Goal: Task Accomplishment & Management: Use online tool/utility

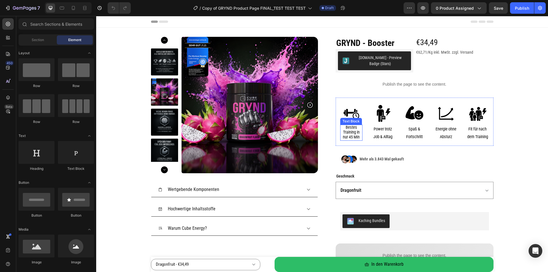
click at [347, 132] on span "Bestes Training in nur 45 Min" at bounding box center [351, 132] width 17 height 15
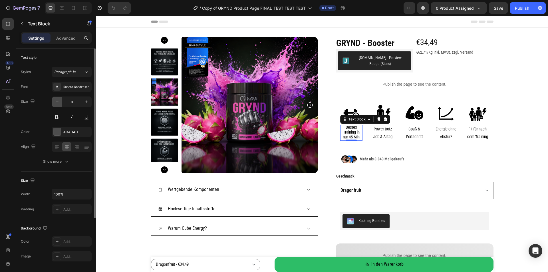
click at [59, 103] on icon "button" at bounding box center [57, 102] width 6 height 6
click at [84, 104] on icon "button" at bounding box center [86, 102] width 6 height 6
type input "7"
click at [388, 135] on span "Power trotz Job & Alltag" at bounding box center [382, 132] width 19 height 13
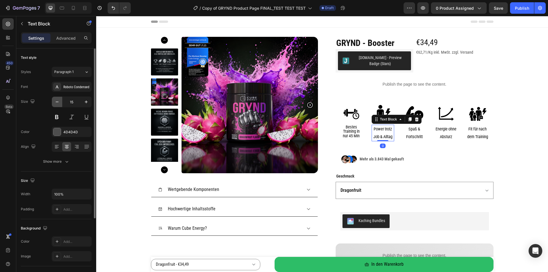
click at [57, 102] on icon "button" at bounding box center [57, 102] width 6 height 6
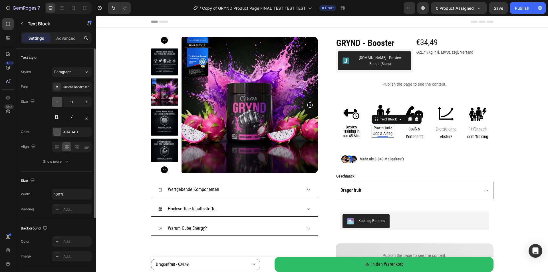
click at [57, 102] on icon "button" at bounding box center [57, 102] width 6 height 6
type input "7"
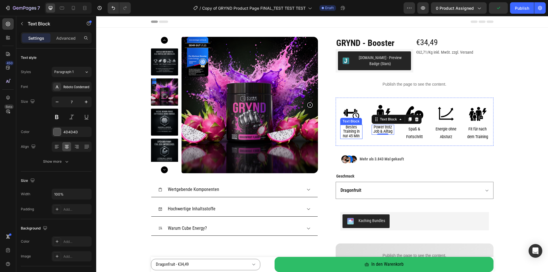
click at [351, 131] on span "Bestes Training in nur 45 Min" at bounding box center [351, 131] width 17 height 14
click at [382, 131] on span "Power trotz Job & Alltag" at bounding box center [382, 129] width 19 height 10
click at [348, 130] on span "Bestes Training in nur 45 Min" at bounding box center [351, 131] width 17 height 14
click at [377, 129] on span "Power trotz Job & Alltag" at bounding box center [382, 129] width 19 height 10
click at [86, 70] on icon at bounding box center [86, 72] width 5 height 6
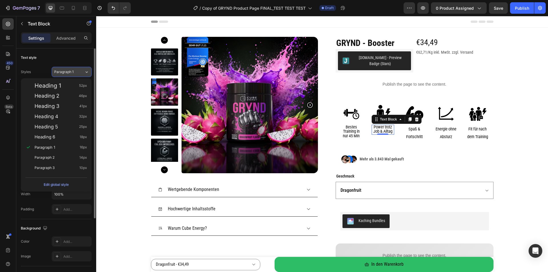
click at [76, 73] on div "Paragraph 1" at bounding box center [65, 71] width 23 height 5
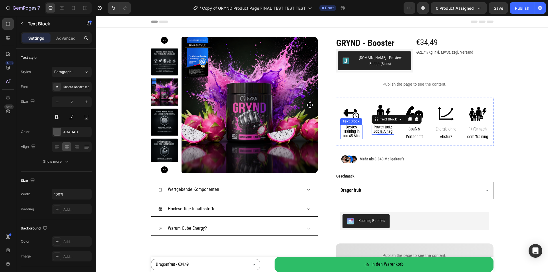
click at [348, 132] on span "Bestes Training in nur 45 Min" at bounding box center [351, 131] width 17 height 14
click at [381, 130] on span "Power trotz Job & Alltag" at bounding box center [382, 129] width 19 height 10
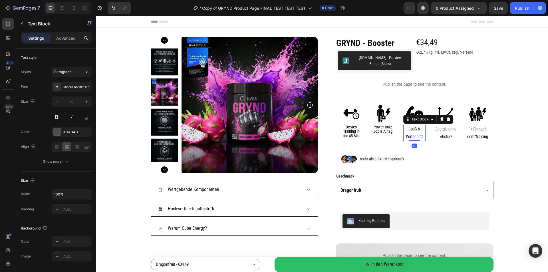
click at [412, 131] on span "Spaß & Fortschritt" at bounding box center [414, 132] width 17 height 13
click at [61, 103] on button "button" at bounding box center [57, 102] width 10 height 10
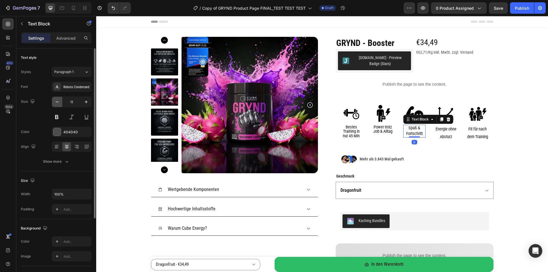
click at [61, 103] on button "button" at bounding box center [57, 102] width 10 height 10
click at [61, 102] on button "button" at bounding box center [57, 102] width 10 height 10
type input "7"
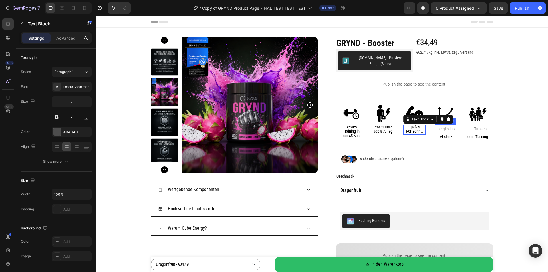
click at [450, 133] on p "Energie ohne Absturz" at bounding box center [445, 132] width 21 height 15
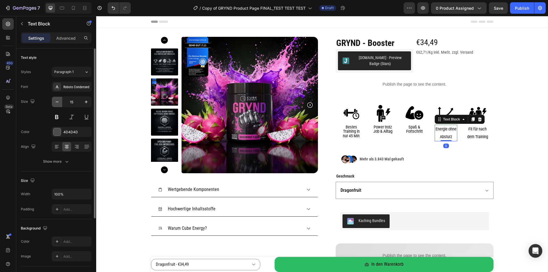
click at [60, 101] on button "button" at bounding box center [57, 102] width 10 height 10
click at [60, 101] on icon "button" at bounding box center [57, 102] width 6 height 6
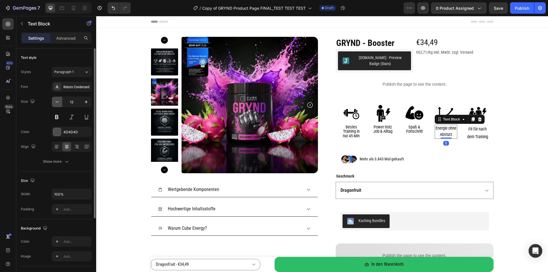
click at [60, 101] on icon "button" at bounding box center [57, 102] width 6 height 6
type input "7"
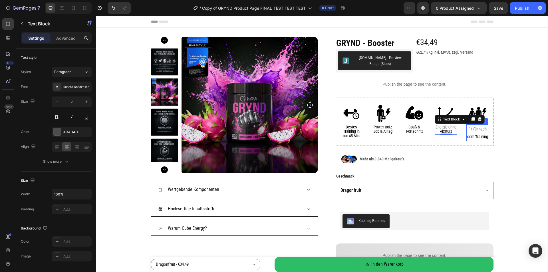
click at [481, 138] on p "Fit für nach dem Training" at bounding box center [477, 132] width 21 height 15
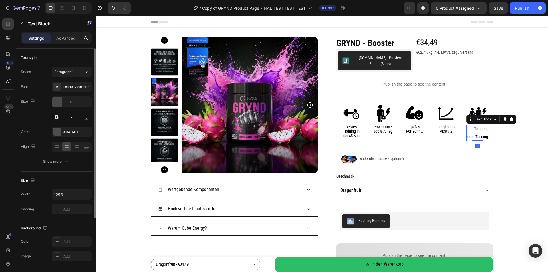
click at [60, 101] on button "button" at bounding box center [57, 102] width 10 height 10
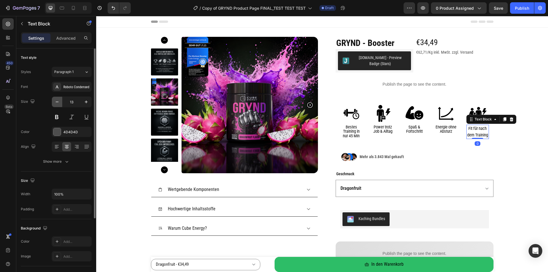
click at [60, 101] on button "button" at bounding box center [57, 102] width 10 height 10
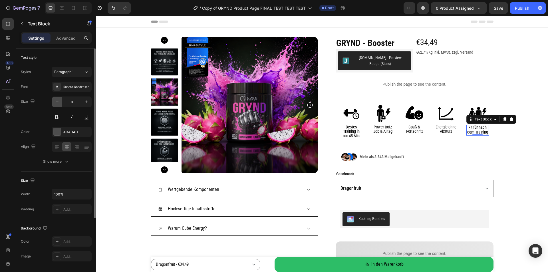
click at [60, 101] on button "button" at bounding box center [57, 102] width 10 height 10
type input "7"
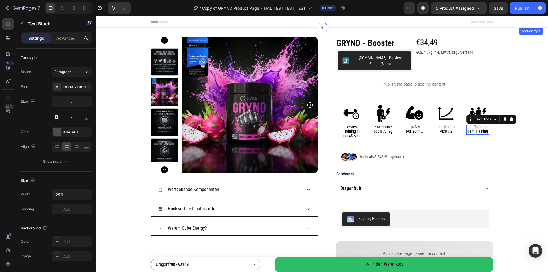
click at [537, 164] on div "Product Images Wertgebende Komponenten Hochwertige Inhaltsstoffe Warum Cube Ene…" at bounding box center [322, 173] width 442 height 273
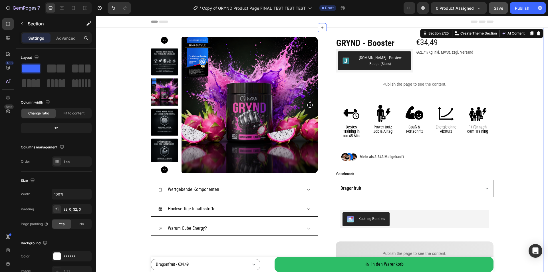
click at [502, 8] on span "Save" at bounding box center [497, 8] width 9 height 5
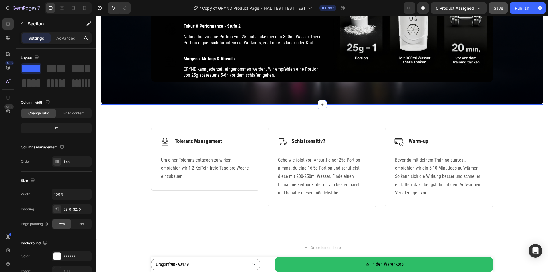
scroll to position [1398, 0]
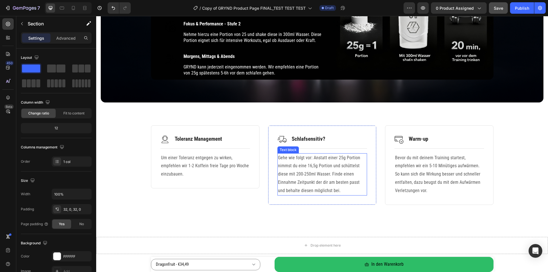
click at [331, 191] on p "Gehe wie folgt vor: Anstatt einer 25g Portion nimmst du eine 16,5g Portion und …" at bounding box center [322, 174] width 88 height 41
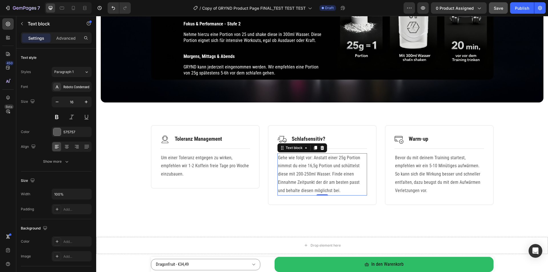
click at [330, 191] on p "Gehe wie folgt vor: Anstatt einer 25g Portion nimmst du eine 16,5g Portion und …" at bounding box center [322, 174] width 88 height 41
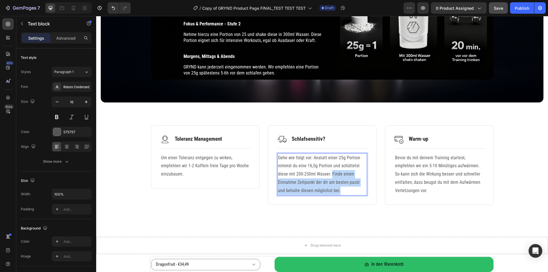
drag, startPoint x: 328, startPoint y: 191, endPoint x: 329, endPoint y: 175, distance: 15.1
click at [329, 175] on p "Gehe wie folgt vor: Anstatt einer 25g Portion nimmst du eine 16,5g Portion und …" at bounding box center [322, 174] width 88 height 41
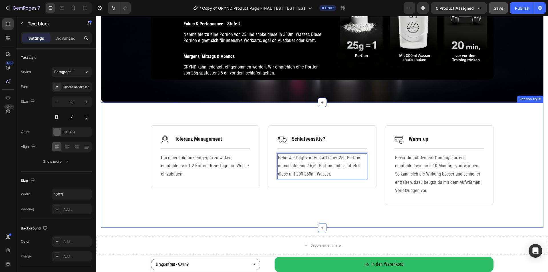
click at [373, 211] on div "Image Toleranz Management Text Block Row Title Line Um einer Toleranz entgegen …" at bounding box center [322, 164] width 442 height 125
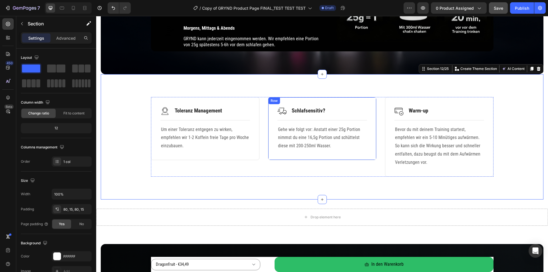
scroll to position [1426, 0]
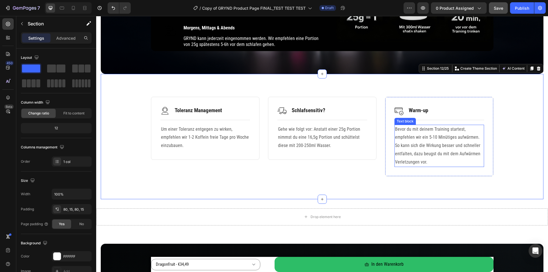
click at [418, 155] on p "Bevor du mit deinem Training startest, empfehlen wir ein 5-10 Minütiges aufwärm…" at bounding box center [439, 145] width 88 height 41
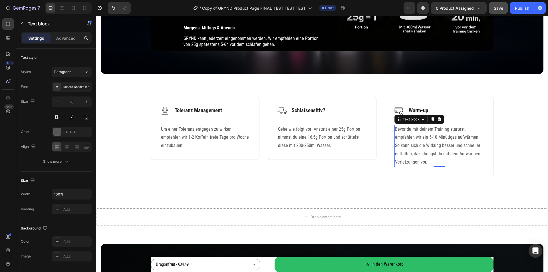
click at [468, 149] on p "Bevor du mit deinem Training startest, empfehlen wir ein 5-10 Minütiges aufwärm…" at bounding box center [439, 145] width 88 height 41
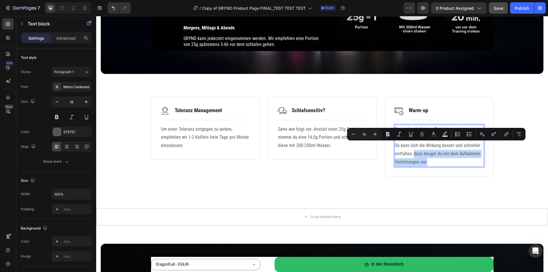
drag, startPoint x: 471, startPoint y: 147, endPoint x: 480, endPoint y: 153, distance: 11.2
click at [480, 153] on p "Bevor du mit deinem Training startest, empfehlen wir ein 5-10 Minütiges aufwärm…" at bounding box center [439, 145] width 88 height 41
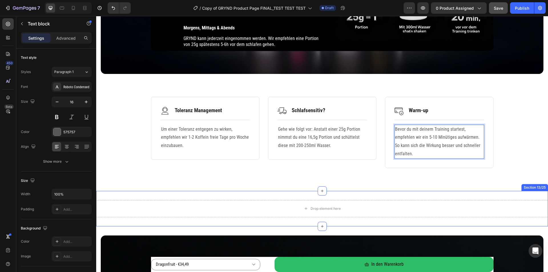
click at [466, 191] on div "Drop element here Section 13/25" at bounding box center [322, 208] width 452 height 35
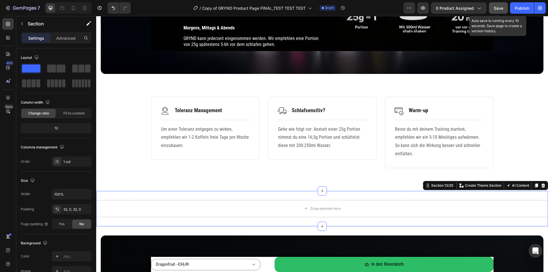
click at [498, 9] on span "Save" at bounding box center [497, 8] width 9 height 5
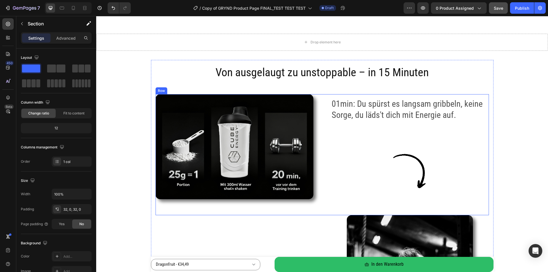
scroll to position [714, 0]
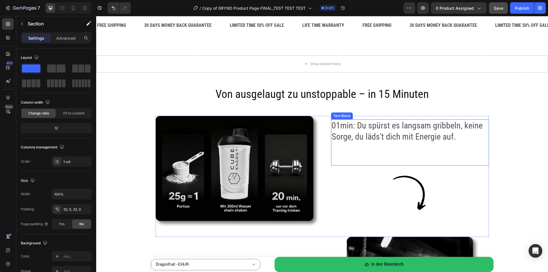
click at [334, 127] on p "01min: Du spürst es langsam gribbeln, keine Sorge, du läds't dich mit Energie a…" at bounding box center [409, 131] width 157 height 22
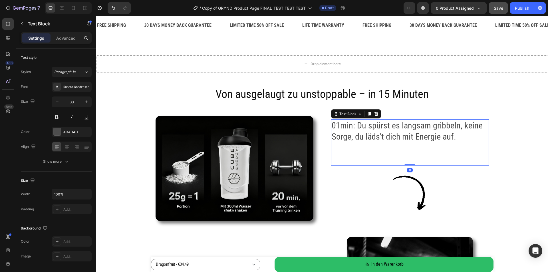
click at [335, 127] on p "01min: Du spürst es langsam gribbeln, keine Sorge, du läds't dich mit Energie a…" at bounding box center [409, 131] width 157 height 22
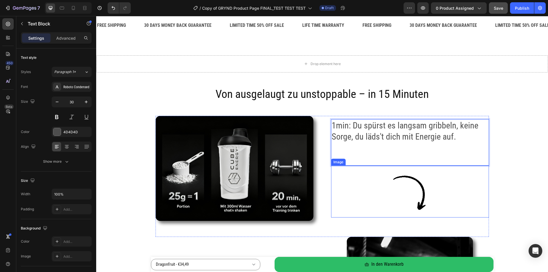
click at [351, 191] on div at bounding box center [410, 191] width 158 height 52
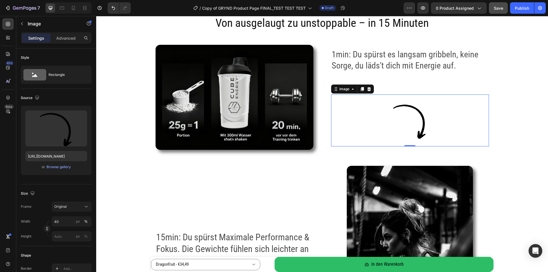
scroll to position [799, 0]
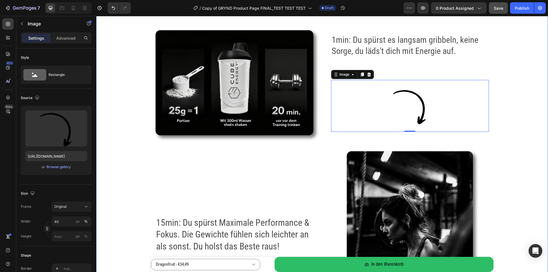
click at [503, 130] on div "Von ausgelaugt zu unstoppable – in 15 Minuten Heading Image 1min: Du spürst es …" at bounding box center [322, 206] width 452 height 421
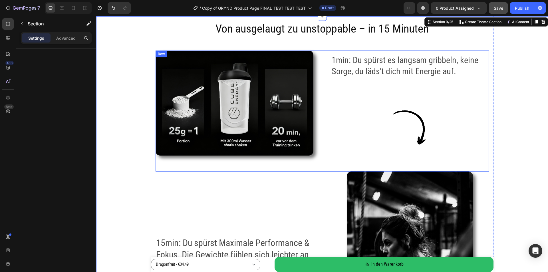
scroll to position [771, 0]
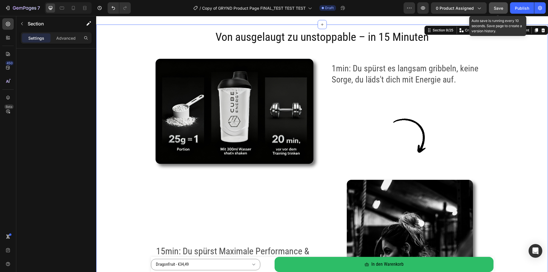
click at [493, 10] on span "Save" at bounding box center [497, 8] width 9 height 5
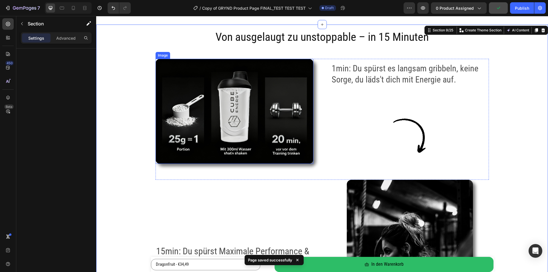
click at [224, 125] on img at bounding box center [234, 111] width 158 height 105
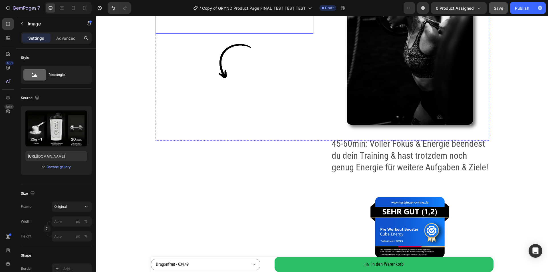
scroll to position [1027, 0]
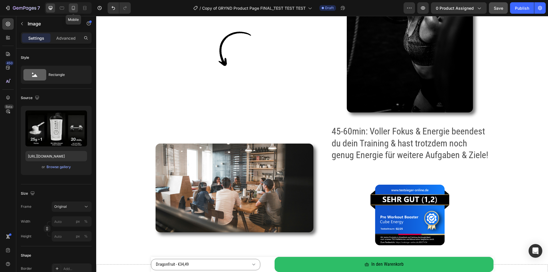
click at [75, 8] on icon at bounding box center [73, 8] width 6 height 6
type input "158"
type input "114"
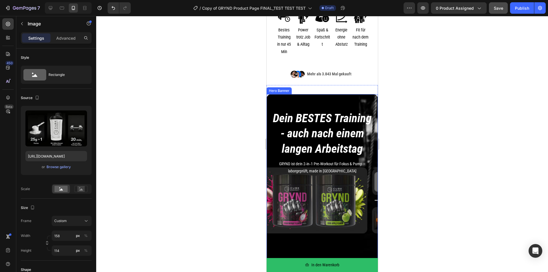
scroll to position [92, 0]
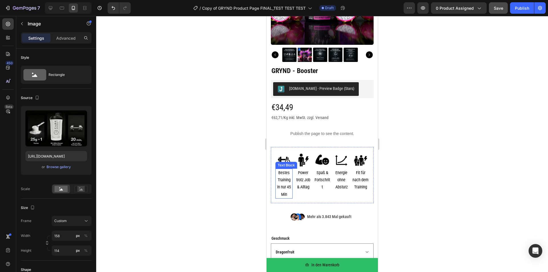
click at [285, 177] on span "Bestes Training in nur 45 Min" at bounding box center [284, 183] width 14 height 27
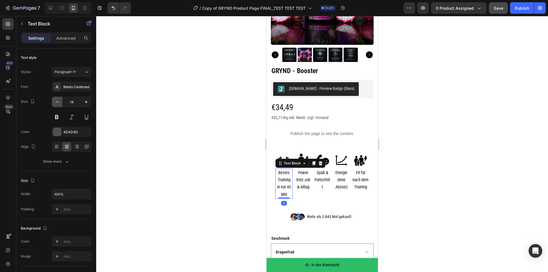
click at [55, 102] on icon "button" at bounding box center [57, 102] width 6 height 6
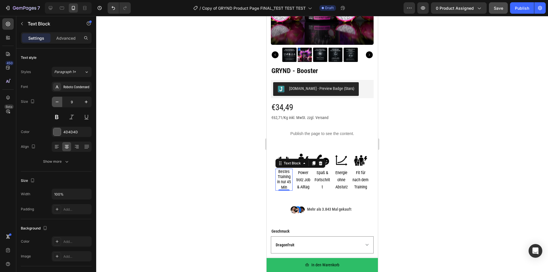
click at [55, 102] on icon "button" at bounding box center [57, 102] width 6 height 6
click at [87, 103] on icon "button" at bounding box center [86, 102] width 6 height 6
type input "8"
click at [305, 173] on span "Power trotz Job & Alltag" at bounding box center [303, 179] width 14 height 19
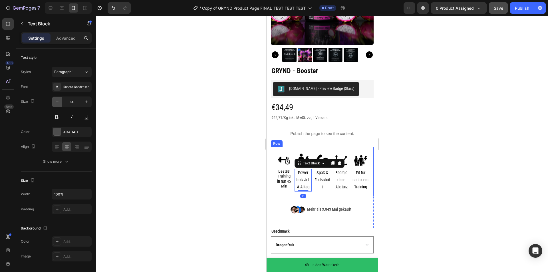
click at [55, 101] on icon "button" at bounding box center [57, 102] width 6 height 6
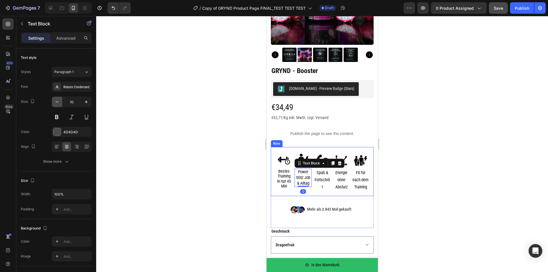
click at [55, 101] on icon "button" at bounding box center [57, 102] width 6 height 6
type input "8"
click at [315, 171] on p "Spaß & Fortschritt" at bounding box center [322, 180] width 16 height 22
click at [60, 102] on button "button" at bounding box center [57, 102] width 10 height 10
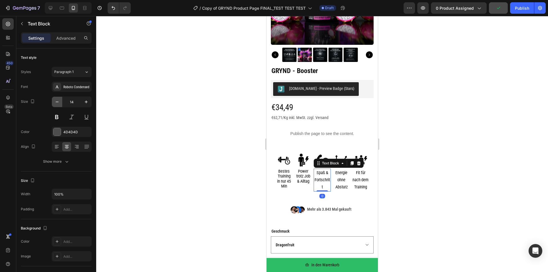
click at [59, 102] on icon "button" at bounding box center [57, 102] width 6 height 6
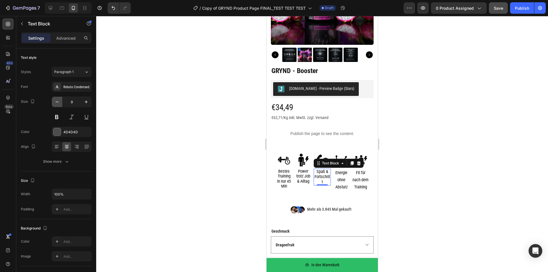
click at [59, 102] on icon "button" at bounding box center [57, 102] width 6 height 6
click at [86, 103] on icon "button" at bounding box center [86, 102] width 6 height 6
click at [65, 104] on input "10" at bounding box center [71, 102] width 19 height 10
click at [58, 103] on icon "button" at bounding box center [57, 102] width 6 height 6
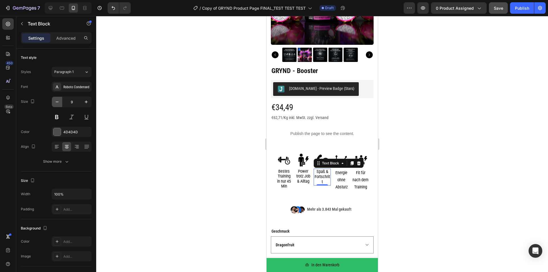
click at [58, 103] on icon "button" at bounding box center [57, 102] width 6 height 6
type input "8"
click at [430, 169] on div at bounding box center [322, 144] width 452 height 256
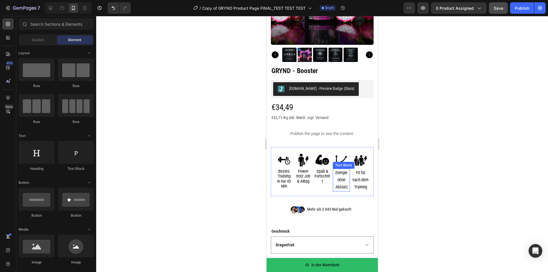
click at [337, 172] on p "Energie ohne Absturz" at bounding box center [341, 180] width 16 height 22
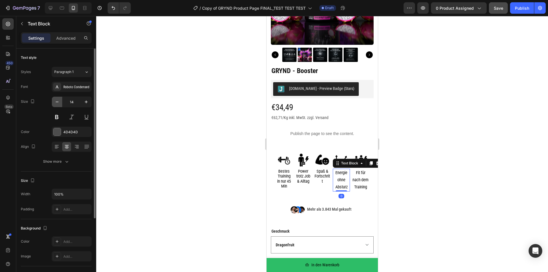
click at [57, 102] on icon "button" at bounding box center [57, 102] width 6 height 6
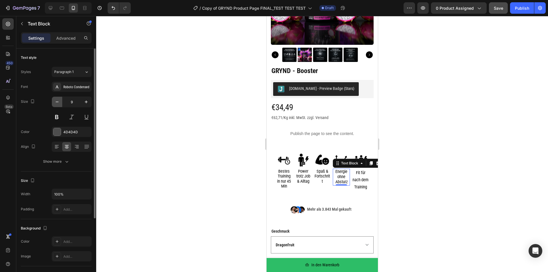
click at [57, 102] on icon "button" at bounding box center [57, 102] width 6 height 6
type input "8"
click at [357, 175] on span "Fit für nach dem Training" at bounding box center [360, 179] width 16 height 19
click at [53, 101] on button "button" at bounding box center [57, 102] width 10 height 10
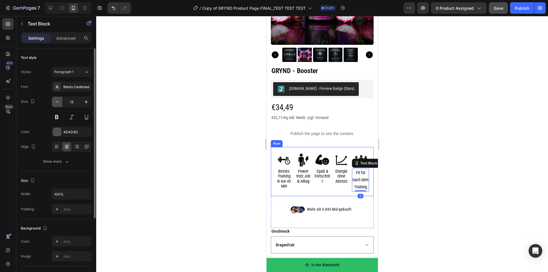
click at [53, 101] on button "button" at bounding box center [57, 102] width 10 height 10
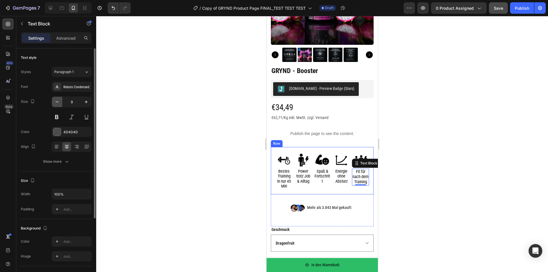
type input "8"
click at [462, 165] on div at bounding box center [322, 144] width 452 height 256
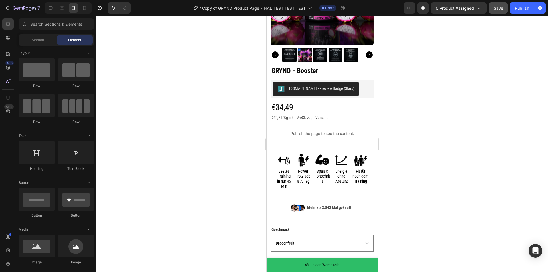
click at [468, 158] on div at bounding box center [322, 144] width 452 height 256
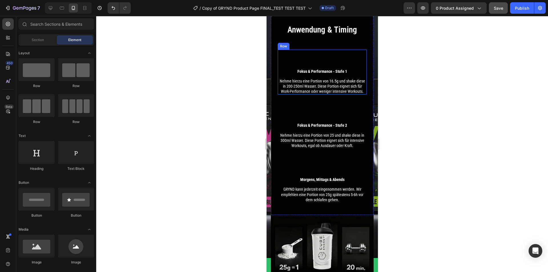
scroll to position [1232, 0]
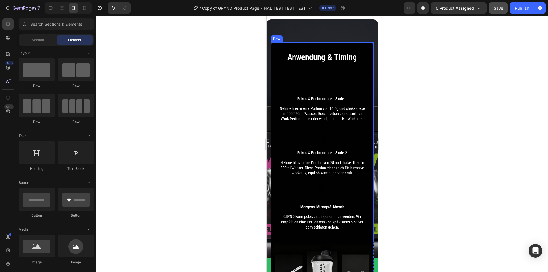
click at [325, 189] on div "Anwendung & Timing Heading Image Fokus & Performance - Stufe 1 Text block Nehme…" at bounding box center [321, 142] width 89 height 182
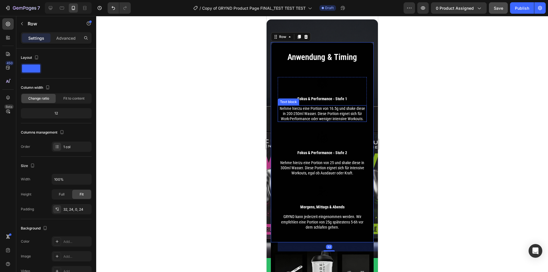
click at [310, 122] on p "Nehme hierzu eine Portion von 16.5g und shake diese in 200-250ml Wasser. Diese …" at bounding box center [322, 114] width 88 height 16
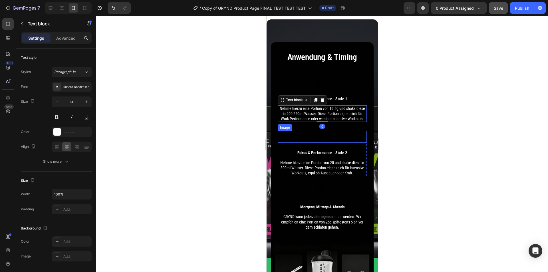
click at [321, 139] on img at bounding box center [321, 137] width 11 height 12
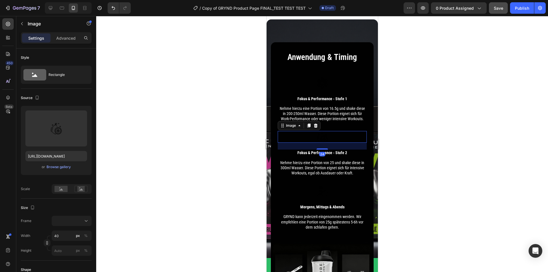
click at [323, 141] on img at bounding box center [321, 137] width 11 height 12
click at [479, 152] on div at bounding box center [322, 144] width 452 height 256
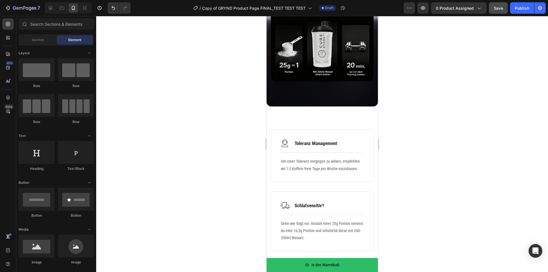
scroll to position [1461, 0]
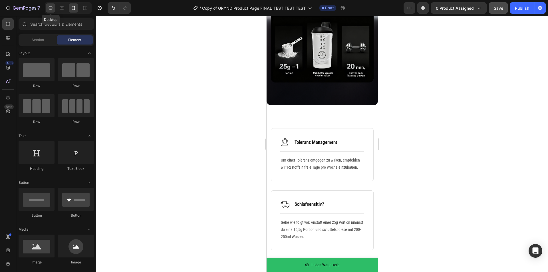
click at [50, 9] on icon at bounding box center [51, 8] width 4 height 4
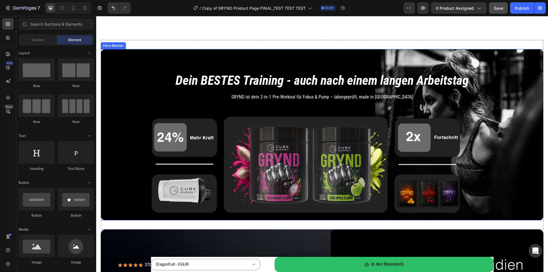
scroll to position [434, 0]
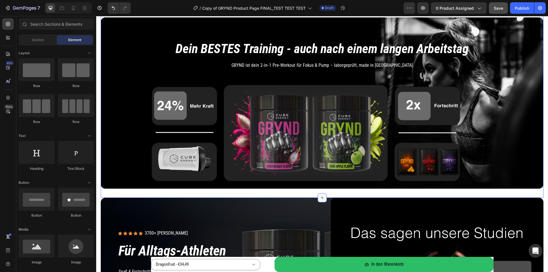
click at [320, 195] on icon at bounding box center [322, 197] width 5 height 5
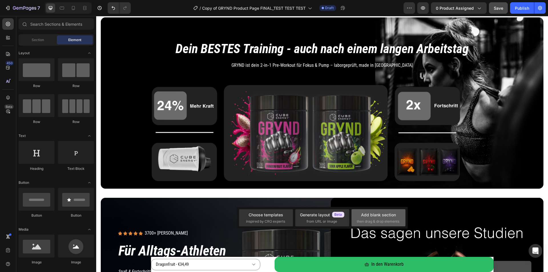
click at [382, 218] on div "Add blank section then drag & drop elements" at bounding box center [378, 218] width 43 height 12
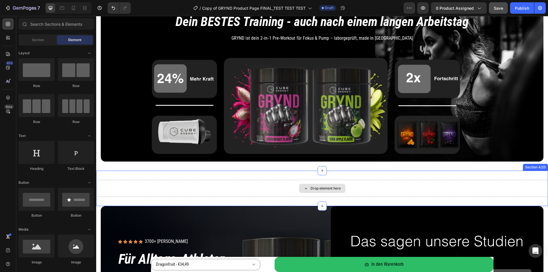
scroll to position [462, 0]
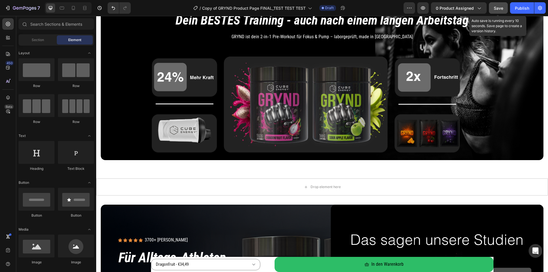
click at [497, 6] on span "Save" at bounding box center [497, 8] width 9 height 5
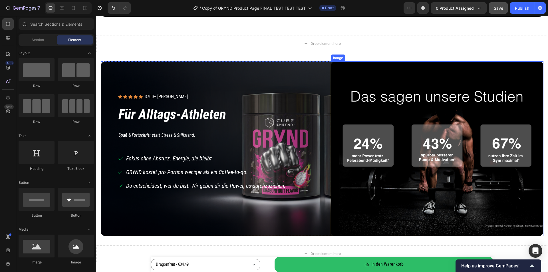
scroll to position [485, 0]
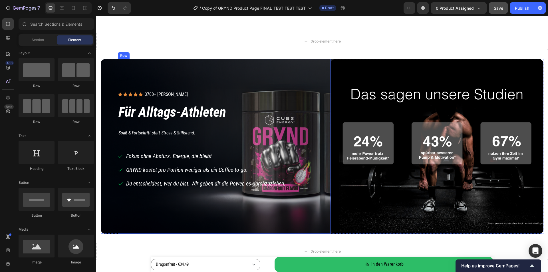
click at [278, 64] on div "Icon Icon Icon Icon Icon Icon List 3700+ zufriedene Kunden Text Block Row Row F…" at bounding box center [224, 146] width 213 height 175
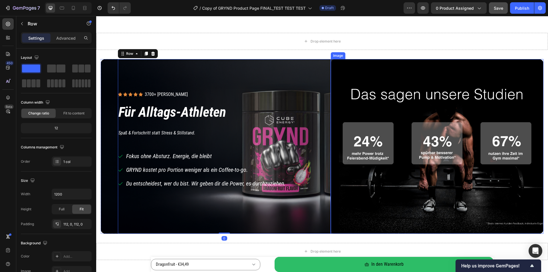
click at [363, 63] on img at bounding box center [437, 146] width 213 height 175
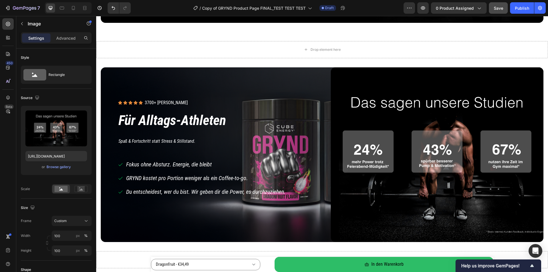
scroll to position [513, 0]
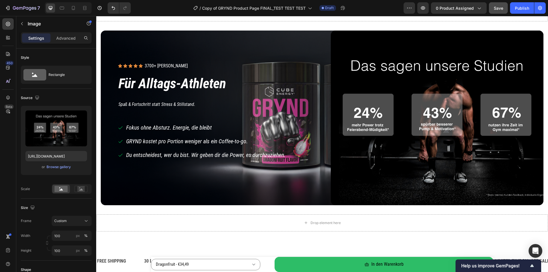
click at [373, 172] on img at bounding box center [437, 118] width 213 height 175
click at [338, 44] on img at bounding box center [437, 118] width 213 height 175
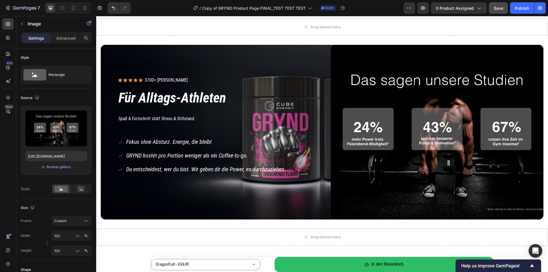
scroll to position [485, 0]
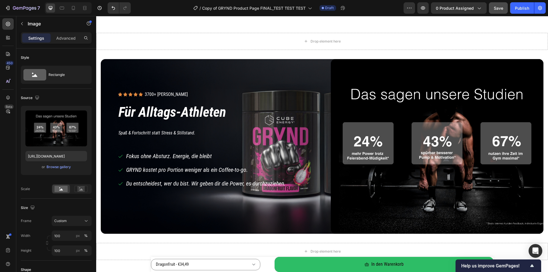
click at [334, 76] on img at bounding box center [437, 146] width 213 height 175
click at [333, 51] on div "Drop element here Section 4/25" at bounding box center [322, 41] width 452 height 35
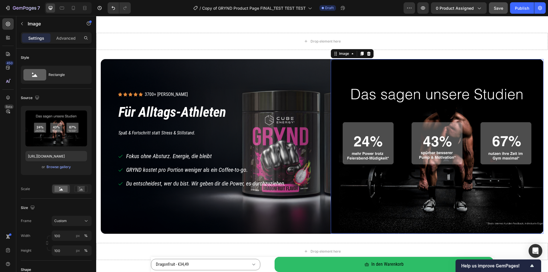
click at [340, 71] on img at bounding box center [437, 146] width 213 height 175
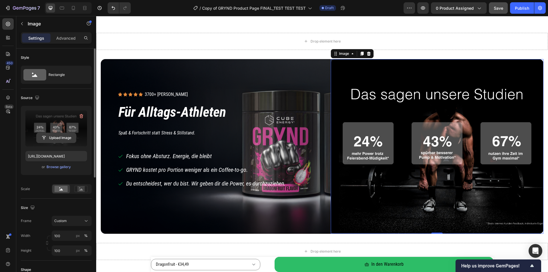
click at [53, 137] on input "file" at bounding box center [56, 138] width 39 height 10
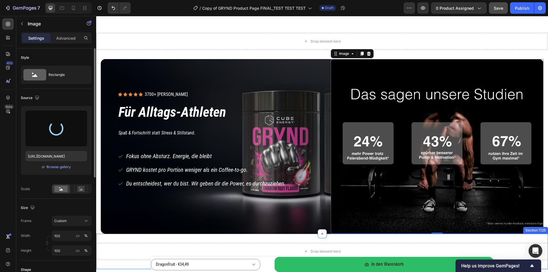
type input "https://cdn.shopify.com/s/files/1/0536/6513/6804/files/gempages_563269290749330…"
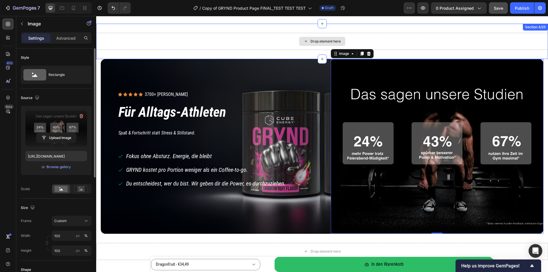
click at [244, 43] on div "Drop element here" at bounding box center [322, 41] width 452 height 17
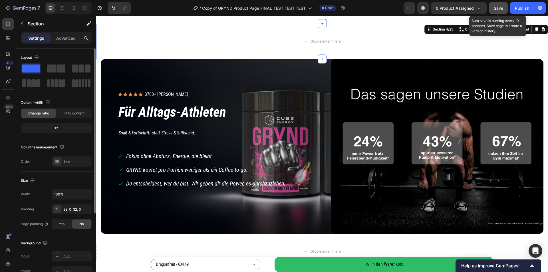
click at [495, 10] on span "Save" at bounding box center [497, 8] width 9 height 5
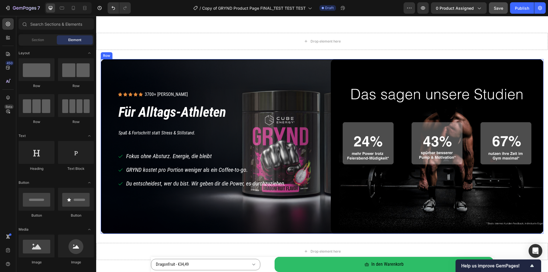
click at [108, 219] on div "Icon Icon Icon Icon Icon Icon List 3700+ zufriedene Kunden Text Block Row Row F…" at bounding box center [322, 146] width 442 height 175
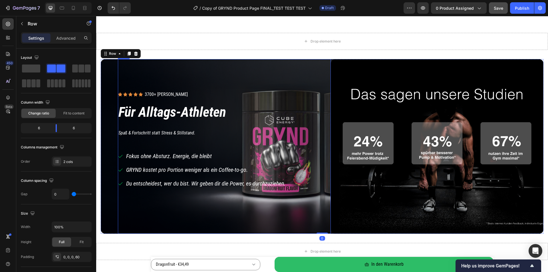
click at [125, 219] on div "Icon Icon Icon Icon Icon Icon List 3700+ zufriedene Kunden Text Block Row Row F…" at bounding box center [224, 146] width 213 height 175
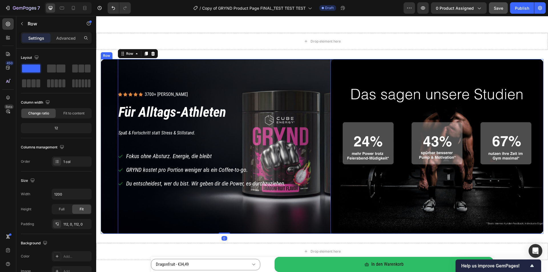
click at [110, 219] on div "Icon Icon Icon Icon Icon Icon List 3700+ zufriedene Kunden Text Block Row Row F…" at bounding box center [322, 146] width 442 height 175
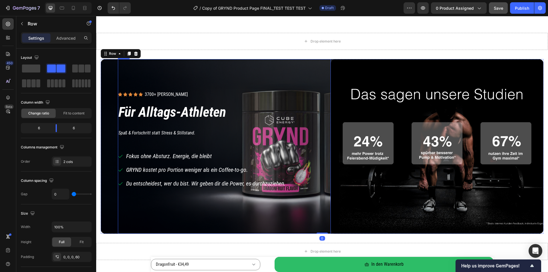
click at [141, 220] on div "Icon Icon Icon Icon Icon Icon List 3700+ zufriedene Kunden Text Block Row Row F…" at bounding box center [224, 146] width 213 height 175
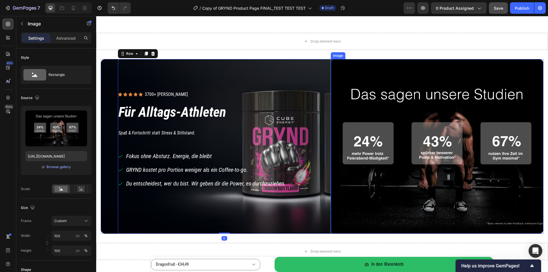
click at [353, 218] on img at bounding box center [437, 146] width 213 height 175
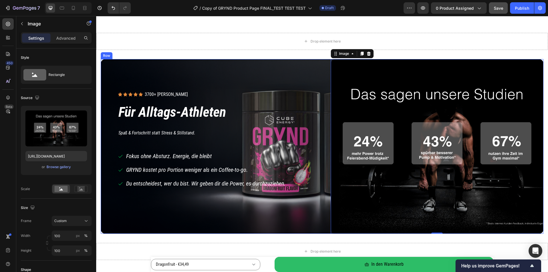
click at [102, 232] on div "Icon Icon Icon Icon Icon Icon List 3700+ zufriedene Kunden Text Block Row Row F…" at bounding box center [322, 146] width 442 height 175
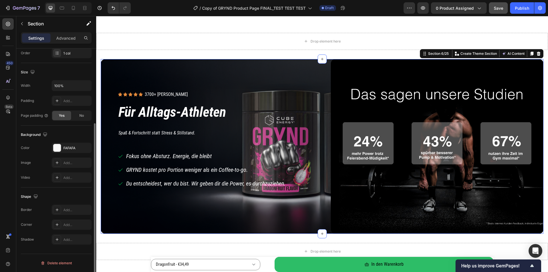
scroll to position [0, 0]
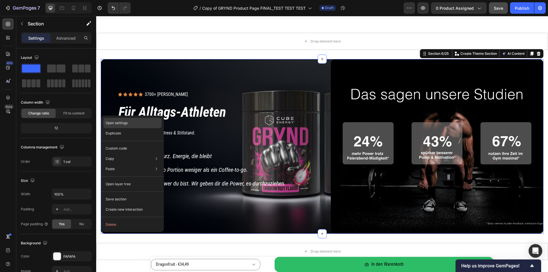
click at [131, 122] on div "Open settings" at bounding box center [132, 123] width 58 height 10
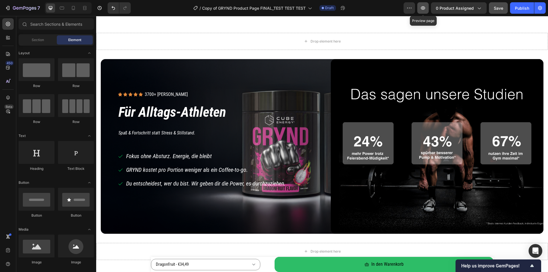
click at [424, 8] on icon "button" at bounding box center [423, 8] width 6 height 6
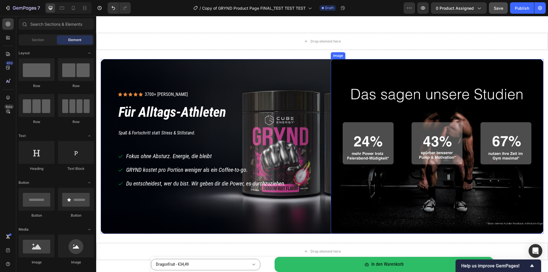
click at [331, 103] on img at bounding box center [437, 146] width 213 height 175
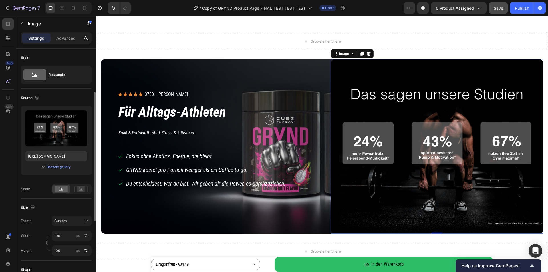
scroll to position [29, 0]
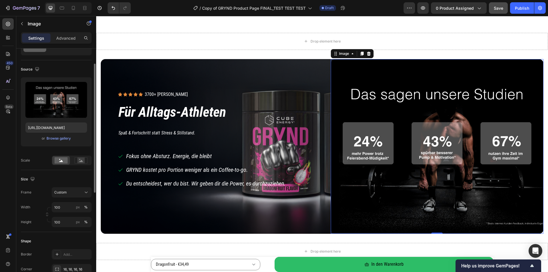
click at [74, 199] on div "Frame Custom Width 100 px % Height 100 px %" at bounding box center [56, 207] width 71 height 40
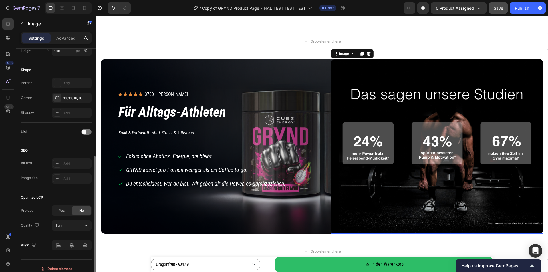
scroll to position [205, 0]
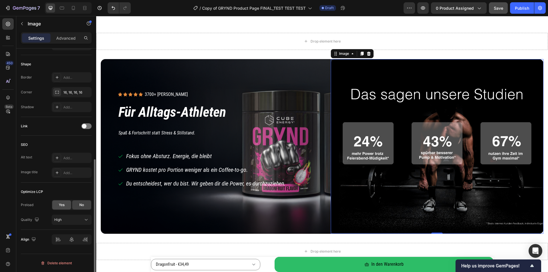
click at [62, 207] on span "Yes" at bounding box center [62, 204] width 6 height 5
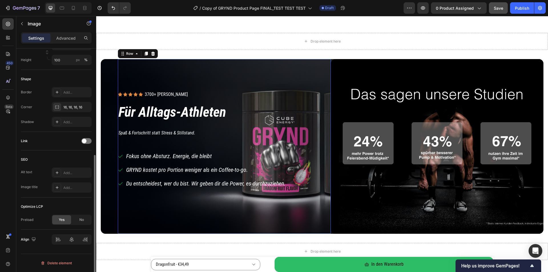
click at [240, 66] on div "Icon Icon Icon Icon Icon Icon List 3700+ zufriedene Kunden Text Block Row Row F…" at bounding box center [224, 146] width 213 height 175
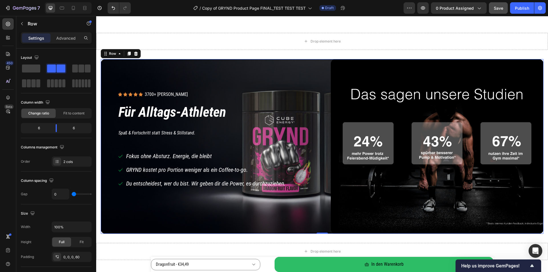
click at [107, 68] on div "Icon Icon Icon Icon Icon Icon List 3700+ zufriedene Kunden Text Block Row Row F…" at bounding box center [322, 146] width 442 height 175
click at [263, 84] on div "Icon Icon Icon Icon Icon Icon List 3700+ zufriedene Kunden Text Block Row Row F…" at bounding box center [224, 146] width 213 height 175
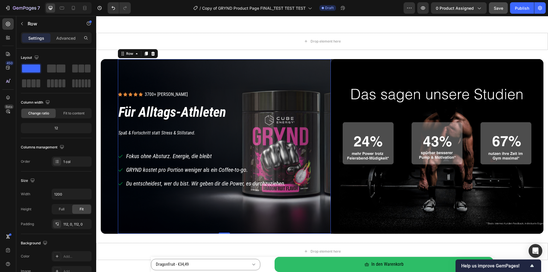
click at [269, 85] on div "Icon Icon Icon Icon Icon Icon List 3700+ zufriedene Kunden Text Block Row Row F…" at bounding box center [224, 146] width 213 height 175
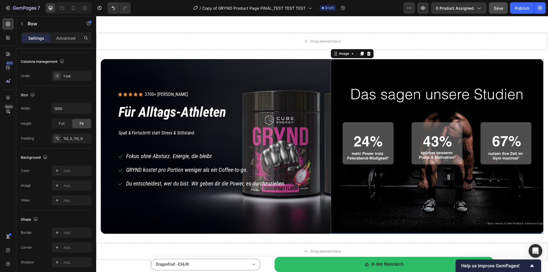
click at [360, 70] on img at bounding box center [437, 146] width 213 height 175
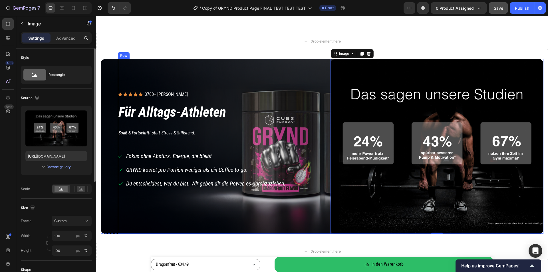
click at [312, 64] on div "Icon Icon Icon Icon Icon Icon List 3700+ zufriedene Kunden Text Block Row Row F…" at bounding box center [224, 146] width 213 height 175
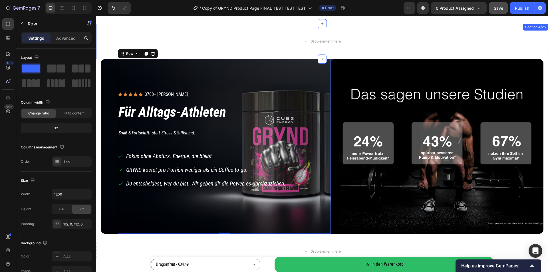
click at [386, 50] on div "Drop element here Section 4/25" at bounding box center [322, 41] width 452 height 35
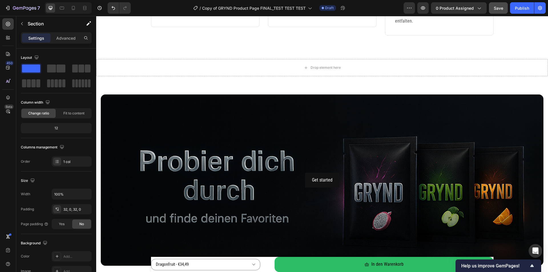
scroll to position [1626, 0]
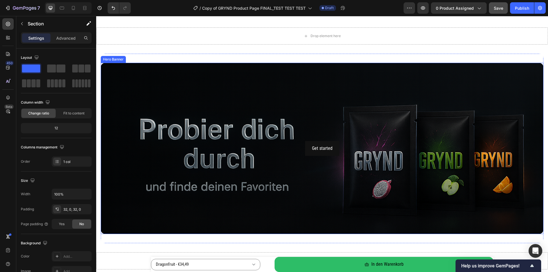
click at [183, 76] on div "Background Image" at bounding box center [322, 148] width 442 height 171
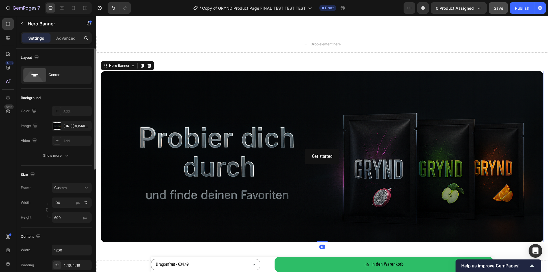
scroll to position [29, 0]
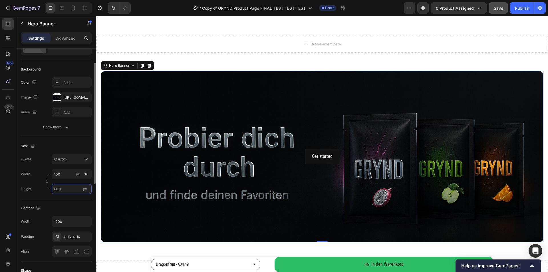
click at [70, 188] on input "600" at bounding box center [72, 189] width 40 height 10
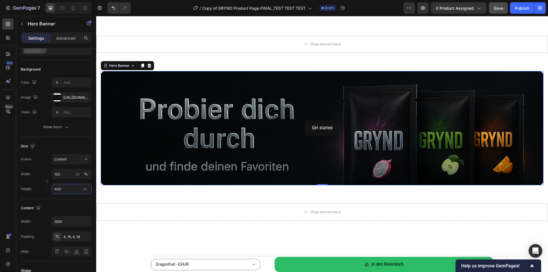
type input "400"
click at [500, 11] on div "Save" at bounding box center [497, 8] width 9 height 6
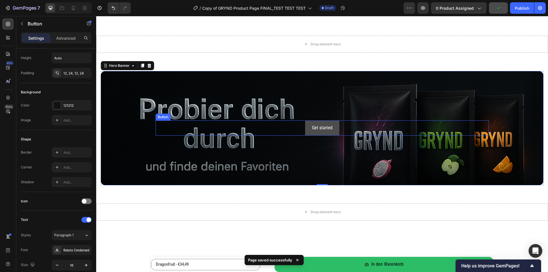
click at [308, 120] on button "Get started" at bounding box center [322, 127] width 34 height 15
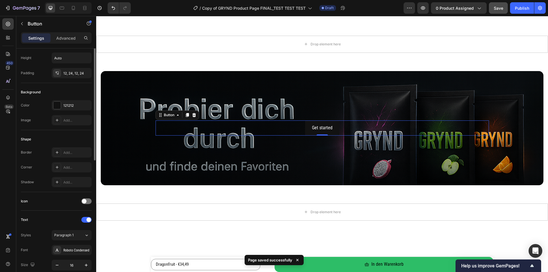
scroll to position [0, 0]
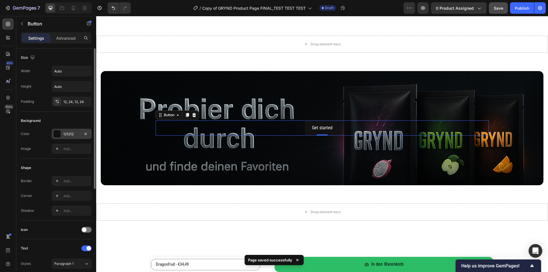
click at [72, 131] on div "121212" at bounding box center [71, 133] width 17 height 5
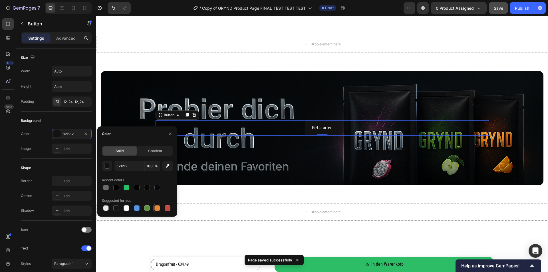
click at [155, 207] on div at bounding box center [157, 208] width 6 height 6
type input "E4893A"
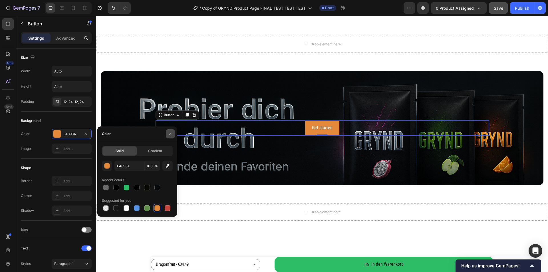
click at [169, 133] on icon "button" at bounding box center [170, 133] width 5 height 5
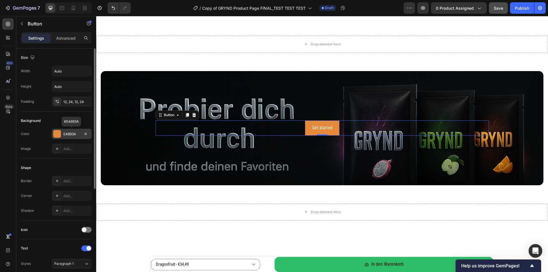
click at [72, 135] on div "E4893A" at bounding box center [71, 133] width 17 height 5
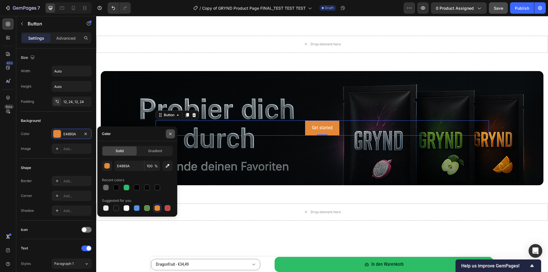
click at [170, 131] on button "button" at bounding box center [170, 133] width 9 height 9
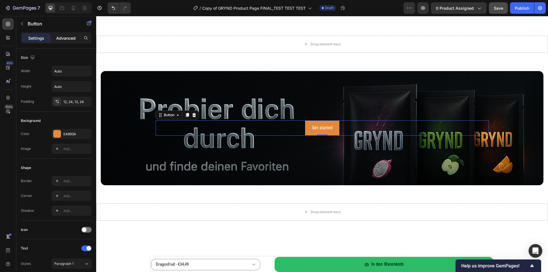
click at [65, 41] on div "Advanced" at bounding box center [66, 37] width 29 height 9
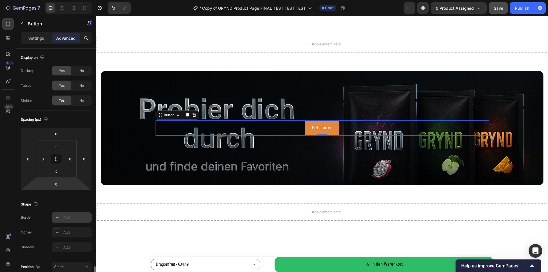
scroll to position [132, 0]
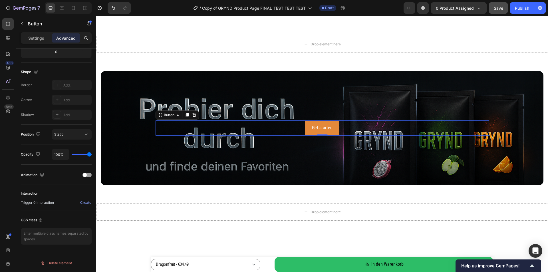
click at [42, 42] on div "Settings" at bounding box center [36, 37] width 29 height 9
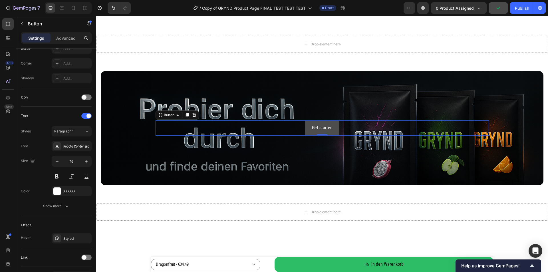
click at [307, 120] on button "Get started" at bounding box center [322, 127] width 34 height 15
click at [298, 120] on div "Get started Button 0" at bounding box center [321, 127] width 333 height 15
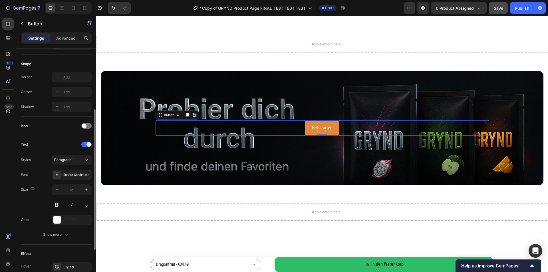
scroll to position [169, 0]
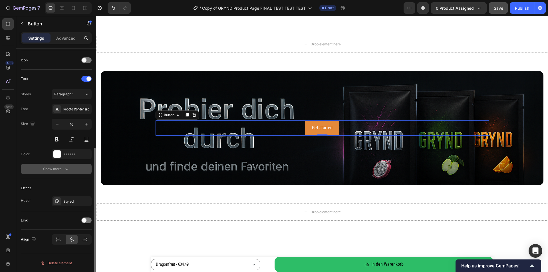
click at [64, 172] on button "Show more" at bounding box center [56, 169] width 71 height 10
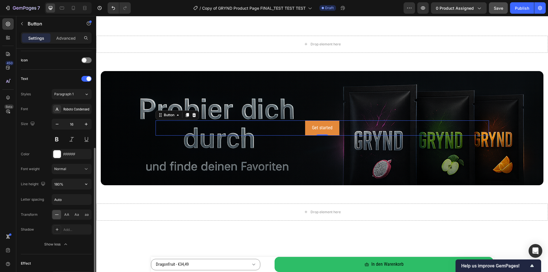
scroll to position [0, 0]
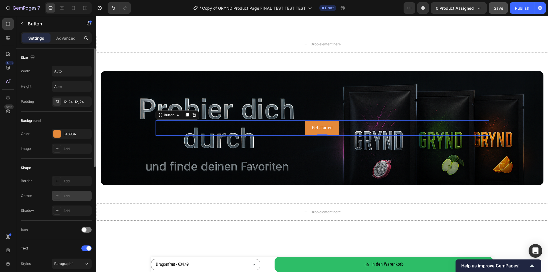
click at [64, 197] on div "Add..." at bounding box center [76, 195] width 27 height 5
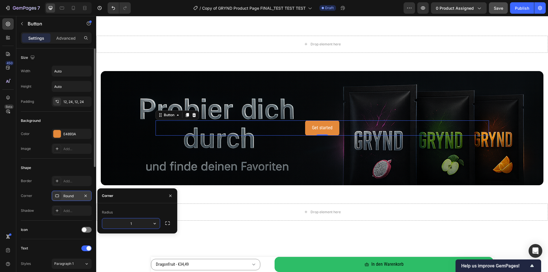
type input "16"
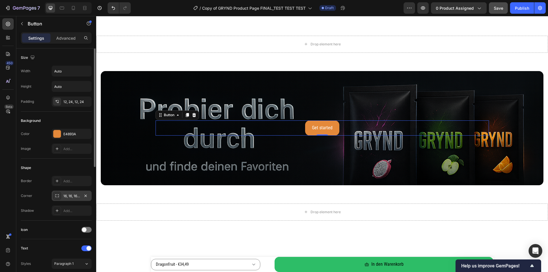
click at [4, 183] on div "450 Beta" at bounding box center [7, 124] width 11 height 212
click at [318, 124] on div "Get started" at bounding box center [322, 128] width 21 height 8
click at [318, 124] on p "Get started" at bounding box center [322, 128] width 21 height 8
click at [310, 120] on button "Jetzt" at bounding box center [321, 127] width 23 height 15
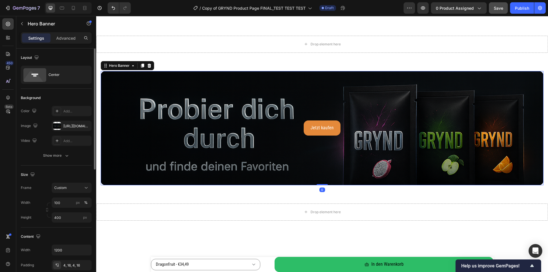
click at [310, 90] on div "Background Image" at bounding box center [322, 128] width 442 height 114
click at [305, 120] on button "Jetzt kaufen" at bounding box center [321, 127] width 37 height 15
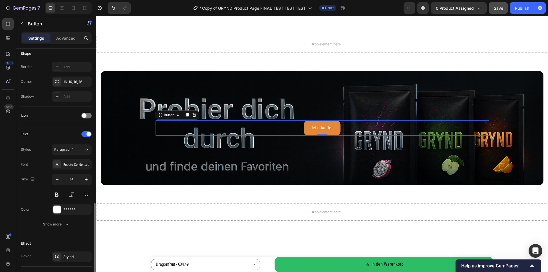
scroll to position [169, 0]
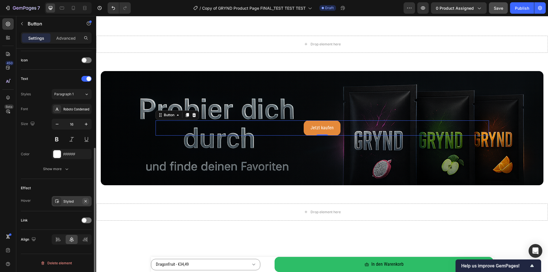
click at [87, 202] on icon "button" at bounding box center [85, 201] width 5 height 5
click at [495, 10] on span "Save" at bounding box center [497, 8] width 9 height 5
click at [74, 7] on icon at bounding box center [73, 8] width 6 height 6
type input "14"
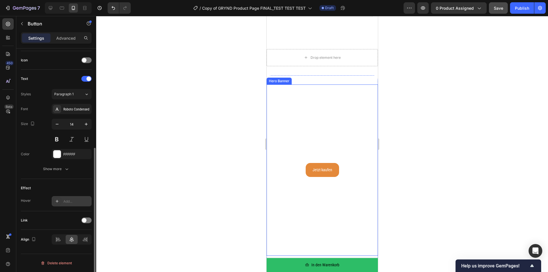
scroll to position [2008, 0]
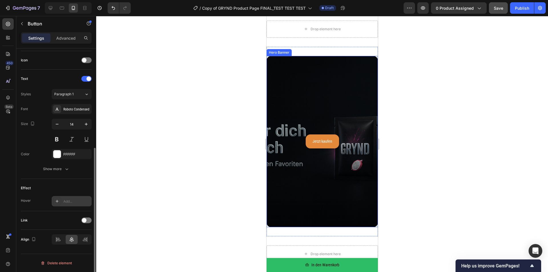
click at [338, 74] on div "Background Image" at bounding box center [321, 141] width 111 height 171
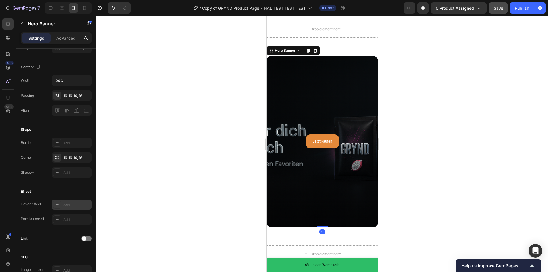
scroll to position [0, 0]
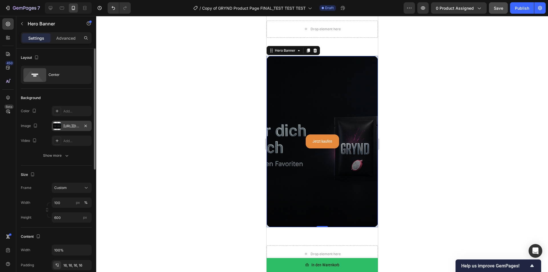
click at [71, 123] on div "https://cdn.shopify.com/s/files/1/0536/6513/6804/files/gempages_563269290749330…" at bounding box center [72, 126] width 40 height 10
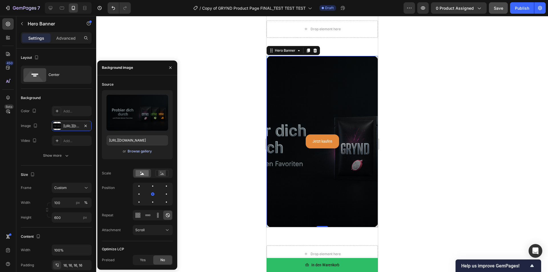
click at [142, 151] on div "Browse gallery" at bounding box center [139, 151] width 24 height 5
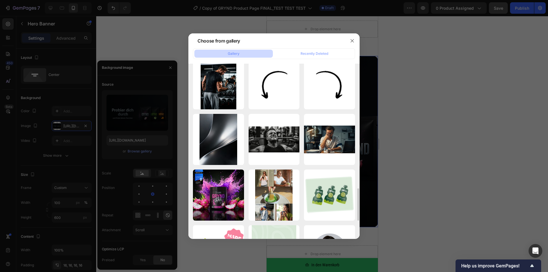
scroll to position [773, 0]
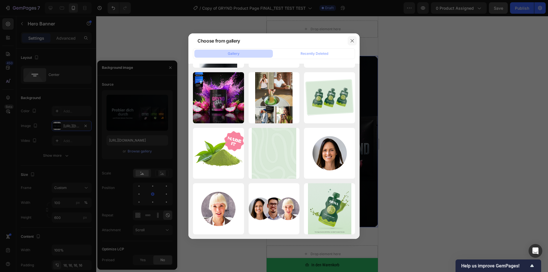
click at [353, 41] on icon "button" at bounding box center [352, 41] width 5 height 5
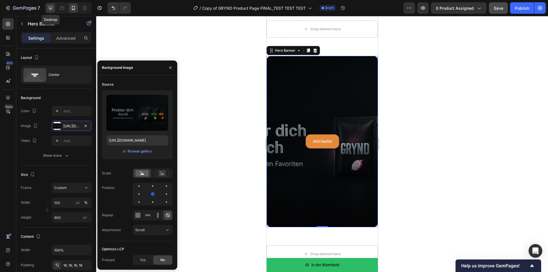
click at [52, 7] on icon at bounding box center [51, 8] width 6 height 6
type input "400"
type input "1200"
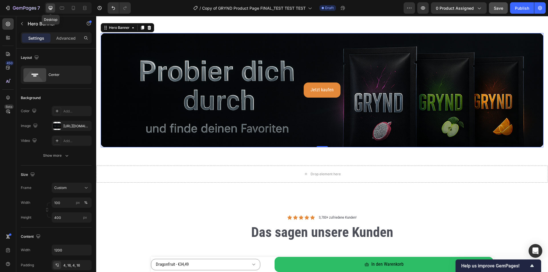
scroll to position [1927, 0]
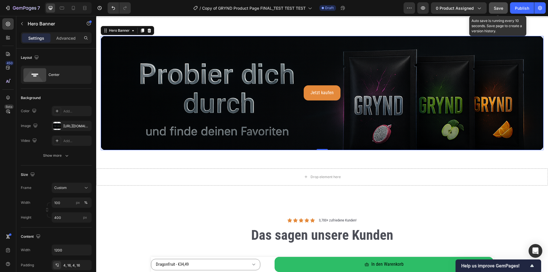
click at [498, 7] on span "Save" at bounding box center [497, 8] width 9 height 5
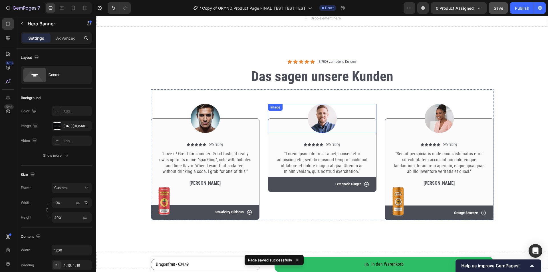
scroll to position [2098, 0]
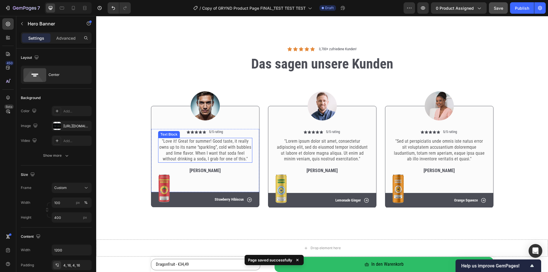
click at [215, 149] on p ""Love it! Great for summer! Good taste, it really owns up to its name “sparklin…" at bounding box center [205, 150] width 93 height 24
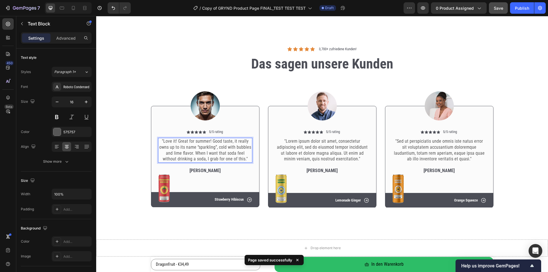
click at [215, 149] on p ""Love it! Great for summer! Good taste, it really owns up to its name “sparklin…" at bounding box center [205, 150] width 93 height 24
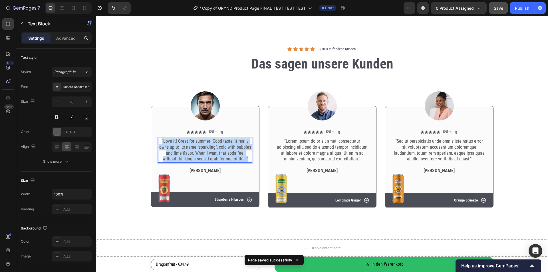
click at [215, 149] on p ""Love it! Great for summer! Good taste, it really owns up to its name “sparklin…" at bounding box center [205, 150] width 93 height 24
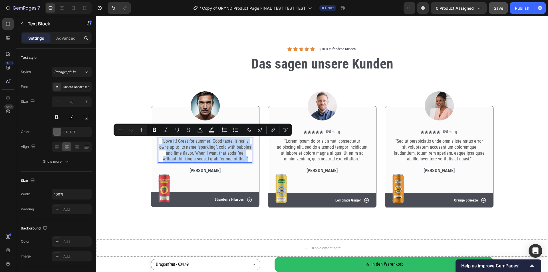
click at [211, 155] on p ""Love it! Great for summer! Good taste, it really owns up to its name “sparklin…" at bounding box center [205, 150] width 93 height 24
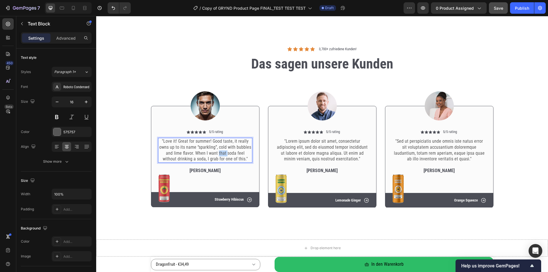
click at [211, 155] on p ""Love it! Great for summer! Good taste, it really owns up to its name “sparklin…" at bounding box center [205, 150] width 93 height 24
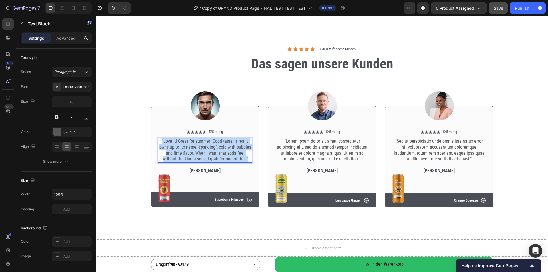
click at [211, 155] on p ""Love it! Great for summer! Good taste, it really owns up to its name “sparklin…" at bounding box center [205, 150] width 93 height 24
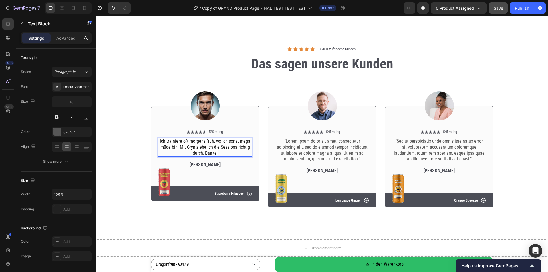
click at [193, 148] on span "Ich trainiere oft morgens früh, wo ich sonst mega müde bin. Mit Gryn ziehe ich …" at bounding box center [205, 146] width 90 height 17
click at [209, 165] on p "Rita Carroll" at bounding box center [205, 165] width 93 height 6
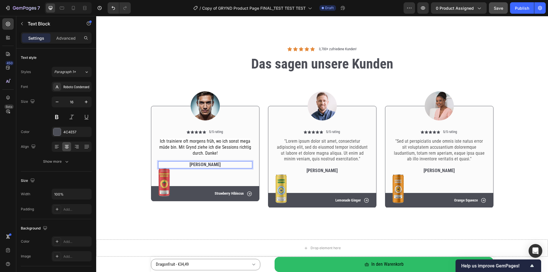
click at [209, 165] on p "Rita Carroll" at bounding box center [205, 165] width 93 height 6
click at [318, 148] on p ""Lorem ipsum dolor sit amet, consectetur adipiscing elit, sed do eiusmod tempor…" at bounding box center [322, 150] width 93 height 24
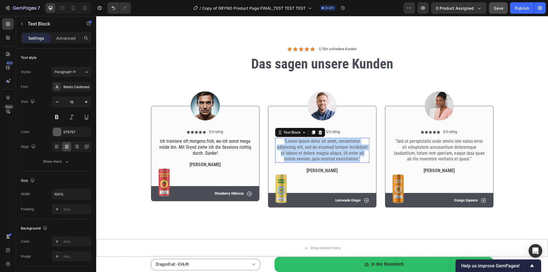
click at [318, 148] on p ""Lorem ipsum dolor sit amet, consectetur adipiscing elit, sed do eiusmod tempor…" at bounding box center [322, 150] width 93 height 24
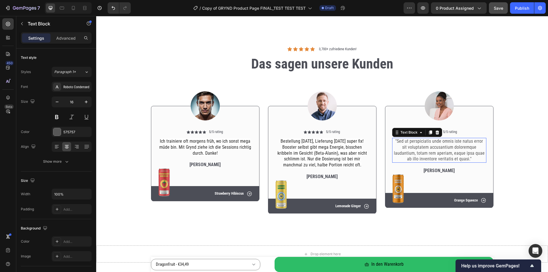
click at [450, 149] on p ""Sed ut perspiciatis unde omnis iste natus error sit voluptatem accusantium dol…" at bounding box center [438, 150] width 93 height 24
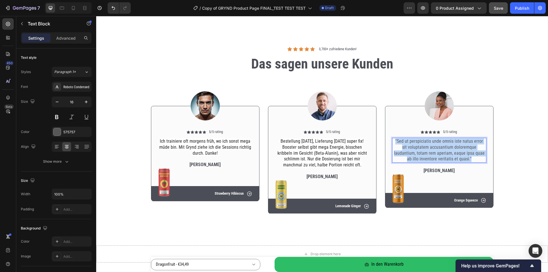
click at [450, 149] on p ""Sed ut perspiciatis unde omnis iste natus error sit voluptatem accusantium dol…" at bounding box center [438, 150] width 93 height 24
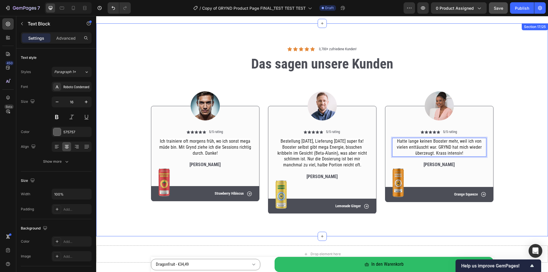
click at [518, 158] on div "Image Icon Icon Icon Icon Icon Icon List 5/5 rating Text Block Row Ich trainier…" at bounding box center [321, 147] width 443 height 141
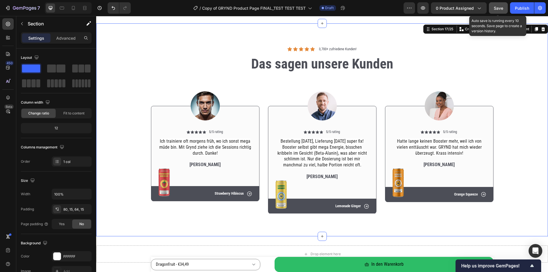
click at [495, 6] on span "Save" at bounding box center [497, 8] width 9 height 5
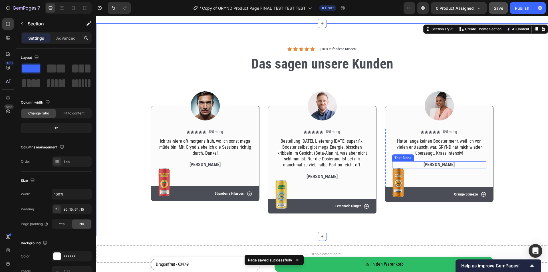
click at [434, 165] on p "Emma Zalia" at bounding box center [438, 165] width 93 height 6
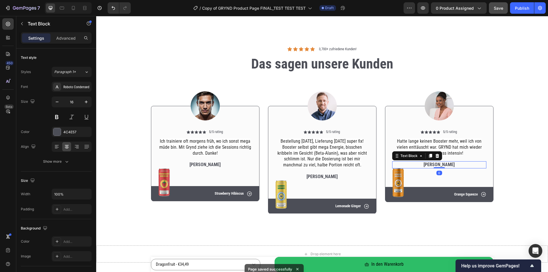
click at [434, 165] on p "Emma Zalia" at bounding box center [438, 165] width 93 height 6
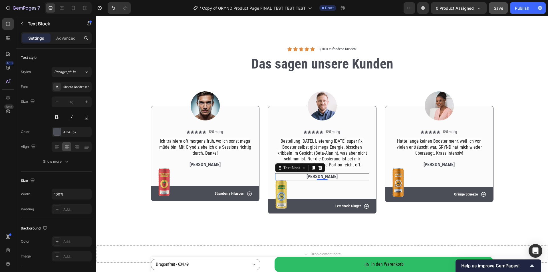
click at [334, 176] on p "Dick Rey" at bounding box center [322, 177] width 93 height 6
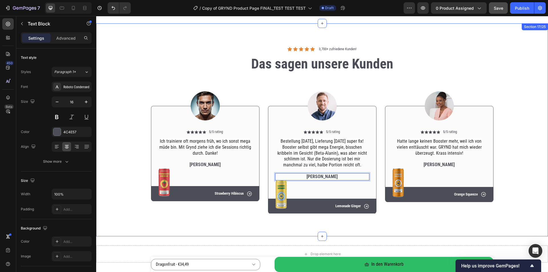
click at [522, 170] on div "Image Icon Icon Icon Icon Icon Icon List 5/5 rating Text Block Row Ich trainier…" at bounding box center [321, 147] width 443 height 141
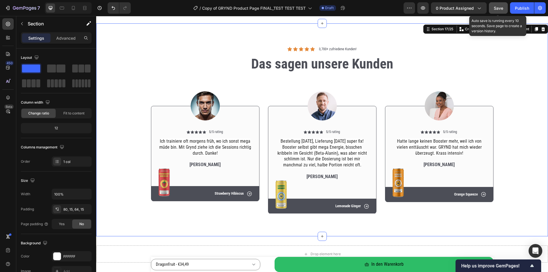
click at [502, 11] on button "Save" at bounding box center [498, 7] width 19 height 11
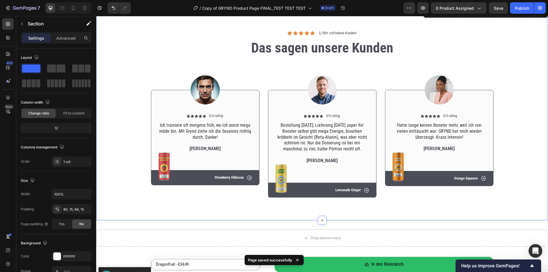
scroll to position [2127, 0]
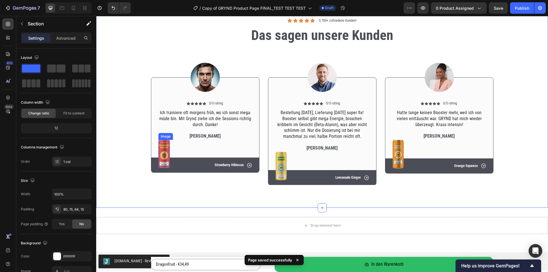
click at [163, 155] on img at bounding box center [163, 154] width 11 height 28
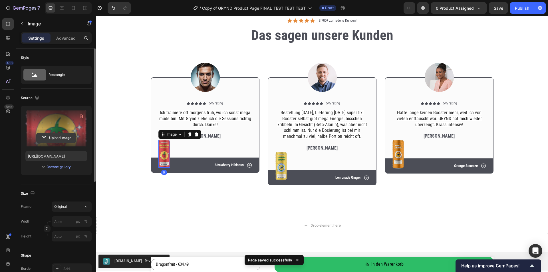
click at [65, 139] on input "file" at bounding box center [56, 138] width 39 height 10
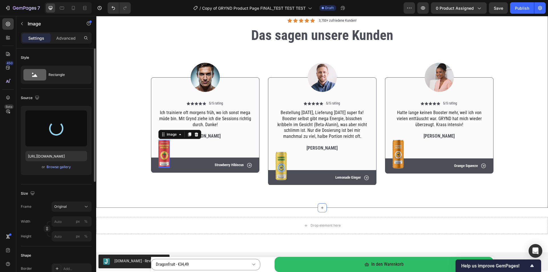
type input "https://cdn.shopify.com/s/files/1/0536/6513/6804/files/gempages_563269290749330…"
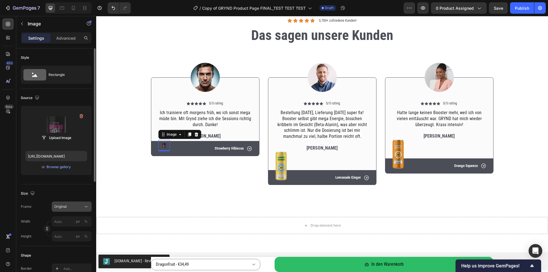
click at [71, 209] on div "Original" at bounding box center [71, 207] width 35 height 6
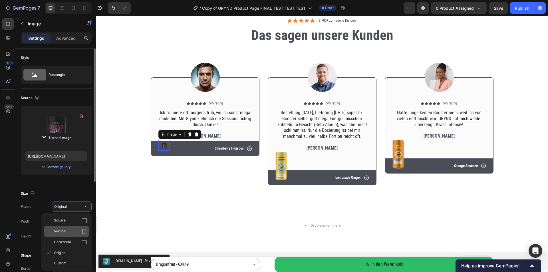
click at [68, 228] on div "Vertical" at bounding box center [67, 231] width 46 height 11
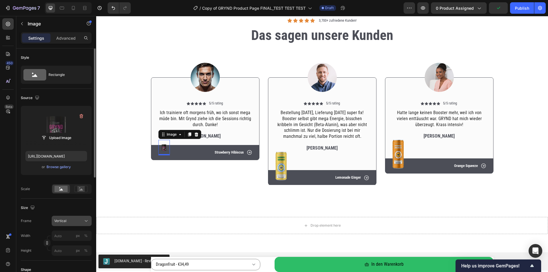
click at [69, 224] on div "Vertical" at bounding box center [71, 221] width 35 height 6
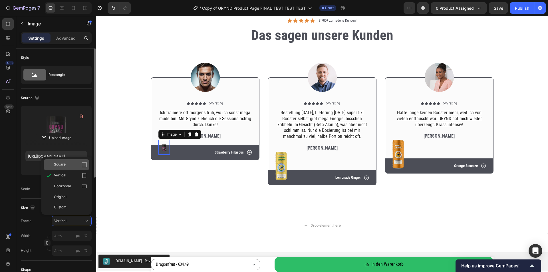
click at [70, 165] on div "Square" at bounding box center [70, 165] width 33 height 6
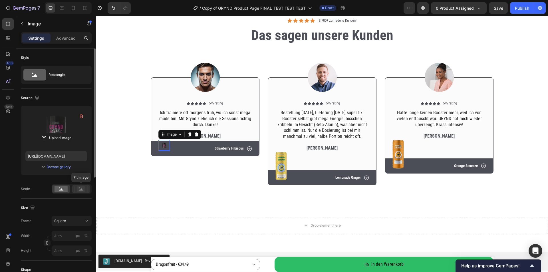
click at [77, 190] on icon at bounding box center [80, 189] width 13 height 6
click at [73, 220] on div "Square" at bounding box center [68, 220] width 28 height 5
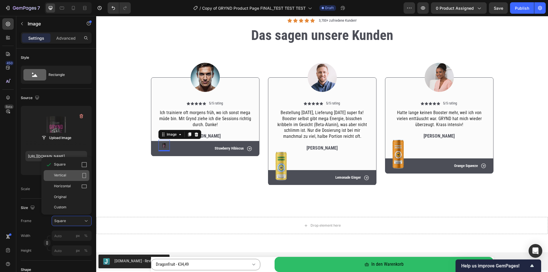
click at [71, 177] on div "Vertical" at bounding box center [70, 176] width 33 height 6
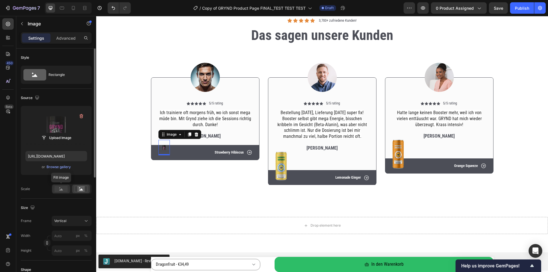
click at [62, 189] on icon at bounding box center [61, 189] width 4 height 2
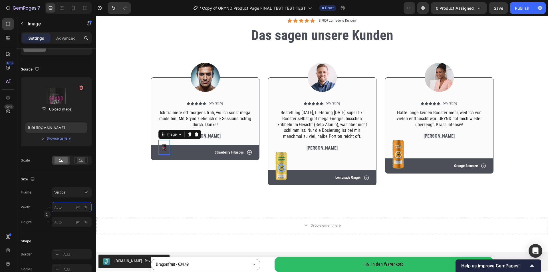
click at [67, 207] on input "px %" at bounding box center [72, 207] width 40 height 10
click at [85, 207] on div "%" at bounding box center [85, 207] width 3 height 5
click at [69, 207] on input "px %" at bounding box center [72, 207] width 40 height 10
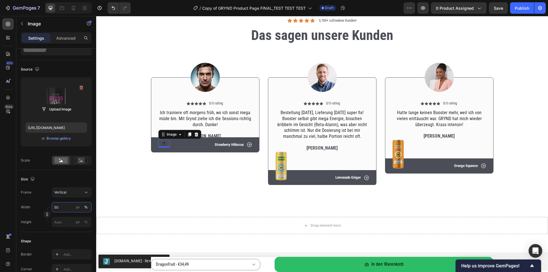
type input "5"
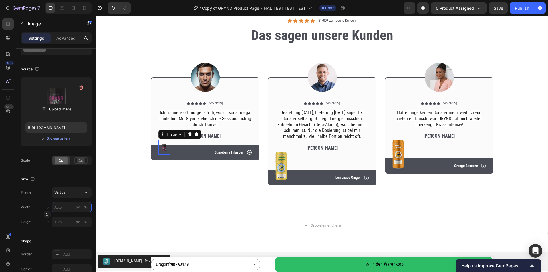
type input "2"
type input "3"
type input "20"
type input "27"
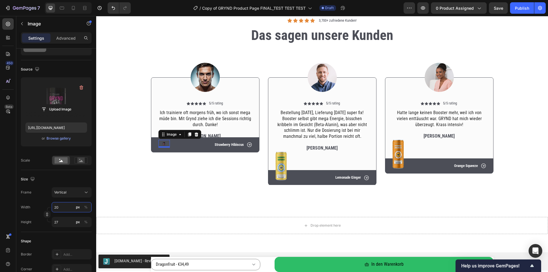
type input "200"
type input "267"
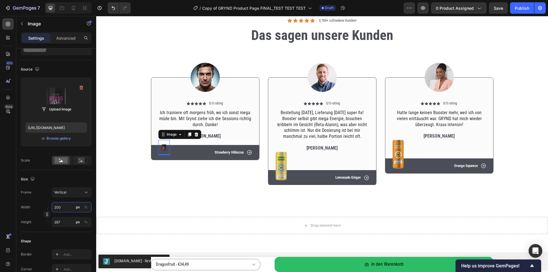
type input "20"
type input "27"
type input "2"
type input "3"
type input "4"
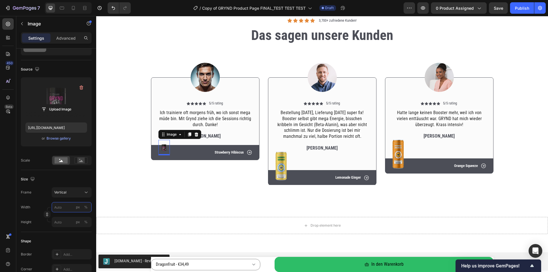
type input "5"
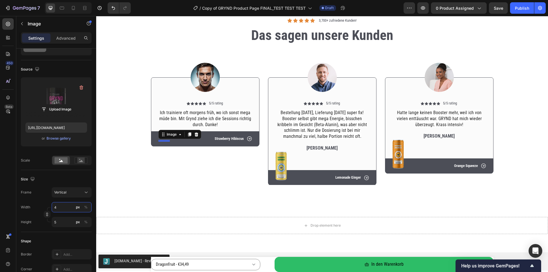
type input "40"
type input "53"
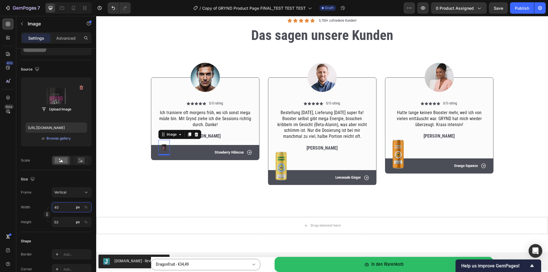
type input "400"
type input "533"
type input "400"
click at [88, 206] on button "%" at bounding box center [85, 207] width 7 height 7
click at [68, 205] on input "400" at bounding box center [72, 207] width 40 height 10
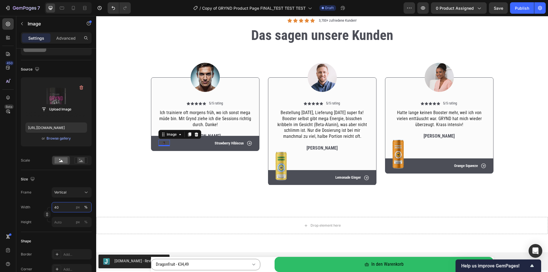
type input "4"
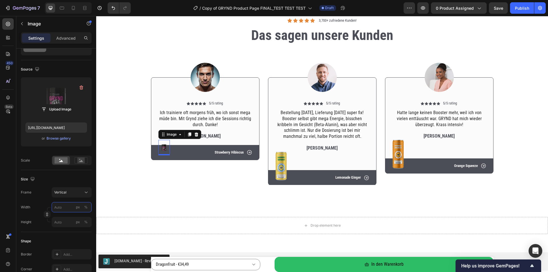
type input "1"
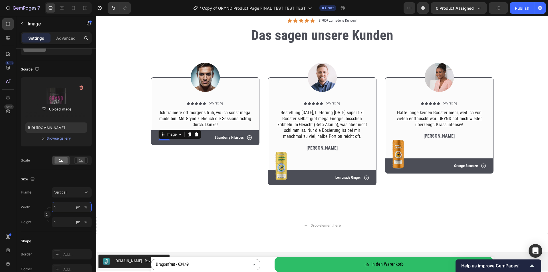
type input "11"
type input "15"
type input "111"
type input "148"
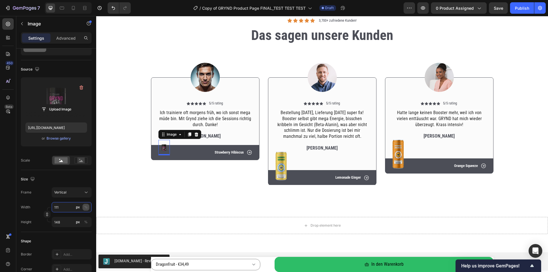
type input "111"
click at [84, 209] on div "%" at bounding box center [85, 207] width 3 height 5
click at [62, 208] on input "111" at bounding box center [72, 207] width 40 height 10
click at [59, 220] on input "px %" at bounding box center [72, 222] width 40 height 10
type input "1"
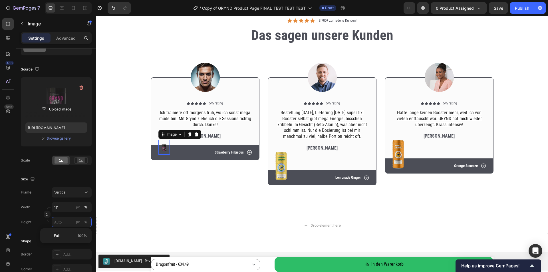
type input "1"
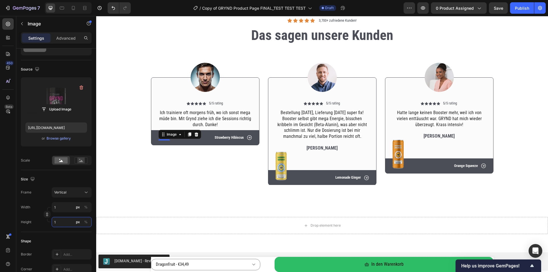
type input "8"
type input "11"
type input "83"
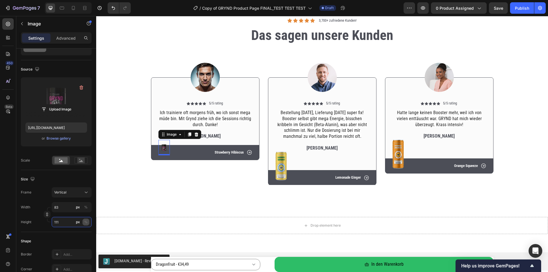
type input "111"
click at [85, 221] on div "%" at bounding box center [85, 221] width 3 height 5
click at [62, 209] on input "83" at bounding box center [72, 207] width 40 height 10
type input "2"
type input "3"
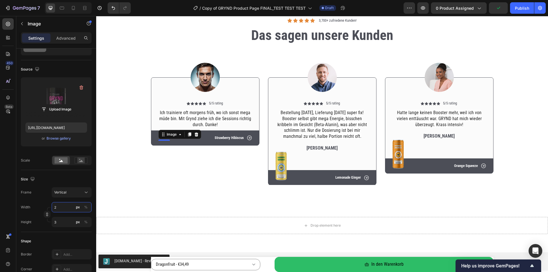
type input "25"
type input "33"
type input "250"
type input "333"
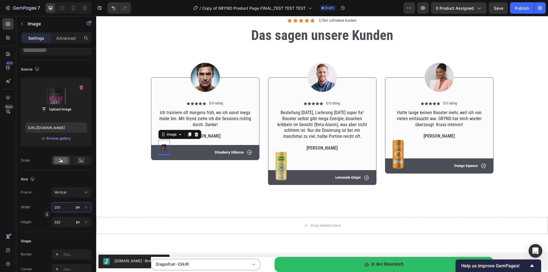
type input "25"
type input "33"
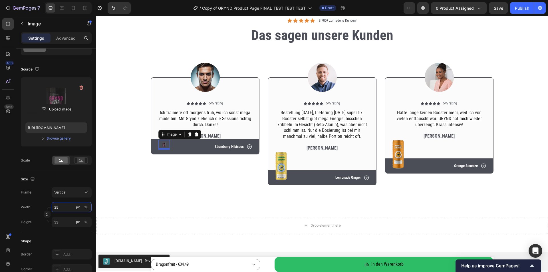
type input "2"
type input "3"
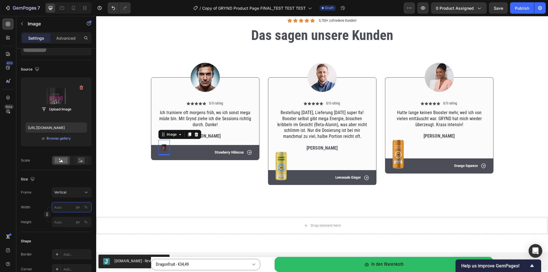
type input "5"
type input "7"
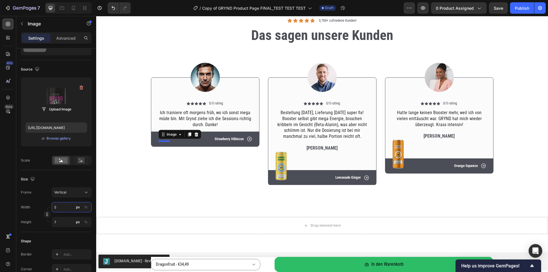
type input "50"
type input "67"
type input "500"
type input "667"
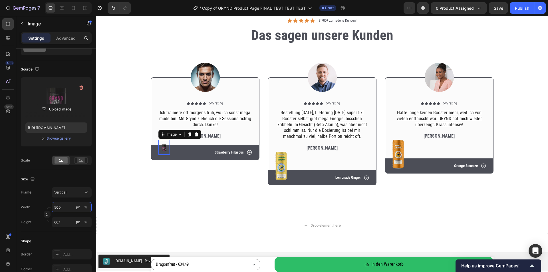
type input "50"
type input "67"
type input "5"
type input "7"
type input "1"
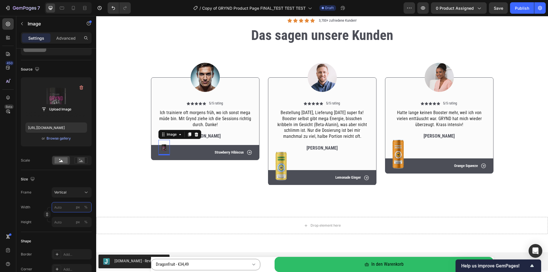
type input "1"
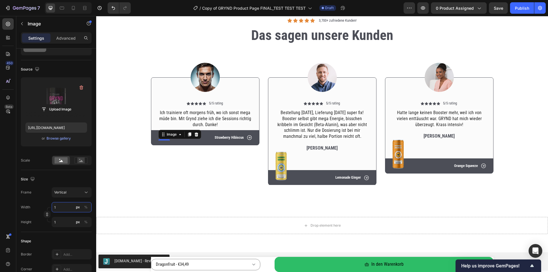
type input "12"
type input "16"
type input "120"
type input "160"
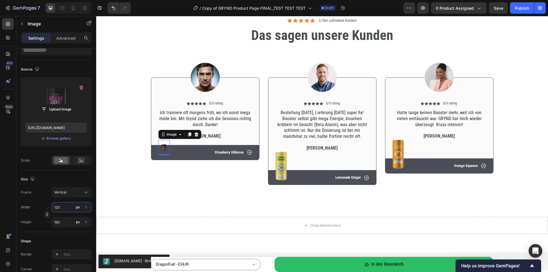
type input "1200"
type input "1600"
type input "120"
type input "160"
type input "12"
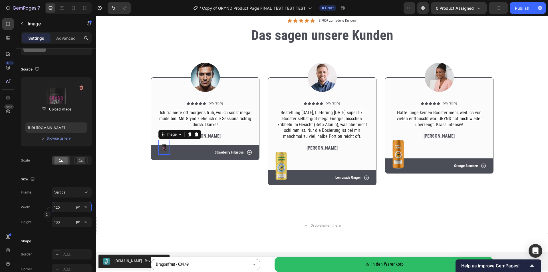
type input "16"
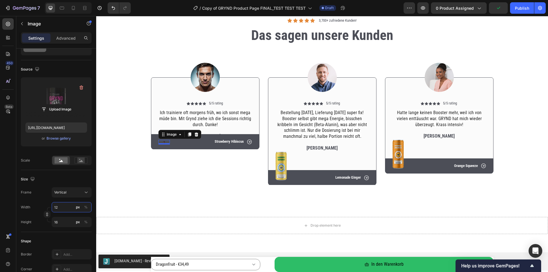
type input "1"
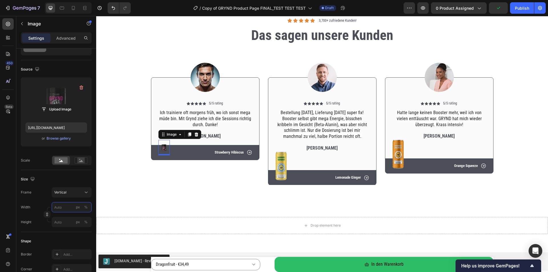
type input "1"
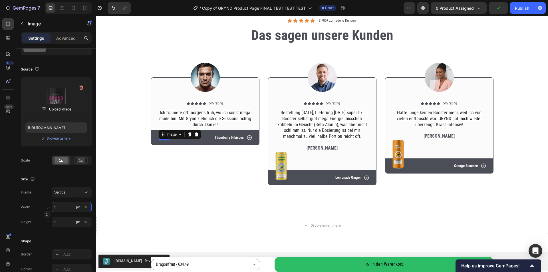
type input "1"
click at [3, 175] on div "450 Beta" at bounding box center [7, 124] width 11 height 212
click at [51, 110] on input "file" at bounding box center [56, 109] width 39 height 10
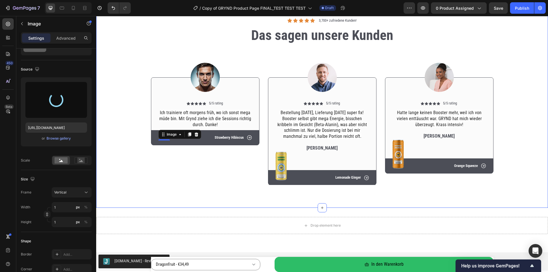
type input "[URL][DOMAIN_NAME]"
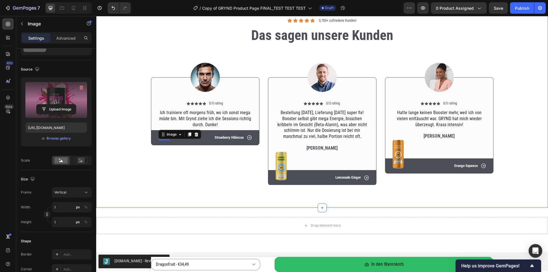
click at [191, 187] on div "Image Icon Icon Icon Icon Icon Icon List 5/5 rating Text Block Row Ich trainier…" at bounding box center [321, 118] width 443 height 141
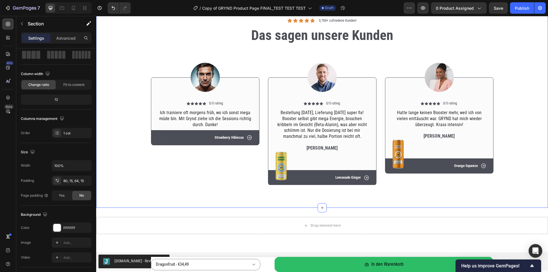
scroll to position [0, 0]
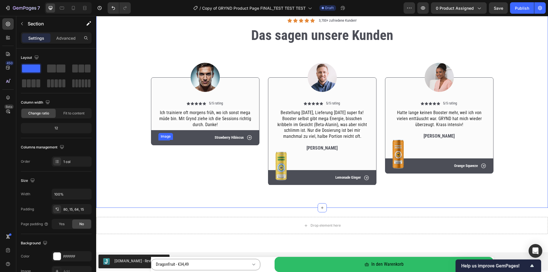
click at [161, 140] on div "Image" at bounding box center [163, 140] width 11 height 0
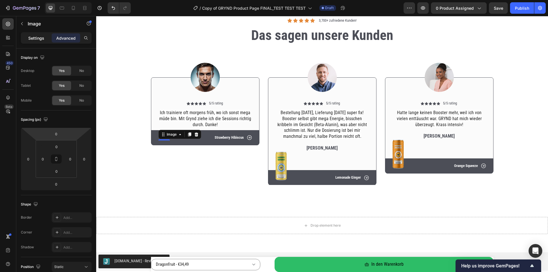
click at [38, 40] on p "Settings" at bounding box center [36, 38] width 16 height 6
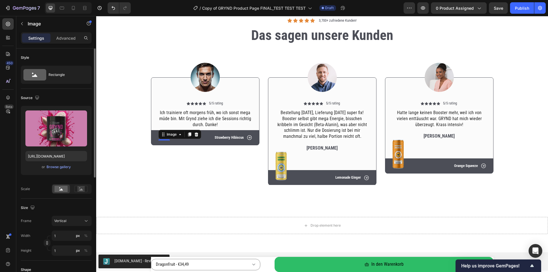
scroll to position [57, 0]
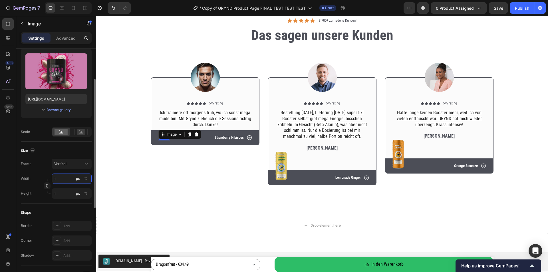
click at [62, 180] on input "1" at bounding box center [72, 178] width 40 height 10
type input "10"
type input "13"
type input "100"
type input "133"
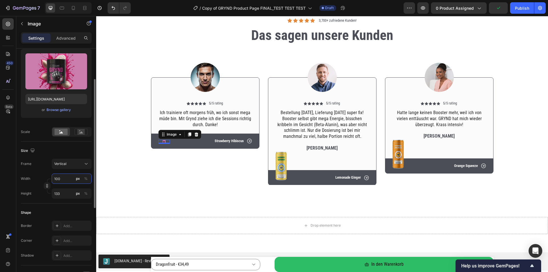
type input "10"
type input "13"
type input "1"
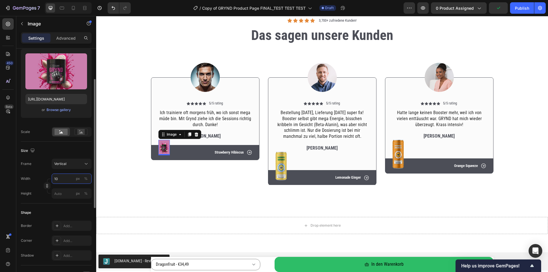
type input "105"
type input "140"
type input "1050"
type input "1400"
type input "10500"
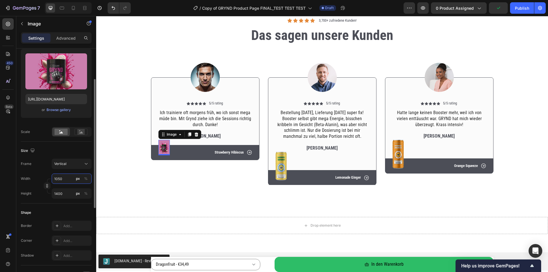
type input "14000"
type input "1050"
type input "1400"
type input "105"
type input "140"
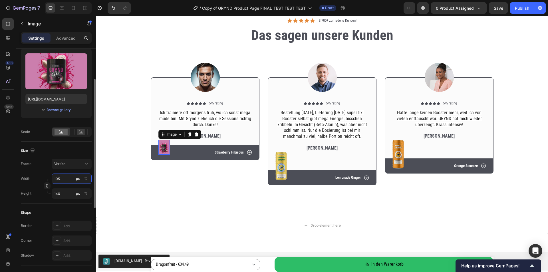
type input "10"
type input "13"
type input "1"
type input "5"
type input "7"
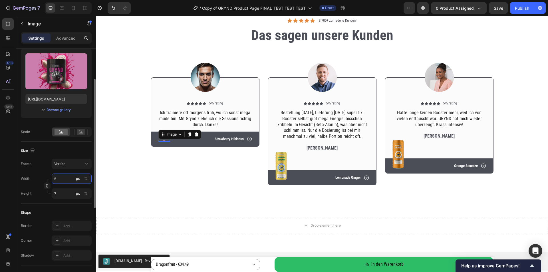
type input "50"
type input "67"
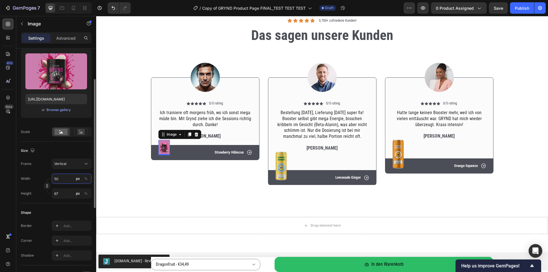
type input "500"
type input "667"
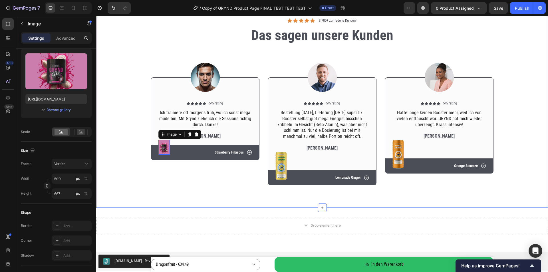
click at [147, 195] on div "Icon Icon Icon Icon Icon Icon List 3,700+ zufriedene Kunden! Text Block Row Das…" at bounding box center [322, 101] width 452 height 213
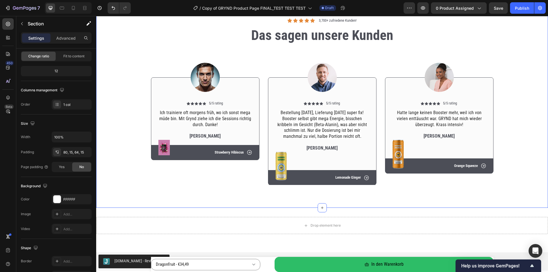
scroll to position [0, 0]
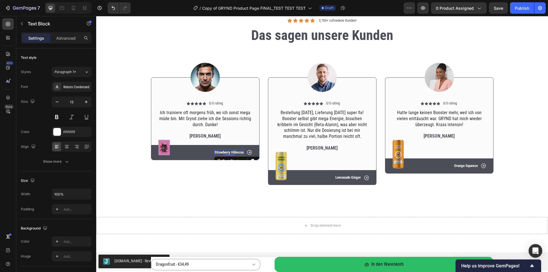
click at [233, 152] on p "Strawberry Hibiscus" at bounding box center [228, 152] width 29 height 5
click at [275, 158] on img at bounding box center [280, 166] width 11 height 29
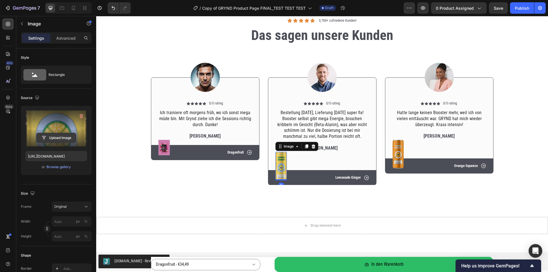
click at [66, 138] on input "file" at bounding box center [56, 138] width 39 height 10
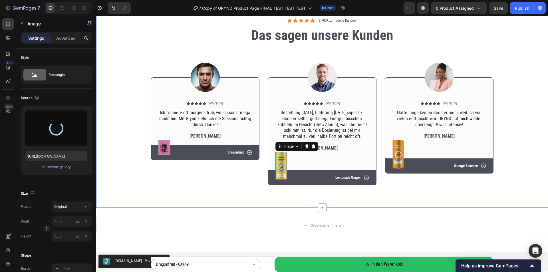
type input "[URL][DOMAIN_NAME]"
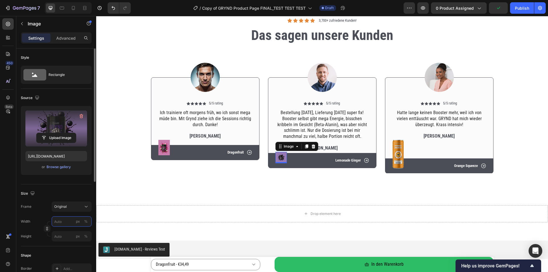
click at [68, 220] on input "px %" at bounding box center [72, 221] width 40 height 10
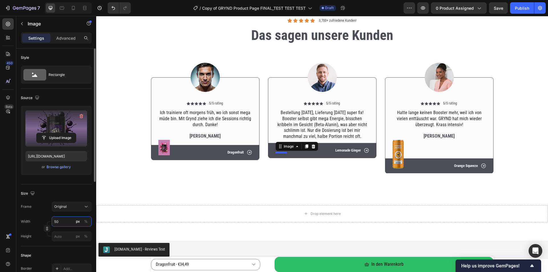
type input "500"
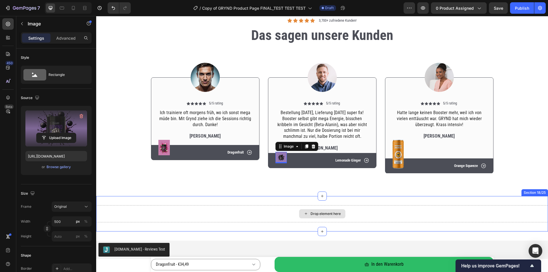
click at [131, 206] on div "Drop element here" at bounding box center [322, 213] width 452 height 17
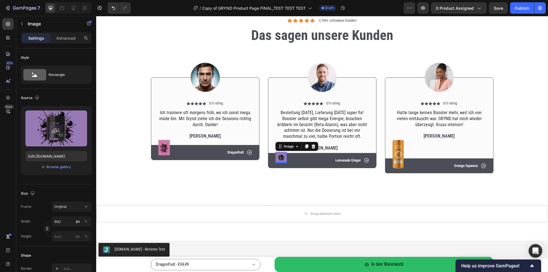
click at [279, 157] on img at bounding box center [280, 157] width 11 height 11
click at [163, 149] on img at bounding box center [163, 147] width 11 height 15
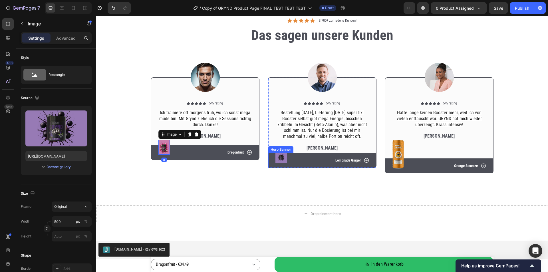
click at [276, 156] on img at bounding box center [280, 157] width 11 height 11
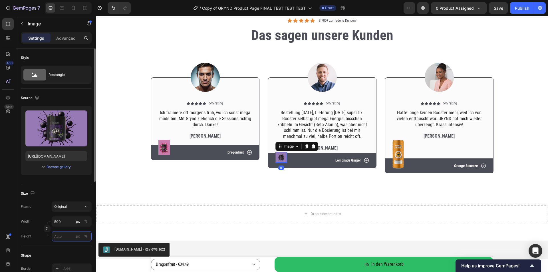
click at [65, 233] on input "px %" at bounding box center [72, 236] width 40 height 10
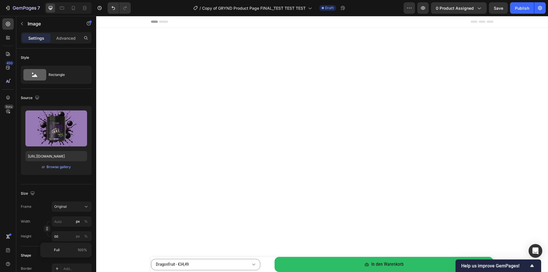
scroll to position [2127, 0]
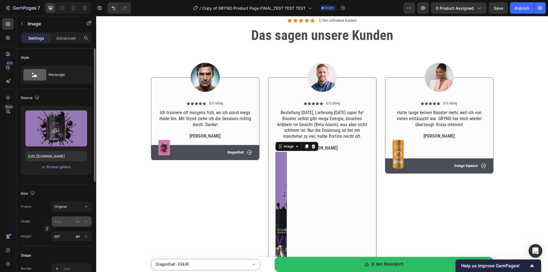
type input "667"
click at [66, 223] on input "px %" at bounding box center [72, 221] width 40 height 10
type input "6"
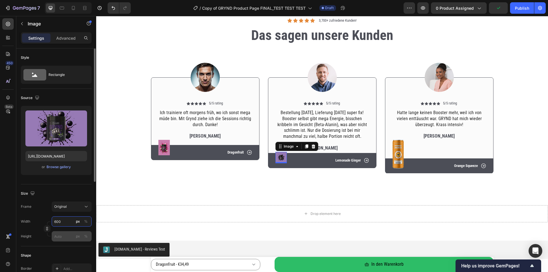
type input "600"
click at [59, 232] on input "px %" at bounding box center [72, 236] width 40 height 10
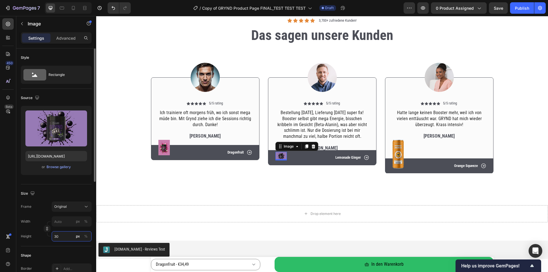
type input "3"
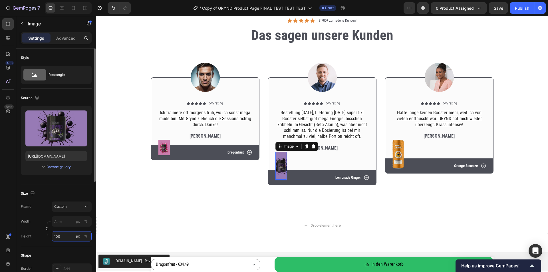
type input "3"
type input "100"
click at [60, 222] on div "Frame Custom Width px % Height 100 px %" at bounding box center [56, 221] width 71 height 40
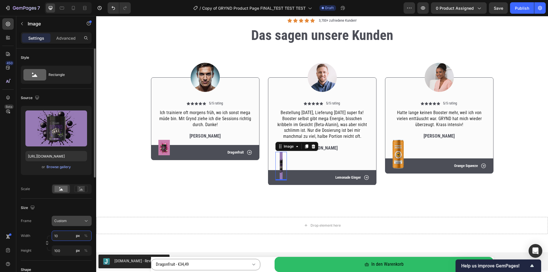
type input "100"
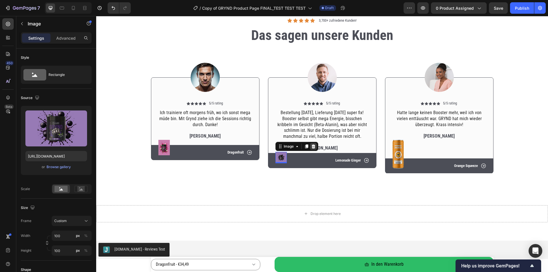
click at [311, 147] on icon at bounding box center [313, 146] width 4 height 4
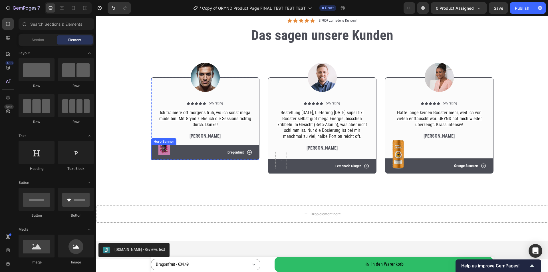
click at [158, 147] on img at bounding box center [163, 147] width 11 height 15
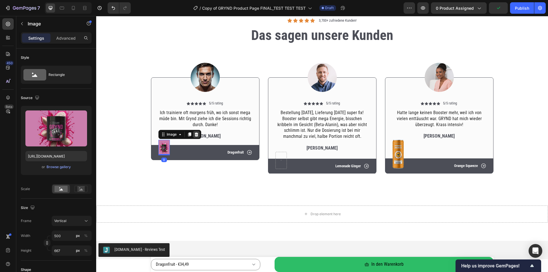
click at [195, 134] on icon at bounding box center [196, 134] width 4 height 4
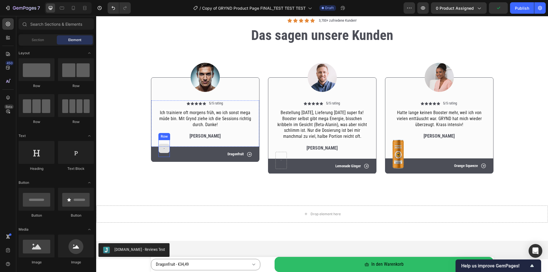
click at [162, 145] on div at bounding box center [164, 148] width 11 height 9
click at [163, 140] on div at bounding box center [163, 148] width 11 height 17
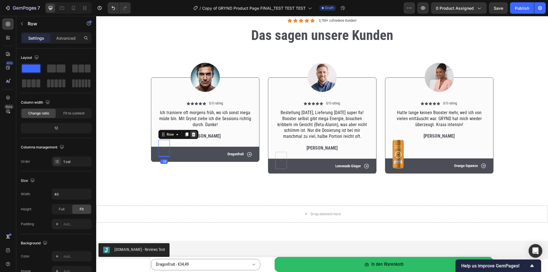
click at [193, 133] on icon at bounding box center [193, 134] width 5 height 5
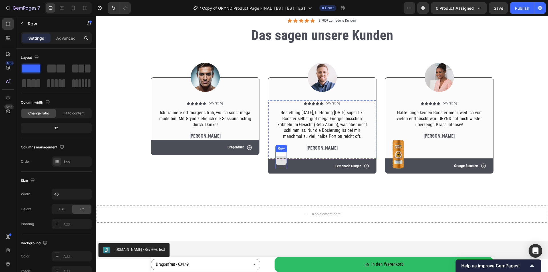
click at [282, 153] on div at bounding box center [280, 160] width 11 height 17
click at [309, 147] on icon at bounding box center [310, 146] width 4 height 4
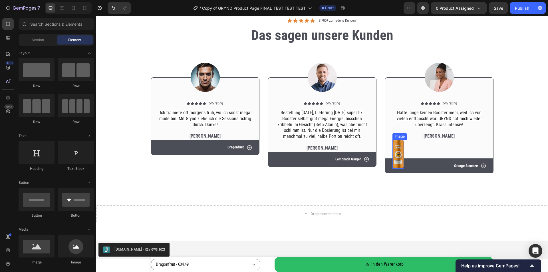
click at [394, 149] on img at bounding box center [397, 154] width 11 height 29
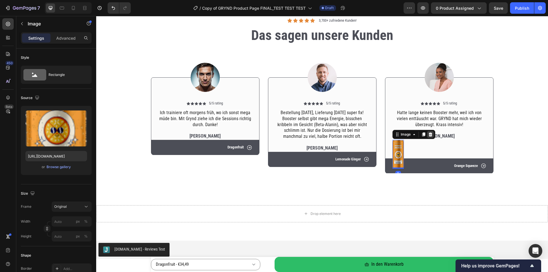
click at [428, 135] on icon at bounding box center [430, 134] width 4 height 4
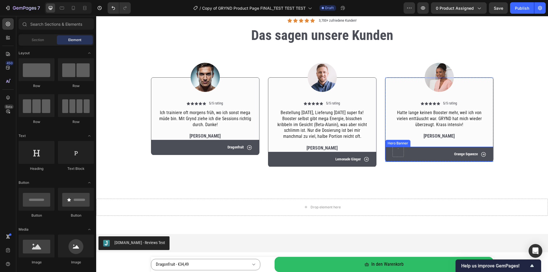
click at [398, 143] on div "Hero Banner" at bounding box center [397, 143] width 23 height 5
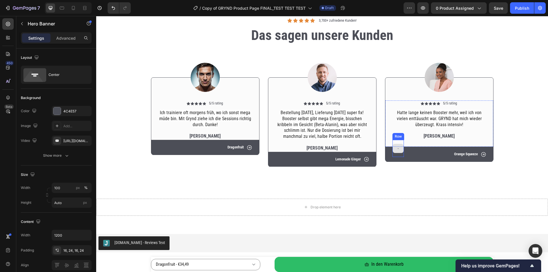
click at [397, 152] on div at bounding box center [397, 148] width 11 height 9
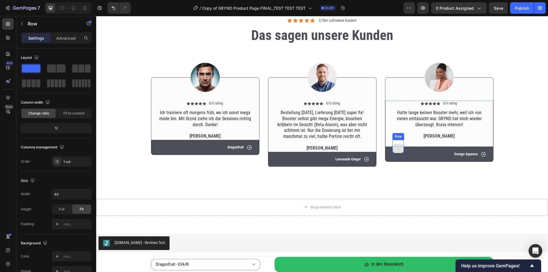
click at [396, 141] on div at bounding box center [397, 148] width 11 height 17
click at [425, 134] on icon at bounding box center [427, 134] width 5 height 5
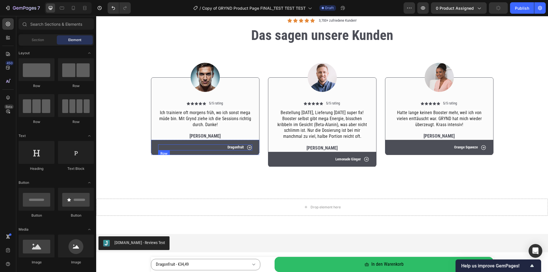
click at [205, 146] on div "Icon Dragonfruit Text Block Row" at bounding box center [205, 147] width 94 height 6
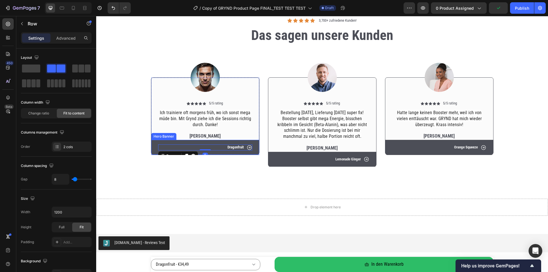
click at [151, 143] on div "Icon Dragonfruit Text Block Row 0" at bounding box center [205, 147] width 108 height 15
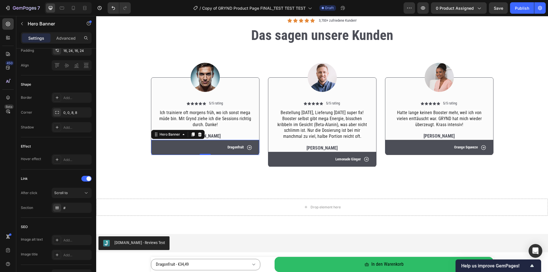
scroll to position [0, 0]
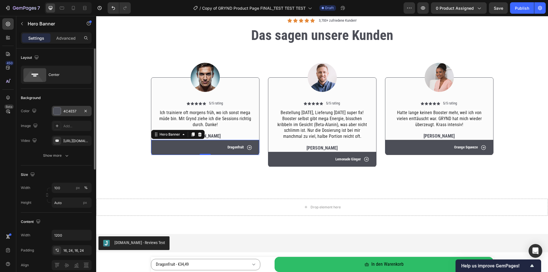
click at [62, 108] on div "4C4E57" at bounding box center [72, 111] width 40 height 10
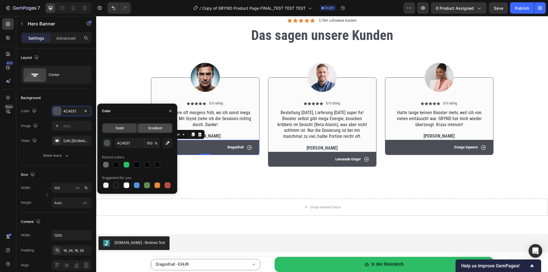
click at [141, 128] on div "Gradient" at bounding box center [155, 128] width 34 height 9
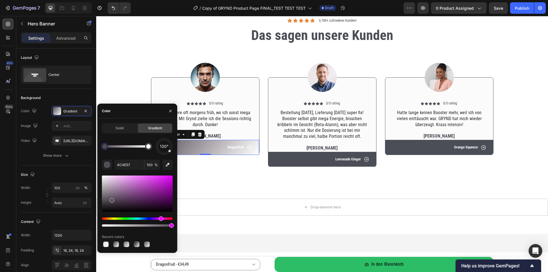
drag, startPoint x: 151, startPoint y: 218, endPoint x: 161, endPoint y: 218, distance: 10.0
click at [161, 218] on div "Hue" at bounding box center [137, 218] width 71 height 2
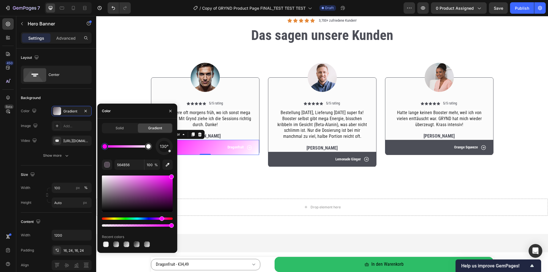
drag, startPoint x: 129, startPoint y: 189, endPoint x: 175, endPoint y: 170, distance: 50.0
click at [175, 170] on div "Solid Gradient 130° 564B56 100 % Recent colors" at bounding box center [137, 185] width 80 height 125
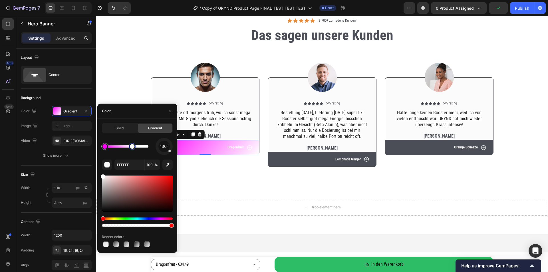
drag, startPoint x: 147, startPoint y: 147, endPoint x: 119, endPoint y: 148, distance: 28.6
click at [130, 148] on div at bounding box center [132, 146] width 5 height 5
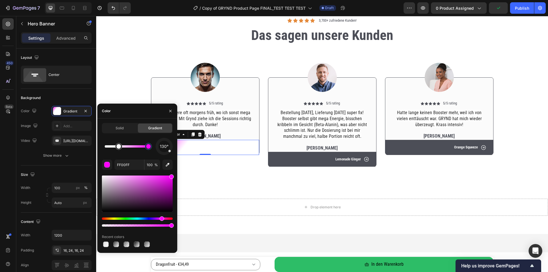
drag, startPoint x: 105, startPoint y: 148, endPoint x: 152, endPoint y: 146, distance: 47.4
click at [151, 146] on div at bounding box center [148, 146] width 5 height 5
type input "FFFFFF"
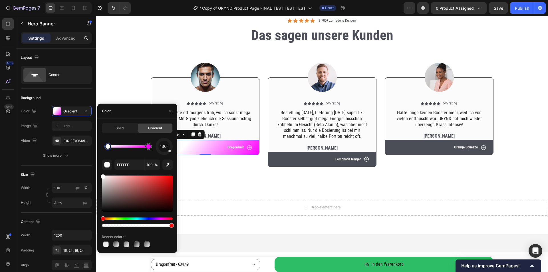
drag, startPoint x: 139, startPoint y: 149, endPoint x: 99, endPoint y: 149, distance: 40.5
click at [99, 149] on div "Solid Gradient 130° FFFFFF 100 % Recent colors" at bounding box center [137, 185] width 80 height 125
click at [168, 111] on icon "button" at bounding box center [170, 111] width 5 height 5
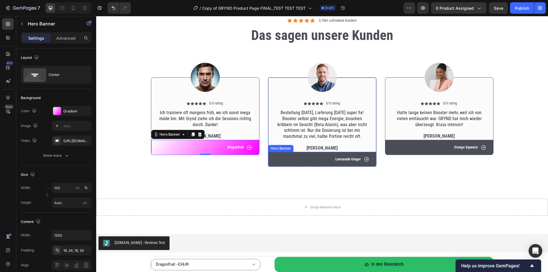
click at [268, 156] on div "Icon Lemonade Ginger Text Block Row" at bounding box center [322, 159] width 108 height 15
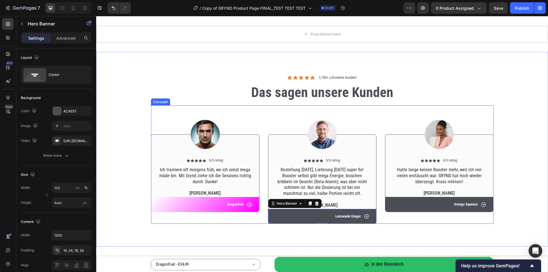
scroll to position [2098, 0]
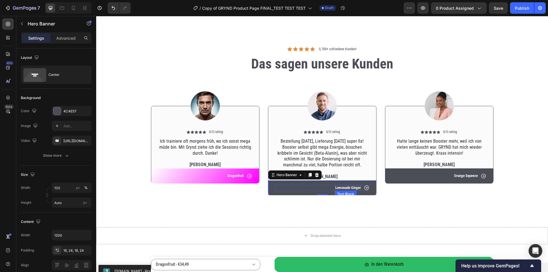
click at [349, 188] on p "Lemonade Ginger" at bounding box center [347, 187] width 25 height 5
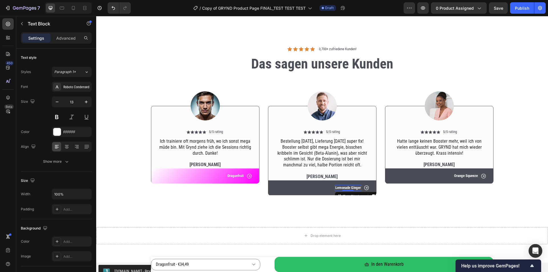
click at [349, 188] on p "Lemonade Ginger" at bounding box center [347, 187] width 25 height 5
click at [269, 183] on div "Icon Acai Text Block 0 Row" at bounding box center [322, 187] width 108 height 15
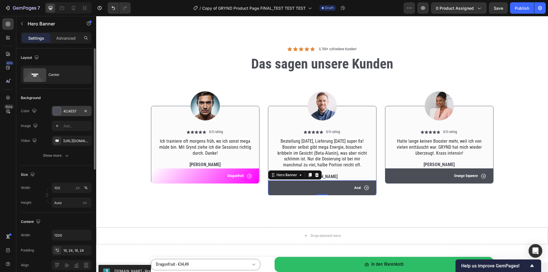
click at [70, 115] on div "4C4E57" at bounding box center [72, 111] width 40 height 10
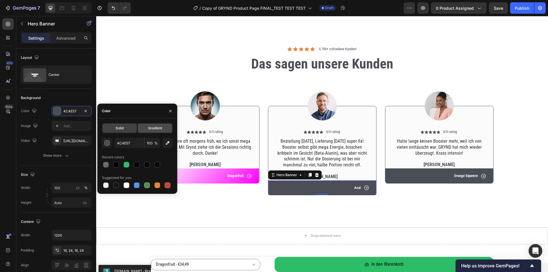
click at [142, 127] on div "Gradient" at bounding box center [155, 128] width 34 height 9
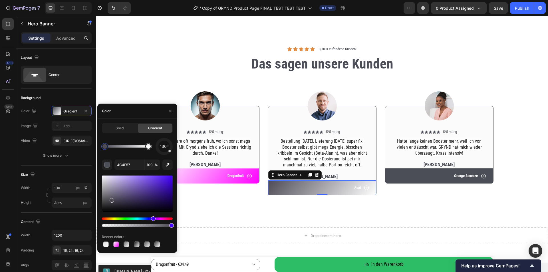
drag, startPoint x: 148, startPoint y: 218, endPoint x: 152, endPoint y: 214, distance: 5.9
click at [152, 218] on div "Hue" at bounding box center [153, 218] width 5 height 5
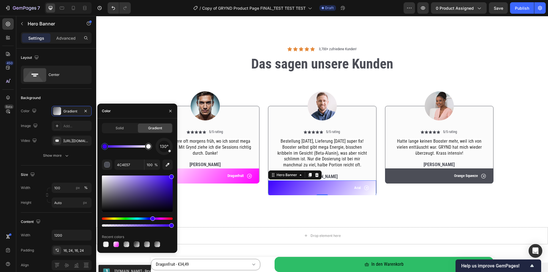
drag, startPoint x: 170, startPoint y: 181, endPoint x: 176, endPoint y: 171, distance: 11.8
click at [176, 171] on div "Solid Gradient 130° 4C4E57 100 % Recent colors" at bounding box center [137, 185] width 80 height 125
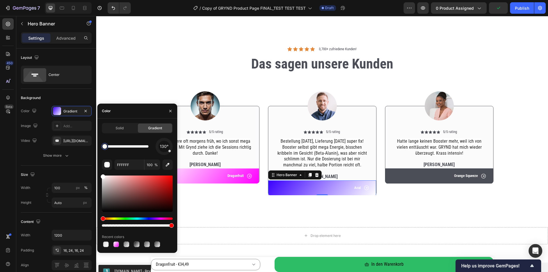
drag, startPoint x: 243, startPoint y: 164, endPoint x: 97, endPoint y: 148, distance: 146.8
drag, startPoint x: 113, startPoint y: 147, endPoint x: 119, endPoint y: 147, distance: 6.3
click at [119, 147] on div at bounding box center [118, 146] width 5 height 5
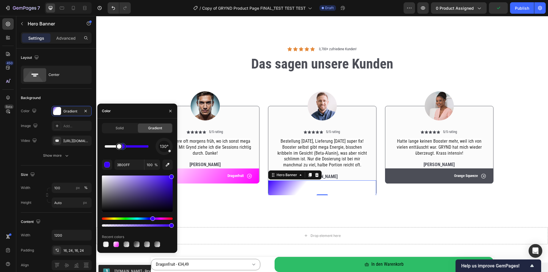
click at [158, 145] on div "130°" at bounding box center [137, 146] width 71 height 17
type input "FFFFFF"
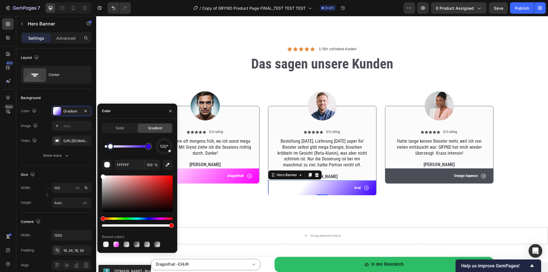
drag, startPoint x: 119, startPoint y: 145, endPoint x: 1, endPoint y: 131, distance: 119.4
click at [92, 147] on div "450 Beta Sections(18) Elements(84) Section Element Hero Section Product Detail …" at bounding box center [48, 144] width 96 height 256
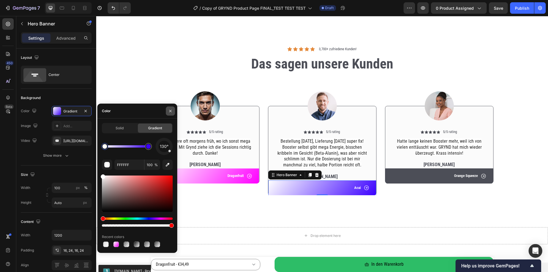
click at [169, 110] on icon "button" at bounding box center [170, 111] width 5 height 5
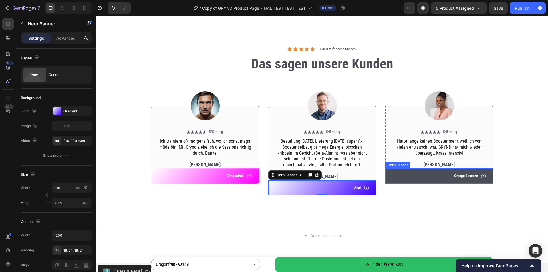
click at [389, 171] on div "Icon Orange Squeeze Text Block Row" at bounding box center [439, 175] width 108 height 15
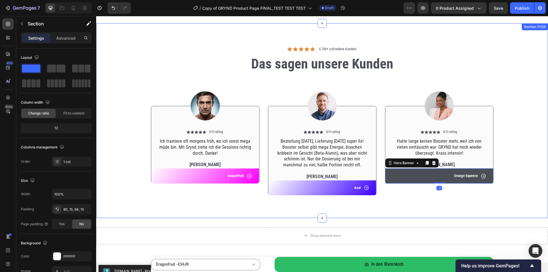
click at [388, 202] on div "Icon Icon Icon Icon Icon Icon List 3,700+ [PERSON_NAME]! Text Block Row Das sag…" at bounding box center [322, 120] width 452 height 195
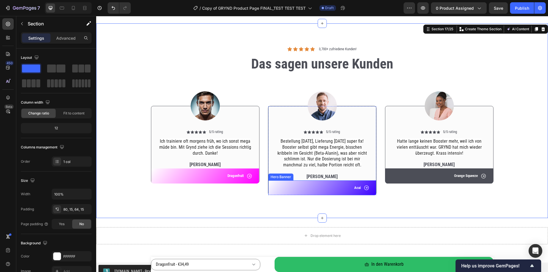
click at [268, 184] on div "Icon Acai Text Block Row" at bounding box center [322, 187] width 108 height 15
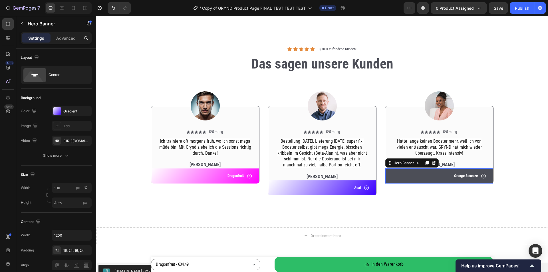
click at [385, 173] on div "Icon Orange Squeeze Text Block Row" at bounding box center [439, 175] width 108 height 15
click at [467, 175] on p "Orange Squeeze" at bounding box center [466, 175] width 24 height 5
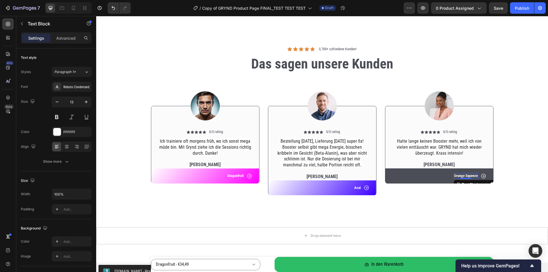
click at [467, 175] on p "Orange Squeeze" at bounding box center [466, 175] width 24 height 5
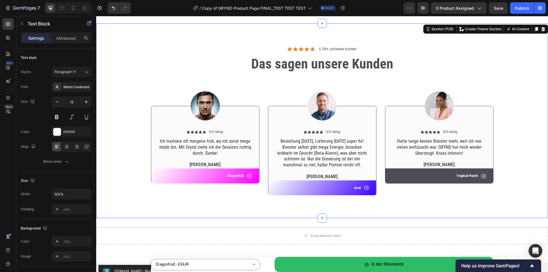
click at [434, 204] on div "Icon Icon Icon Icon Icon Icon List 3,700+ [PERSON_NAME]! Text Block Row Das sag…" at bounding box center [322, 120] width 452 height 195
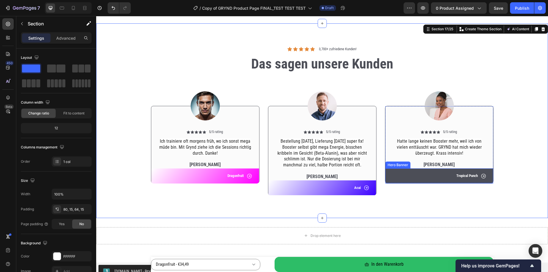
click at [387, 173] on div "Icon Tropical Punch Text Block Row" at bounding box center [439, 175] width 108 height 15
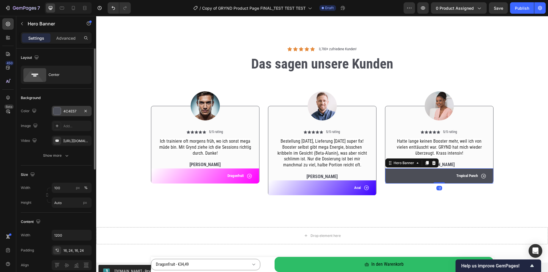
click at [65, 110] on div "4C4E57" at bounding box center [71, 111] width 17 height 5
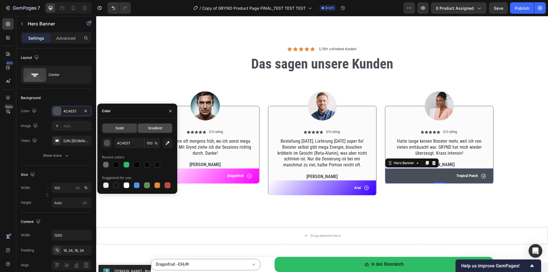
click at [143, 128] on div "Gradient" at bounding box center [155, 128] width 34 height 9
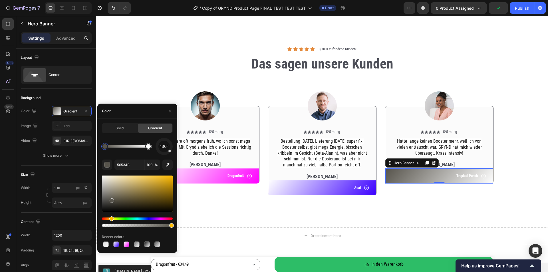
drag, startPoint x: 145, startPoint y: 218, endPoint x: 110, endPoint y: 220, distance: 35.7
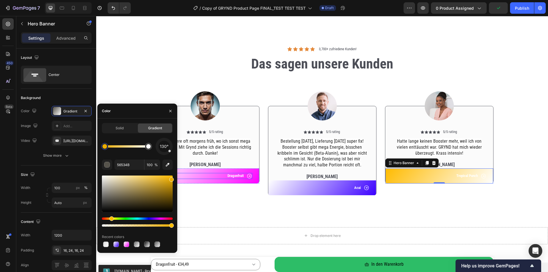
drag, startPoint x: 268, startPoint y: 194, endPoint x: 178, endPoint y: 169, distance: 93.6
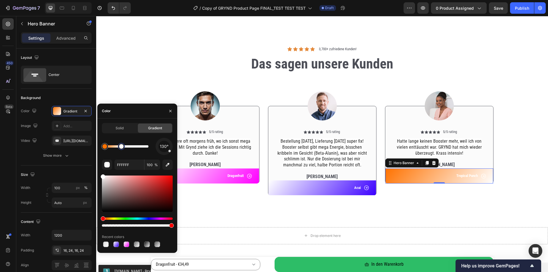
drag, startPoint x: 144, startPoint y: 147, endPoint x: 120, endPoint y: 148, distance: 23.7
click at [120, 148] on div at bounding box center [121, 146] width 5 height 5
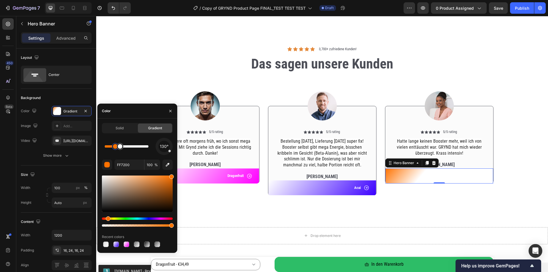
drag, startPoint x: 106, startPoint y: 147, endPoint x: 155, endPoint y: 146, distance: 49.1
click at [155, 146] on div "130°" at bounding box center [137, 146] width 71 height 17
type input "FFFFFF"
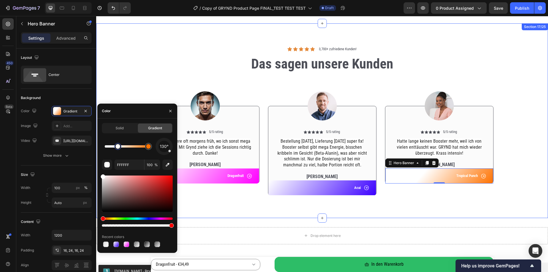
drag, startPoint x: 119, startPoint y: 147, endPoint x: 98, endPoint y: 146, distance: 20.5
click at [96, 147] on div "450 Beta Sections(18) Elements(84) Section Element Hero Section Product Detail …" at bounding box center [48, 144] width 96 height 256
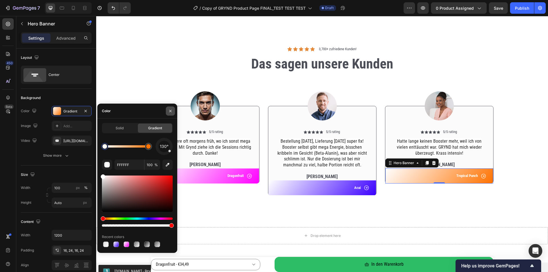
click at [168, 110] on icon "button" at bounding box center [170, 111] width 5 height 5
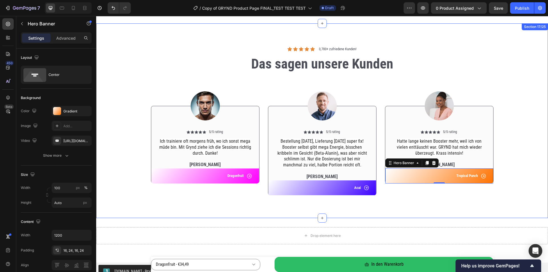
click at [191, 210] on div "Icon Icon Icon Icon Icon Icon List 3,700+ [PERSON_NAME]! Text Block Row Das sag…" at bounding box center [322, 120] width 452 height 195
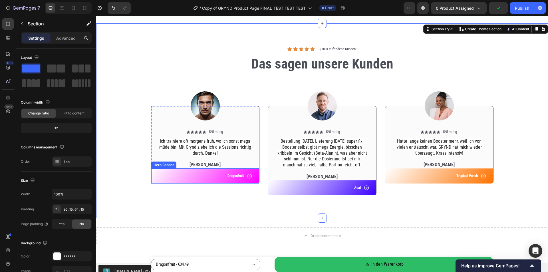
click at [175, 180] on div "Icon Dragonfruit Text Block Row" at bounding box center [205, 175] width 108 height 15
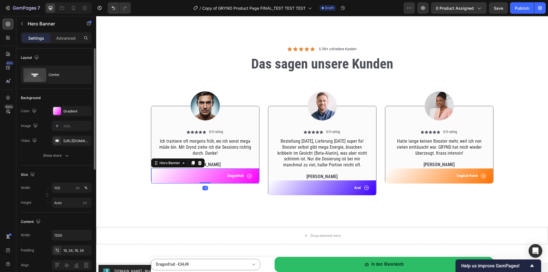
scroll to position [86, 0]
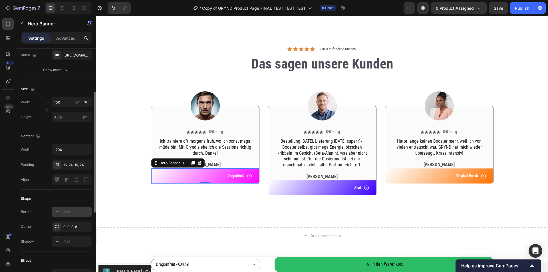
click at [68, 210] on div "Add..." at bounding box center [76, 211] width 27 height 5
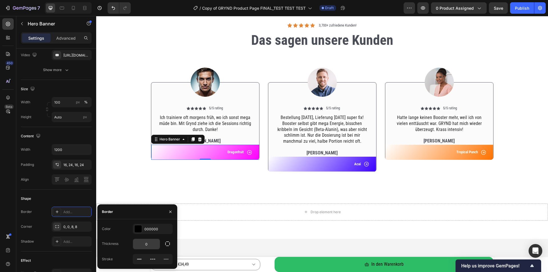
scroll to position [2155, 0]
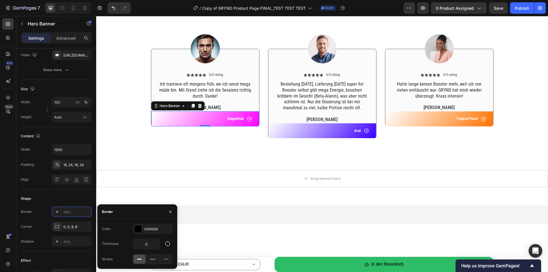
click at [138, 257] on icon at bounding box center [139, 259] width 6 height 6
type input "1"
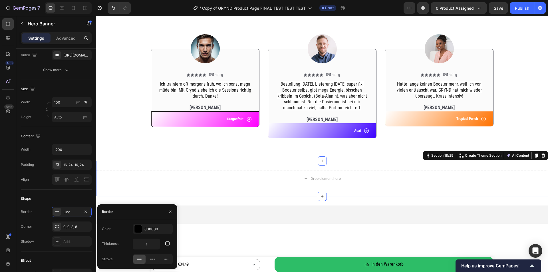
click at [198, 163] on div "Drop element here Section 18/25 You can create reusable sections Create Theme S…" at bounding box center [322, 178] width 452 height 35
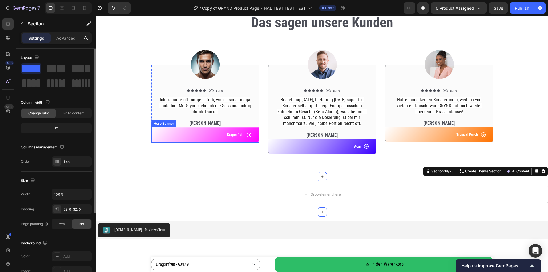
scroll to position [2127, 0]
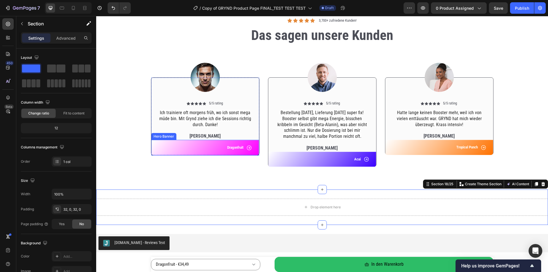
click at [171, 151] on div "Icon Dragonfruit Text Block Row" at bounding box center [204, 147] width 107 height 15
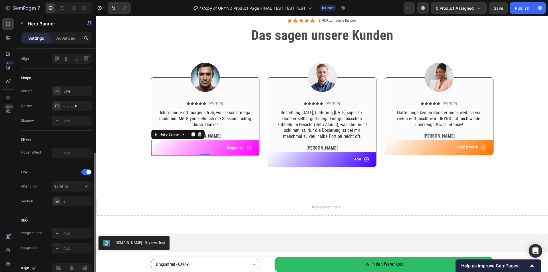
scroll to position [178, 0]
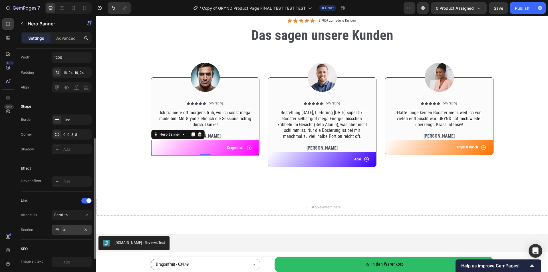
click at [70, 227] on div "#" at bounding box center [71, 229] width 17 height 5
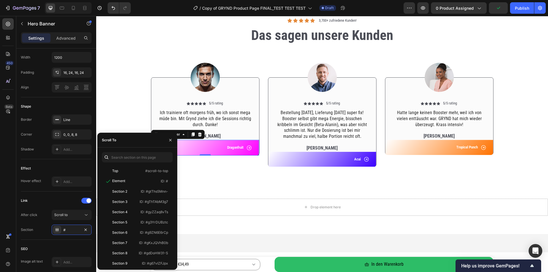
click at [6, 194] on div "450 Beta" at bounding box center [7, 124] width 11 height 212
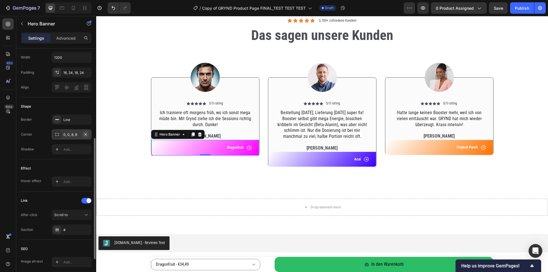
click at [85, 133] on icon "button" at bounding box center [85, 134] width 5 height 5
click at [123, 168] on div "Image Icon Icon Icon Icon Icon Icon List 5/5 rating Text Block Row Ich trainier…" at bounding box center [321, 109] width 443 height 123
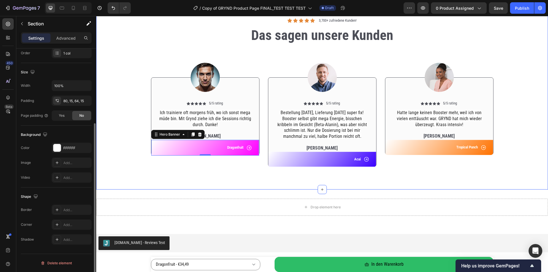
scroll to position [0, 0]
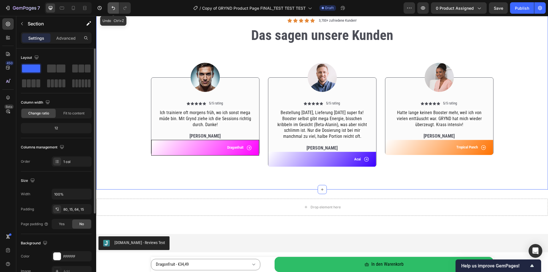
click at [113, 7] on icon "Undo/Redo" at bounding box center [113, 8] width 3 height 4
click at [163, 146] on div "Icon Dragonfruit Text Block Row" at bounding box center [205, 148] width 94 height 6
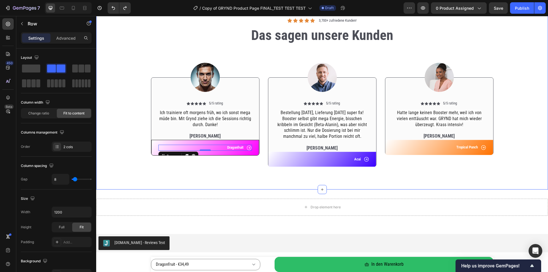
click at [148, 143] on div "Image Icon Icon Icon Icon Icon Icon List 5/5 rating Text Block Row Ich trainier…" at bounding box center [321, 109] width 443 height 123
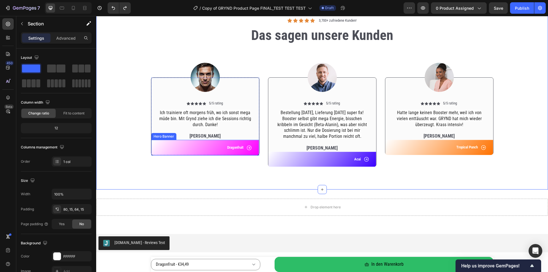
click at [151, 143] on div "Icon Dragonfruit Text Block Row" at bounding box center [204, 147] width 107 height 15
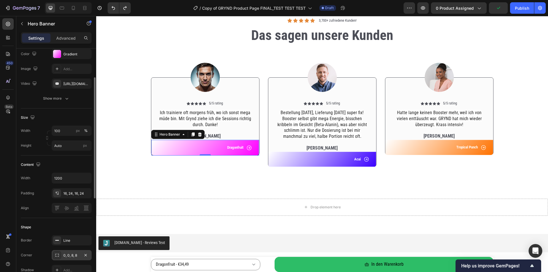
scroll to position [143, 0]
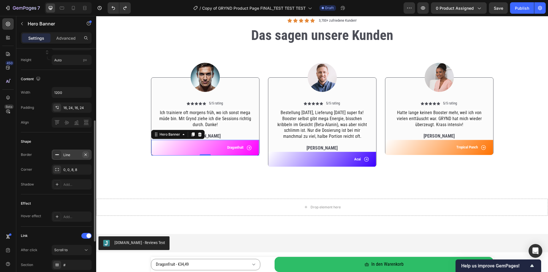
click at [84, 154] on icon "button" at bounding box center [85, 154] width 5 height 5
click at [142, 172] on div "Icon Icon Icon Icon Icon Icon List 3,700+ [PERSON_NAME]! Text Block Row Das sag…" at bounding box center [322, 92] width 452 height 195
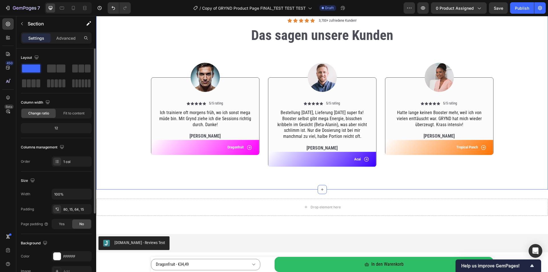
scroll to position [2098, 0]
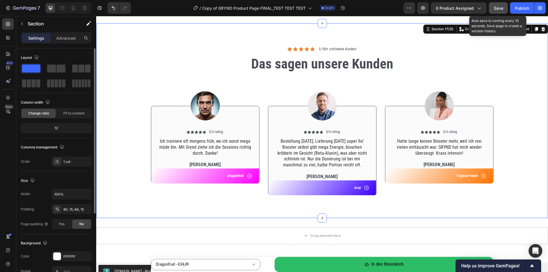
click at [504, 7] on button "Save" at bounding box center [498, 7] width 19 height 11
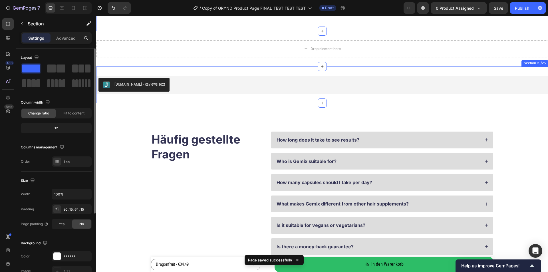
scroll to position [2298, 0]
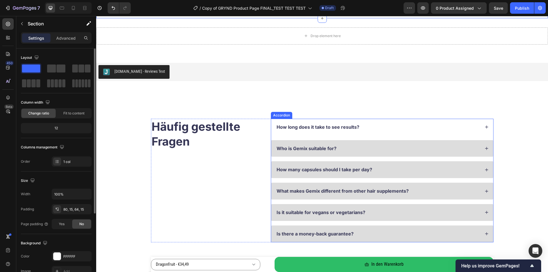
click at [330, 127] on p "How long does it take to see results?" at bounding box center [317, 127] width 83 height 6
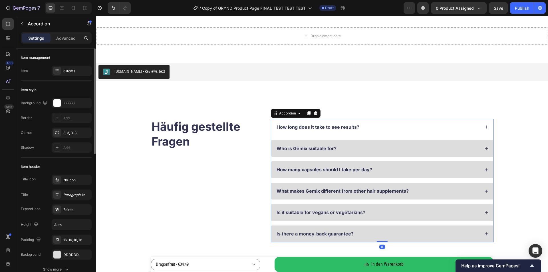
click at [330, 127] on p "How long does it take to see results?" at bounding box center [317, 127] width 83 height 6
click at [409, 127] on div "Was enthält GRYND - Warum ist es sinnvoll?" at bounding box center [378, 127] width 204 height 8
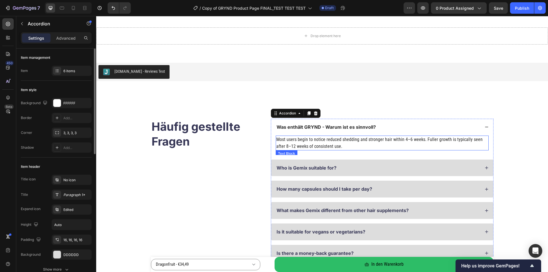
click at [318, 140] on p "Most users begin to notice reduced shedding and stronger hair within 4–6 weeks.…" at bounding box center [382, 143] width 212 height 14
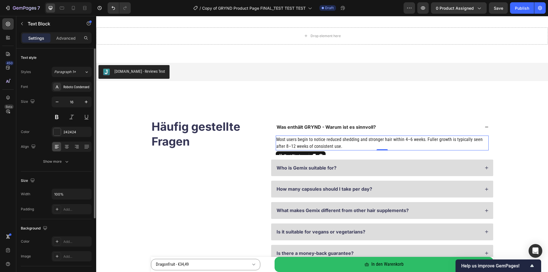
click at [318, 140] on p "Most users begin to notice reduced shedding and stronger hair within 4–6 weeks.…" at bounding box center [382, 143] width 212 height 14
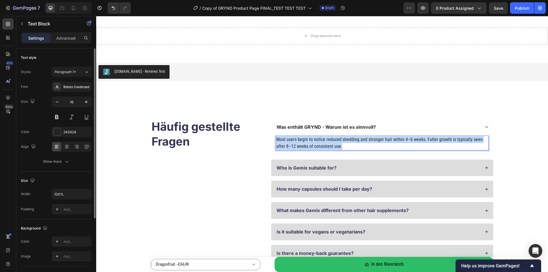
click at [318, 140] on p "Most users begin to notice reduced shedding and stronger hair within 4–6 weeks.…" at bounding box center [382, 143] width 212 height 14
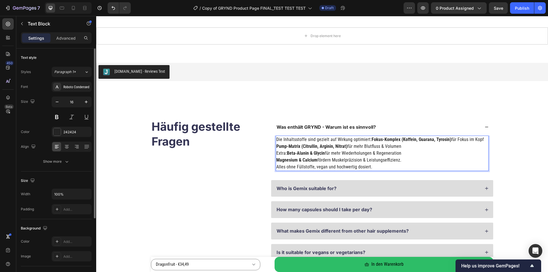
click at [276, 154] on p "Extra: Beta‑Alanin & Glycin für mehr Wiederholungen & Regeneration" at bounding box center [382, 153] width 212 height 7
click at [276, 154] on p "Pump-Matrix (Citrullin, Arginin, Nitrat) für mehr Blutfluss & Volumen Extra: Be…" at bounding box center [382, 150] width 212 height 14
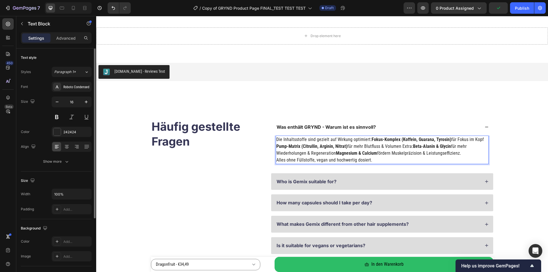
click at [398, 148] on p "Pump-Matrix (Citrullin, Arginin, Nitrat) für mehr Blutfluss & Volumen Extra: Be…" at bounding box center [382, 153] width 212 height 21
click at [517, 147] on div "Häufig gestellte Fragen Heading Was enthält GRYND - Warum ist es sinnvoll? Die …" at bounding box center [322, 197] width 406 height 157
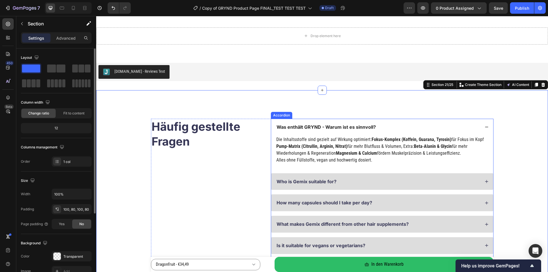
click at [477, 125] on div "Was enthält GRYND - Warum ist es sinnvoll?" at bounding box center [378, 127] width 204 height 8
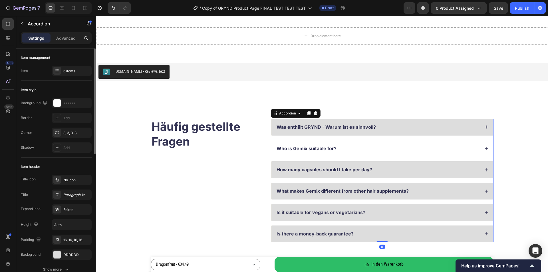
click at [471, 140] on div "Who is Gemix suitable for?" at bounding box center [382, 148] width 222 height 17
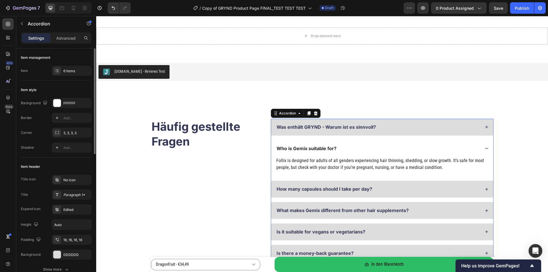
click at [471, 140] on div "Who is Gemix suitable for?" at bounding box center [382, 148] width 222 height 17
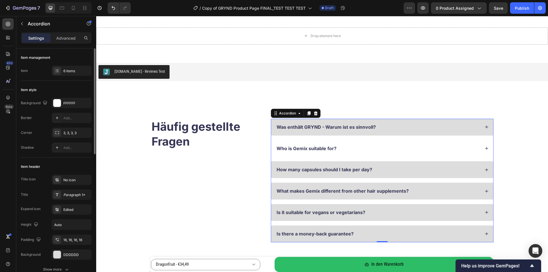
click at [436, 150] on div "Who is Gemix suitable for?" at bounding box center [378, 149] width 204 height 8
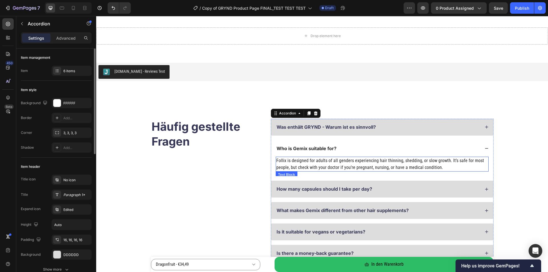
click at [314, 166] on p "Follix is designed for adults of all genders experiencing hair thinning, sheddi…" at bounding box center [382, 164] width 212 height 14
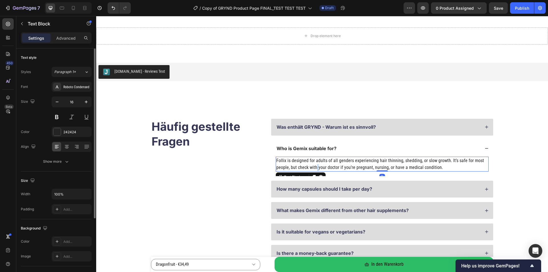
click at [314, 166] on p "Follix is designed for adults of all genders experiencing hair thinning, sheddi…" at bounding box center [382, 164] width 212 height 14
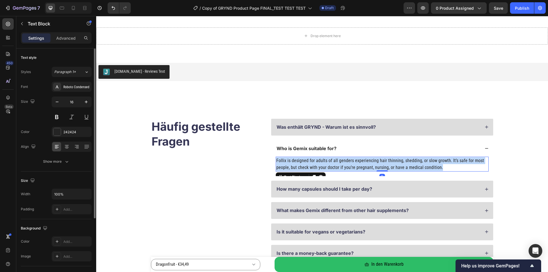
click at [314, 166] on p "Follix is designed for adults of all genders experiencing hair thinning, sheddi…" at bounding box center [382, 164] width 212 height 14
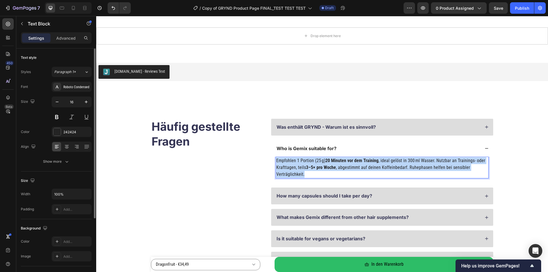
drag, startPoint x: 304, startPoint y: 174, endPoint x: 273, endPoint y: 160, distance: 34.1
click at [273, 160] on div "Empfohlen 1 Portion (25 g) 20 Minuten vor dem Training , ideal gelöst in 300 ml…" at bounding box center [382, 170] width 222 height 26
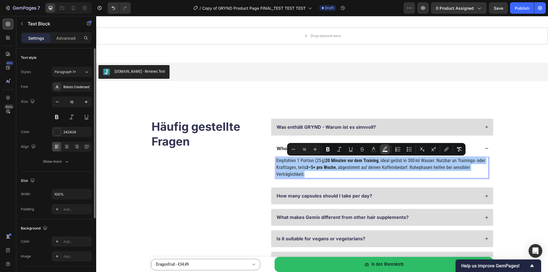
click at [384, 146] on button "color" at bounding box center [385, 149] width 10 height 10
type input "F6F6F6"
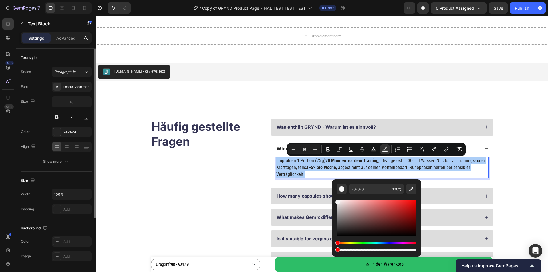
drag, startPoint x: 410, startPoint y: 250, endPoint x: 334, endPoint y: 249, distance: 75.9
click at [334, 249] on div "F6F6F6 100 %" at bounding box center [376, 215] width 89 height 73
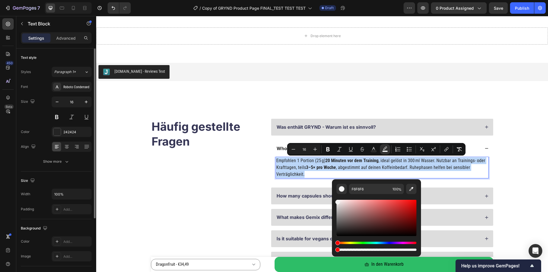
type input "0"
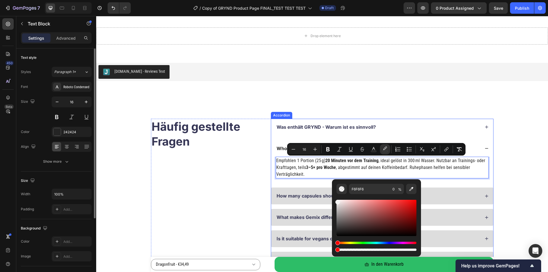
click at [471, 128] on div "Was enthält GRYND - Warum ist es sinnvoll?" at bounding box center [378, 127] width 204 height 8
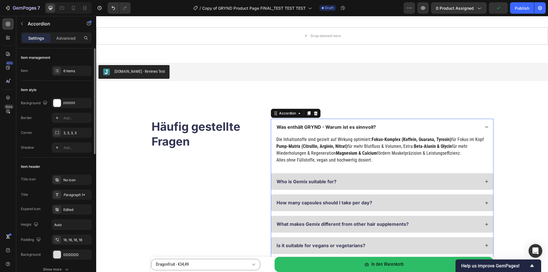
click at [466, 128] on div "Was enthält GRYND - Warum ist es sinnvoll?" at bounding box center [378, 127] width 204 height 8
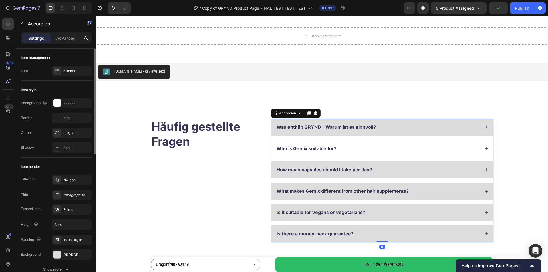
click at [395, 155] on div "Who is Gemix suitable for?" at bounding box center [382, 148] width 222 height 17
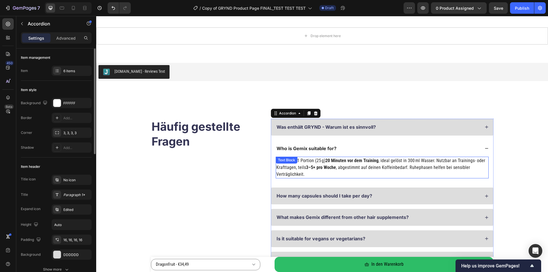
click at [311, 173] on p "Empfohlen 1 Portion (25 g) 20 Minuten vor dem Training , ideal gelöst in 300 ml…" at bounding box center [382, 167] width 212 height 21
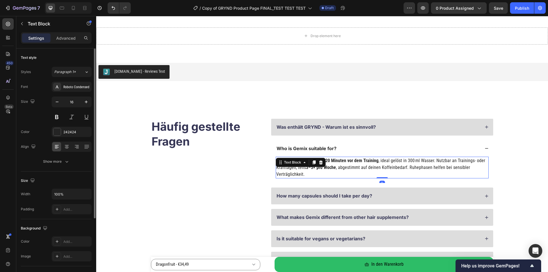
click at [308, 174] on p "Empfohlen 1 Portion (25 g) 20 Minuten vor dem Training , ideal gelöst in 300 ml…" at bounding box center [382, 167] width 212 height 21
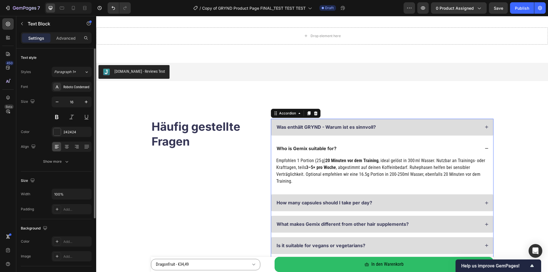
click at [484, 149] on icon at bounding box center [486, 148] width 4 height 4
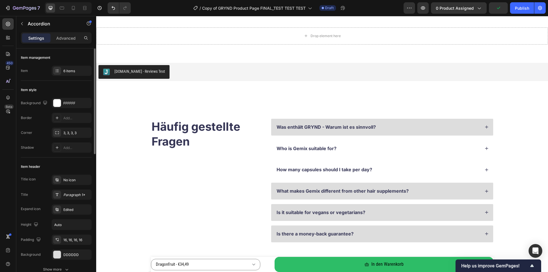
click at [406, 167] on div "How many capsules should I take per day?" at bounding box center [378, 170] width 204 height 8
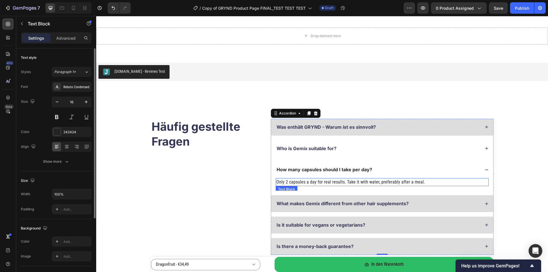
click at [369, 182] on p "Only 2 capsules a day for real results. Take it with water, preferably after a …" at bounding box center [382, 182] width 212 height 7
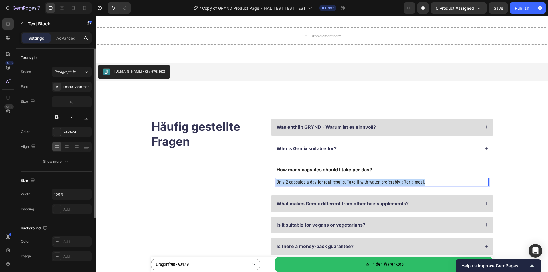
click at [369, 182] on p "Only 2 capsules a day for real results. Take it with water, preferably after a …" at bounding box center [382, 182] width 212 height 7
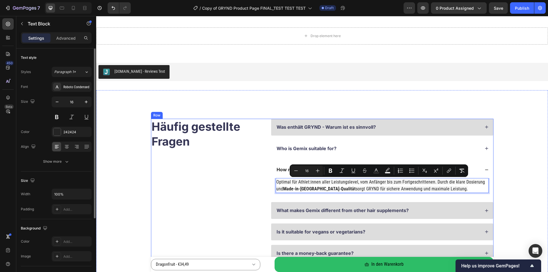
drag, startPoint x: 433, startPoint y: 189, endPoint x: 269, endPoint y: 181, distance: 164.2
click at [271, 181] on div "Optimal für Athlet:innen aller Leistungslevel, vom Anfänger bis zum Fortgeschri…" at bounding box center [382, 187] width 222 height 19
click at [384, 171] on button "color" at bounding box center [387, 170] width 10 height 10
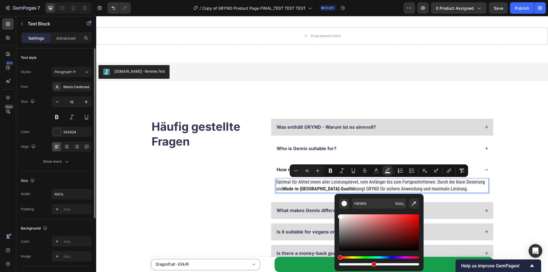
drag, startPoint x: 513, startPoint y: 278, endPoint x: 324, endPoint y: 260, distance: 189.1
type input "0"
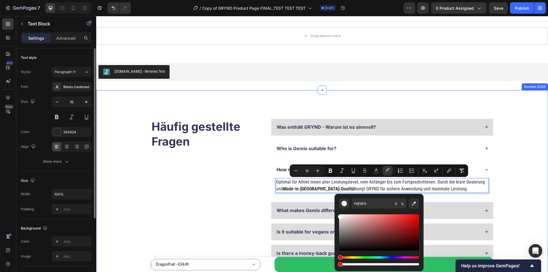
click at [509, 169] on div "Häufig gestellte Fragen Heading Was enthält GRYND - Warum ist es sinnvoll? Who …" at bounding box center [322, 190] width 406 height 143
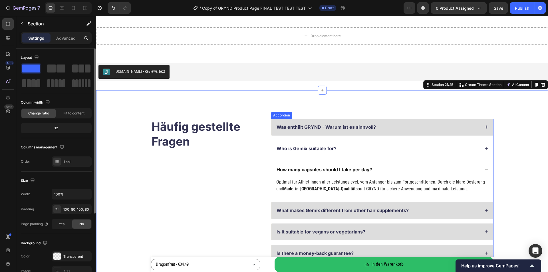
click at [362, 153] on div "Who is Gemix suitable for?" at bounding box center [382, 148] width 222 height 17
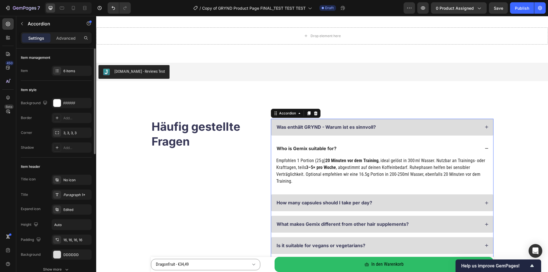
click at [300, 145] on div "Who is Gemix suitable for?" at bounding box center [307, 149] width 62 height 8
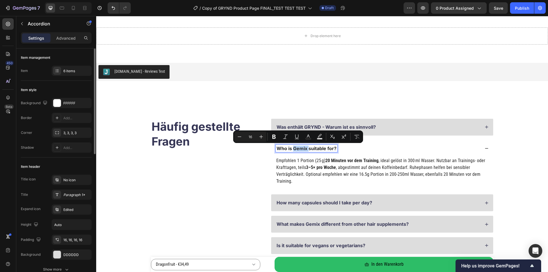
click at [297, 147] on p "Who is Gemix suitable for?" at bounding box center [306, 148] width 60 height 6
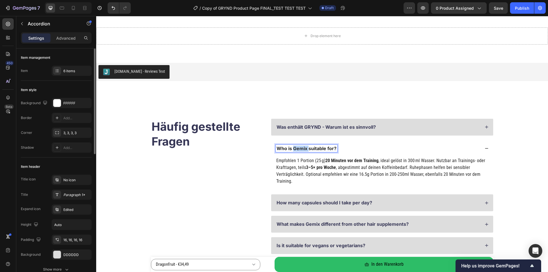
click at [297, 147] on p "Who is Gemix suitable for?" at bounding box center [306, 148] width 60 height 6
click at [297, 147] on span "Wann & wie oft sollte ich GRYND nehmen?" at bounding box center [323, 148] width 95 height 6
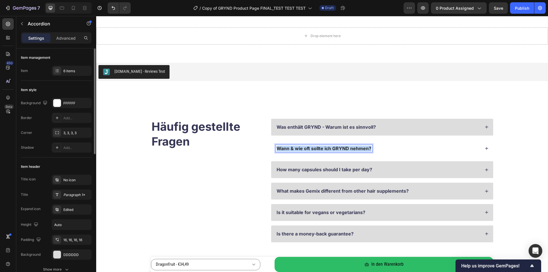
click at [297, 147] on span "Wann & wie oft sollte ich GRYND nehmen?" at bounding box center [323, 148] width 95 height 6
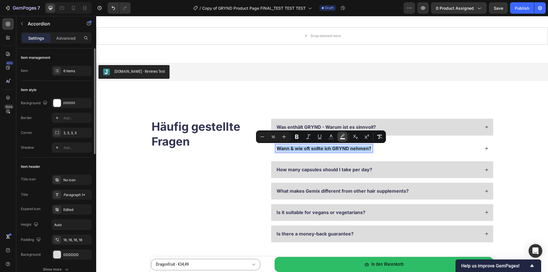
click at [337, 136] on button "color" at bounding box center [342, 136] width 10 height 10
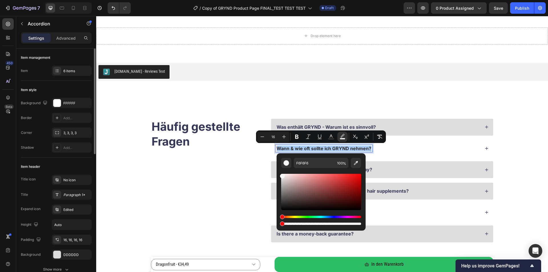
drag, startPoint x: 456, startPoint y: 239, endPoint x: 271, endPoint y: 220, distance: 185.8
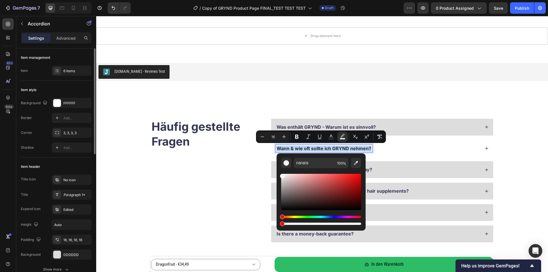
type input "0"
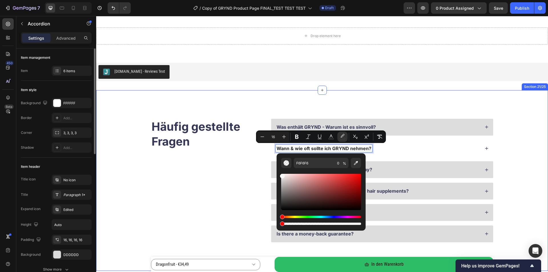
click at [523, 150] on div "Häufig gestellte Fragen Heading Was enthält GRYND - Warum ist es sinnvoll? Wann…" at bounding box center [322, 180] width 452 height 181
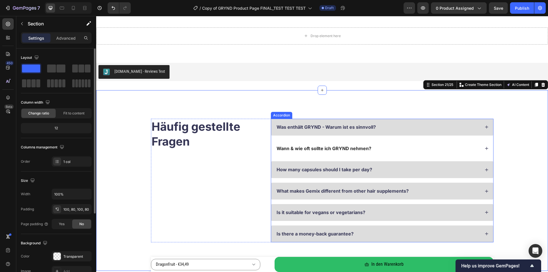
click at [318, 167] on p "How many capsules should I take per day?" at bounding box center [324, 170] width 96 height 6
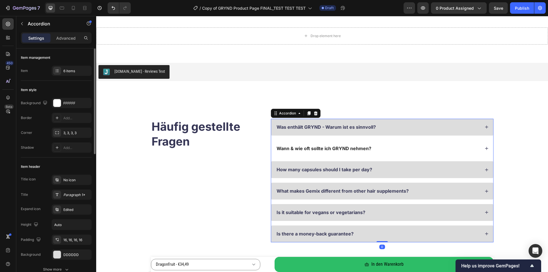
click at [396, 171] on div "How many capsules should I take per day?" at bounding box center [378, 170] width 204 height 8
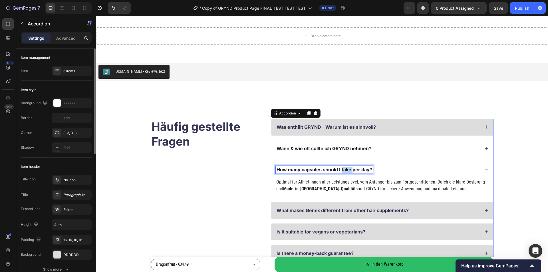
click at [347, 171] on p "How many capsules should I take per day?" at bounding box center [324, 170] width 96 height 6
click at [346, 171] on p "How many capsules should I take per day?" at bounding box center [324, 170] width 96 height 6
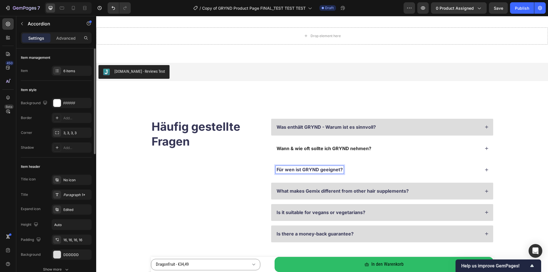
click at [369, 171] on div "Für wen ist GRYND geeignet?" at bounding box center [378, 170] width 204 height 8
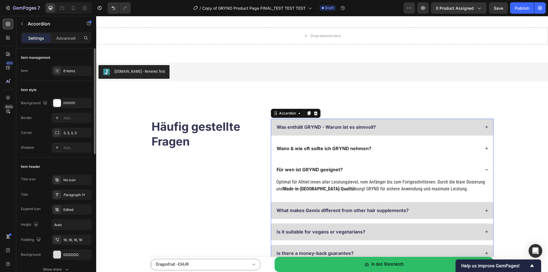
click at [480, 167] on div "Für wen ist GRYND geeignet?" at bounding box center [382, 169] width 222 height 17
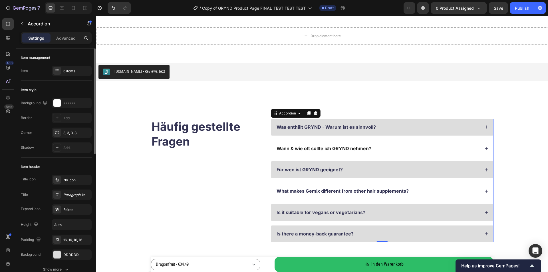
click at [394, 190] on p "What makes Gemix different from other hair supplements?" at bounding box center [342, 191] width 132 height 6
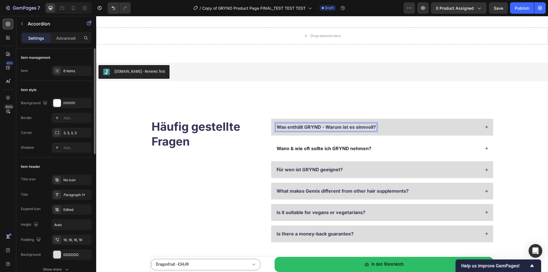
click at [322, 125] on p "Was enthält GRYND - Warum ist es sinnvoll?" at bounding box center [325, 127] width 99 height 6
click at [322, 126] on p "Was enthält GRYND - Warum ist es sinnvoll?" at bounding box center [325, 127] width 99 height 6
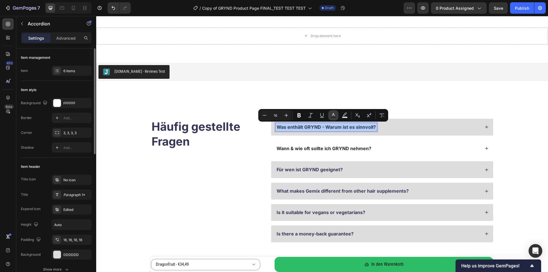
click at [335, 116] on icon "Editor contextual toolbar" at bounding box center [333, 115] width 6 height 6
type input "343454"
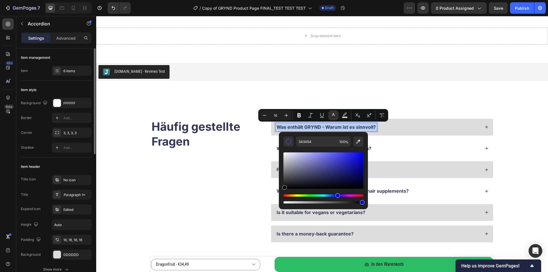
drag, startPoint x: 410, startPoint y: 192, endPoint x: 278, endPoint y: 198, distance: 132.5
type input "000000"
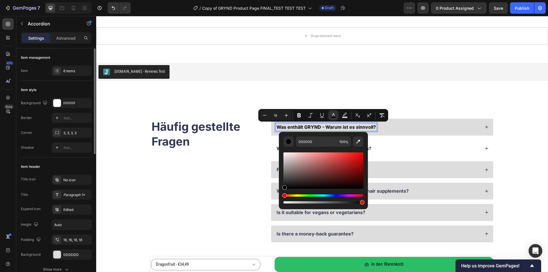
click at [403, 148] on div "Wann & wie oft sollte ich GRYND nehmen?" at bounding box center [378, 149] width 204 height 8
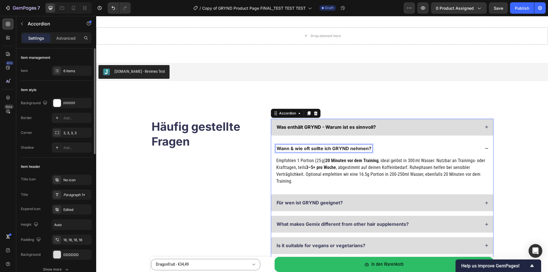
click at [344, 145] on span "Wann & wie oft sollte ich GRYND nehmen?" at bounding box center [323, 148] width 95 height 6
click at [343, 148] on span "Wann & wie oft sollte ich GRYND nehmen?" at bounding box center [323, 148] width 95 height 6
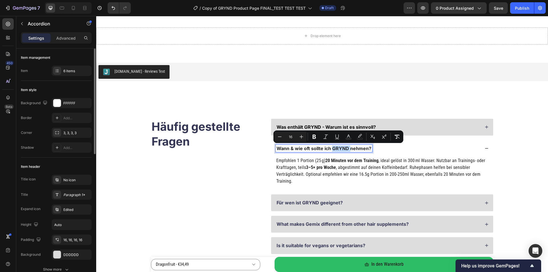
click at [343, 148] on span "Wann & wie oft sollte ich GRYND nehmen?" at bounding box center [323, 148] width 95 height 6
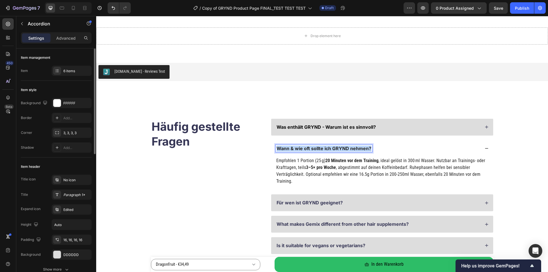
click at [343, 148] on span "Wann & wie oft sollte ich GRYND nehmen?" at bounding box center [323, 148] width 95 height 6
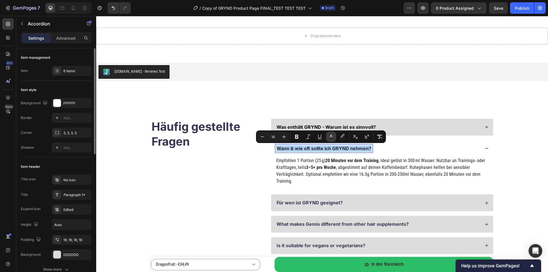
click at [331, 136] on icon "Editor contextual toolbar" at bounding box center [330, 135] width 3 height 3
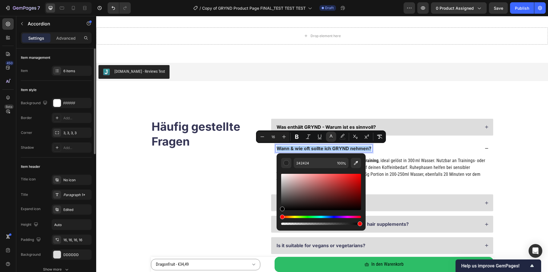
drag, startPoint x: 391, startPoint y: 219, endPoint x: 276, endPoint y: 214, distance: 115.9
type input "000000"
click at [441, 151] on div "Wann & wie oft sollte ich GRYND nehmen?" at bounding box center [378, 149] width 204 height 8
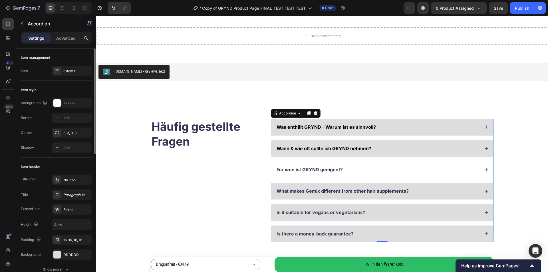
click at [391, 170] on div "Für wen ist GRYND geeignet?" at bounding box center [378, 170] width 204 height 8
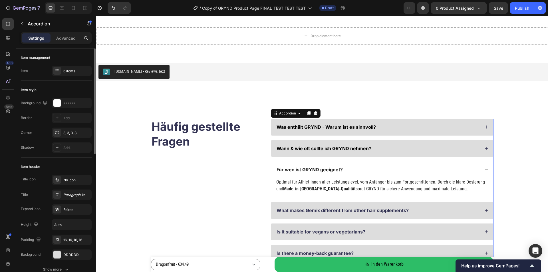
click at [305, 168] on p "Für wen ist GRYND geeignet?" at bounding box center [309, 170] width 66 height 6
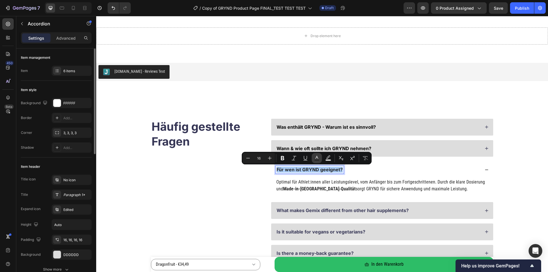
click at [314, 157] on icon "Editor contextual toolbar" at bounding box center [317, 158] width 6 height 6
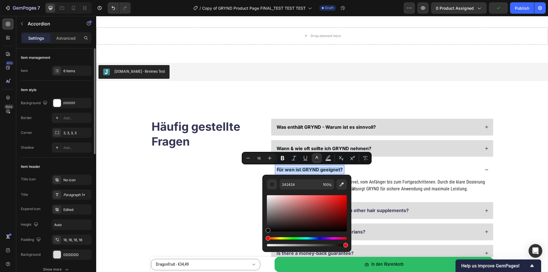
drag, startPoint x: 378, startPoint y: 235, endPoint x: 250, endPoint y: 245, distance: 129.3
type input "000000"
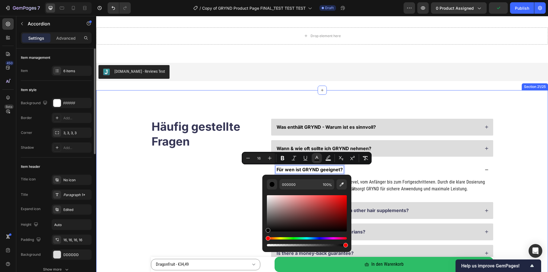
click at [509, 164] on div "Häufig gestellte Fragen Heading Was enthält GRYND - Warum ist es sinnvoll? Wann…" at bounding box center [322, 190] width 406 height 143
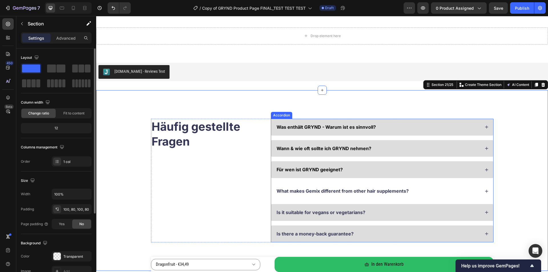
click at [365, 192] on p "What makes Gemix different from other hair supplements?" at bounding box center [342, 191] width 132 height 6
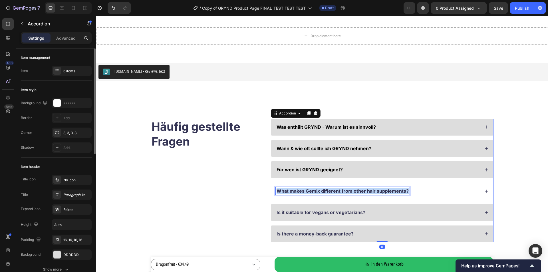
click at [365, 192] on p "What makes Gemix different from other hair supplements?" at bounding box center [342, 191] width 132 height 6
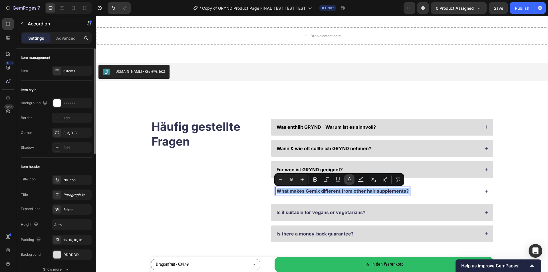
click at [349, 178] on icon "Editor contextual toolbar" at bounding box center [349, 180] width 6 height 6
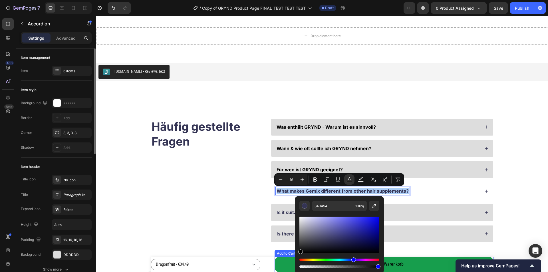
drag, startPoint x: 416, startPoint y: 247, endPoint x: 292, endPoint y: 258, distance: 124.5
type input "000000"
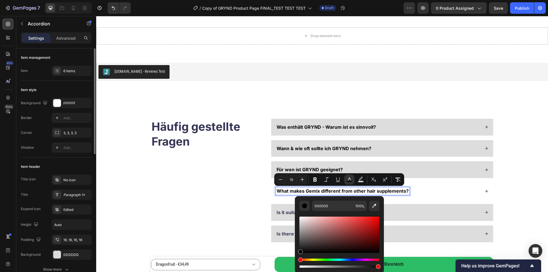
click at [513, 187] on div "Häufig gestellte Fragen Heading Was enthält GRYND - Warum ist es sinnvoll? Wann…" at bounding box center [322, 181] width 406 height 124
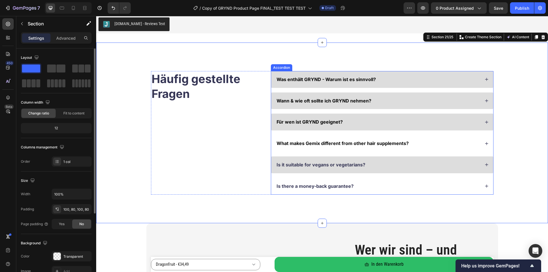
scroll to position [2355, 0]
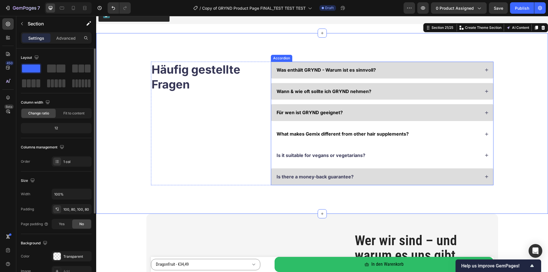
click at [324, 157] on p "Is it suitable for vegans or vegetarians?" at bounding box center [320, 155] width 89 height 6
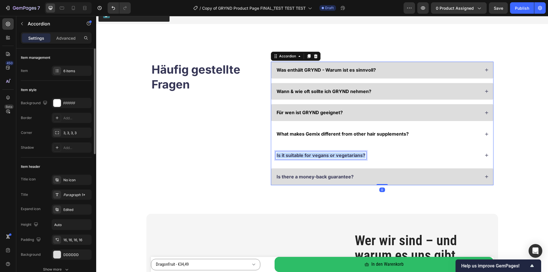
click at [324, 157] on p "Is it suitable for vegans or vegetarians?" at bounding box center [320, 155] width 89 height 6
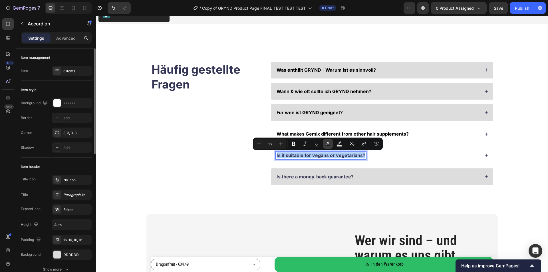
click at [325, 141] on icon "Editor contextual toolbar" at bounding box center [328, 144] width 6 height 6
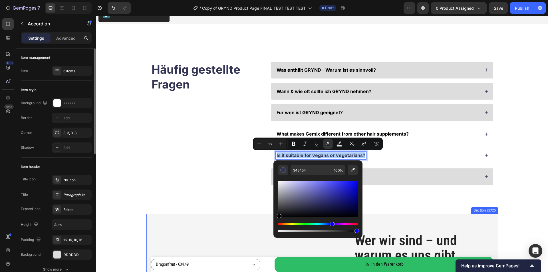
drag, startPoint x: 400, startPoint y: 230, endPoint x: 269, endPoint y: 224, distance: 131.9
type input "000000"
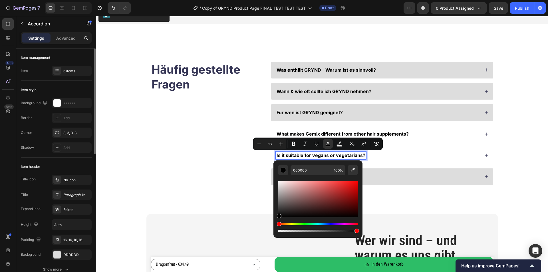
click at [403, 160] on div "Is it suitable for vegans or vegetarians?" at bounding box center [382, 155] width 222 height 17
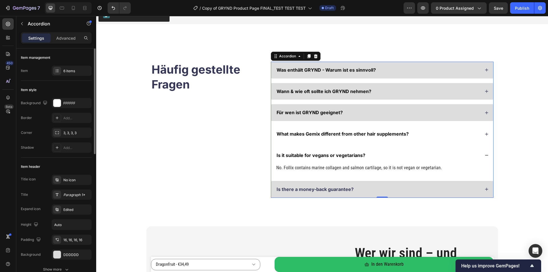
click at [403, 157] on div "Is it suitable for vegans or vegetarians?" at bounding box center [378, 155] width 204 height 8
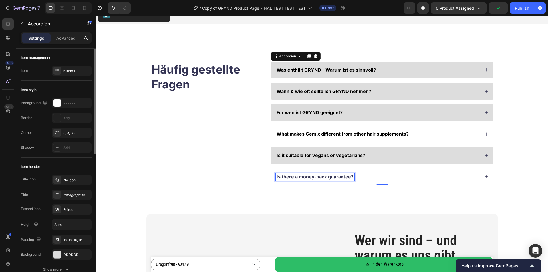
click at [346, 180] on div "Is there a money-back guarantee?" at bounding box center [315, 177] width 79 height 8
click at [328, 176] on p "Is there a money-back guarantee?" at bounding box center [314, 177] width 77 height 6
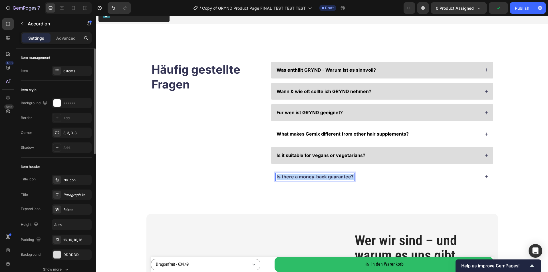
click at [328, 176] on p "Is there a money-back guarantee?" at bounding box center [314, 177] width 77 height 6
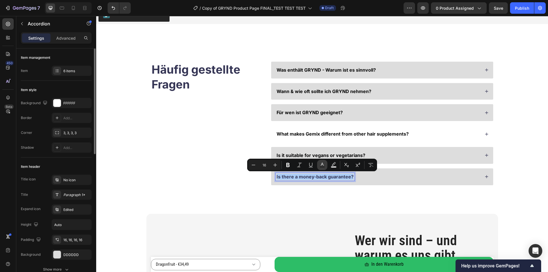
click at [326, 167] on button "Text Color" at bounding box center [322, 165] width 10 height 10
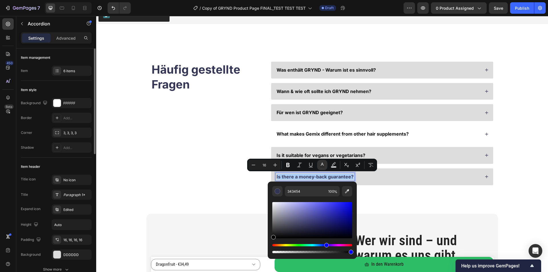
drag, startPoint x: 400, startPoint y: 234, endPoint x: 264, endPoint y: 242, distance: 136.9
type input "000000"
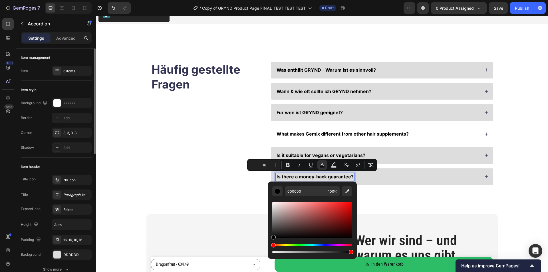
click at [503, 167] on div "Häufig gestellte Fragen Heading Was enthält GRYND - Warum ist es sinnvoll? Wann…" at bounding box center [322, 124] width 406 height 124
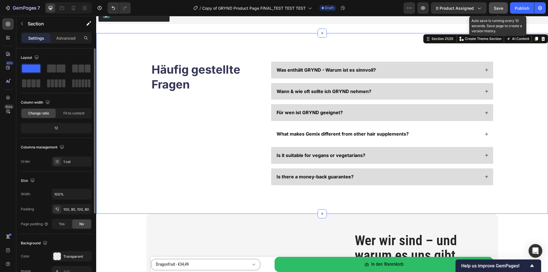
drag, startPoint x: 494, startPoint y: 10, endPoint x: 390, endPoint y: 19, distance: 104.5
click at [494, 10] on span "Save" at bounding box center [497, 8] width 9 height 5
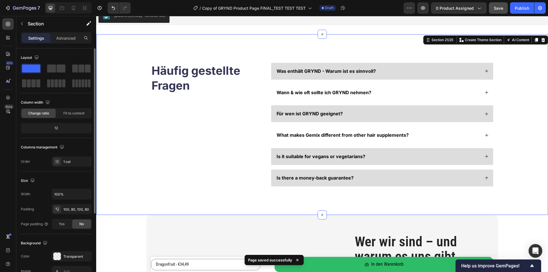
scroll to position [2326, 0]
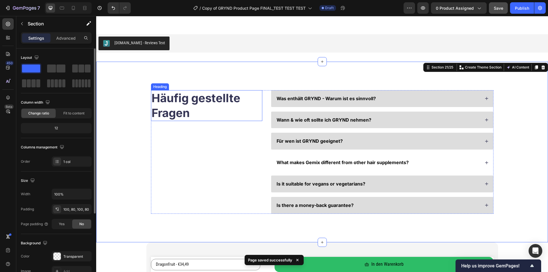
click at [206, 98] on h2 "Häufig gestellte Fragen" at bounding box center [206, 105] width 111 height 31
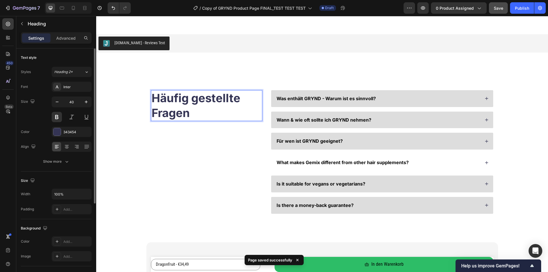
click at [206, 98] on h2 "Häufig gestellte Fragen" at bounding box center [206, 105] width 111 height 31
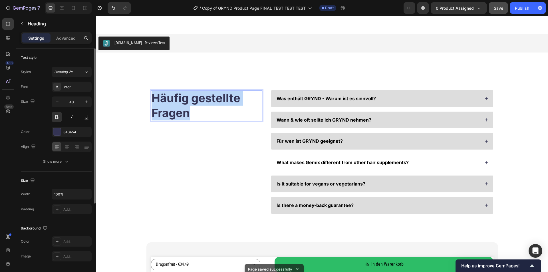
click at [206, 98] on p "Häufig gestellte Fragen" at bounding box center [206, 106] width 110 height 30
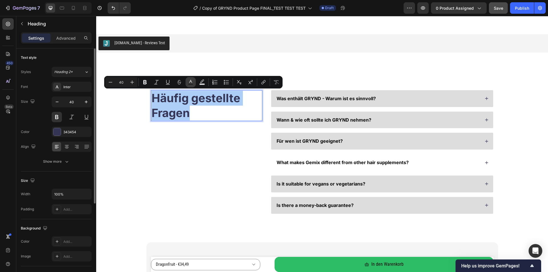
click at [188, 80] on icon "Editor contextual toolbar" at bounding box center [191, 82] width 6 height 6
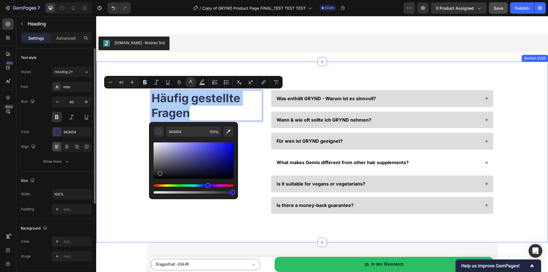
drag, startPoint x: 292, startPoint y: 167, endPoint x: 136, endPoint y: 194, distance: 157.4
type input "000000"
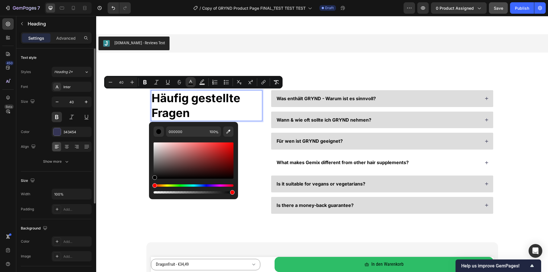
click at [224, 118] on p "Häufig gestellte Fragen" at bounding box center [206, 106] width 110 height 30
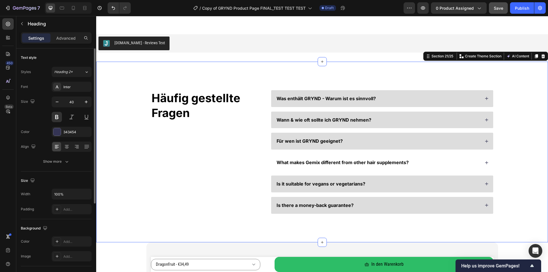
click at [532, 126] on div "⁠⁠⁠⁠⁠⁠⁠ Häufig gestellte Fragen Heading Was enthält GRYND - Warum ist es sinnvo…" at bounding box center [322, 152] width 452 height 181
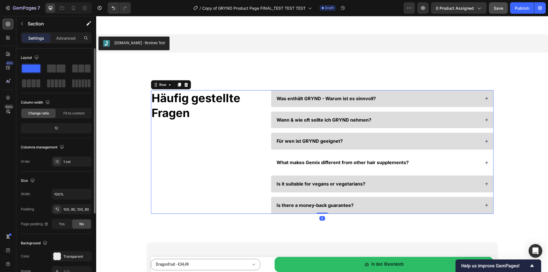
click at [190, 161] on div "⁠⁠⁠⁠⁠⁠⁠ Häufig gestellte Fragen Heading" at bounding box center [206, 152] width 111 height 124
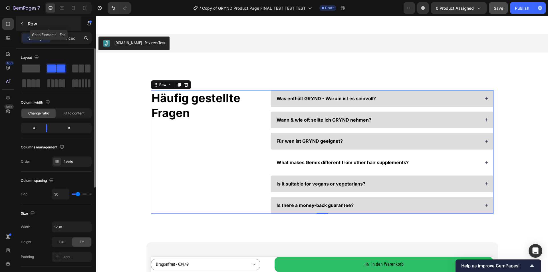
click at [25, 26] on button "button" at bounding box center [21, 23] width 9 height 9
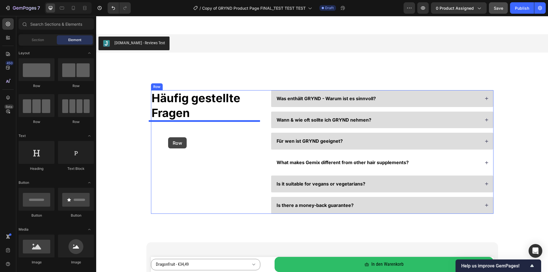
drag, startPoint x: 131, startPoint y: 90, endPoint x: 168, endPoint y: 137, distance: 60.1
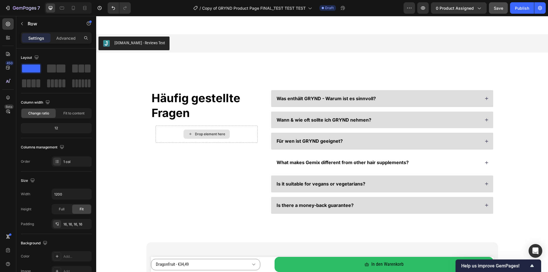
click at [191, 135] on div "Drop element here" at bounding box center [206, 133] width 46 height 9
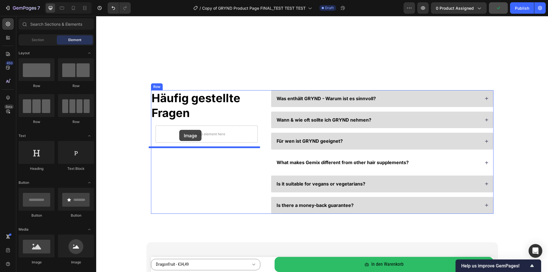
scroll to position [2390, 0]
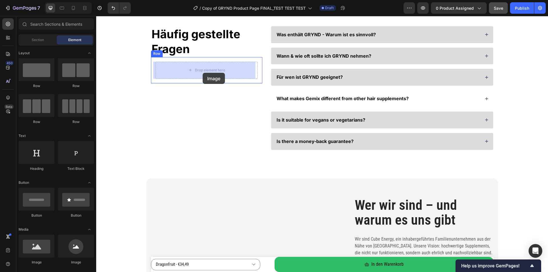
drag, startPoint x: 135, startPoint y: 267, endPoint x: 203, endPoint y: 73, distance: 205.5
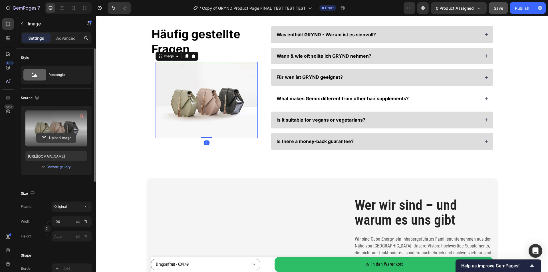
click at [62, 136] on input "file" at bounding box center [56, 138] width 39 height 10
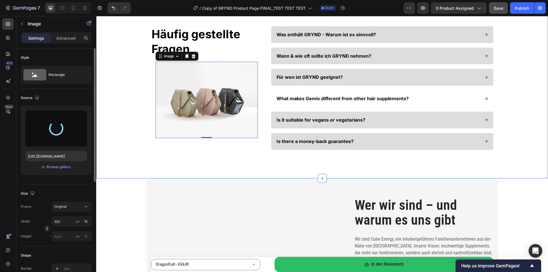
type input "[URL][DOMAIN_NAME]"
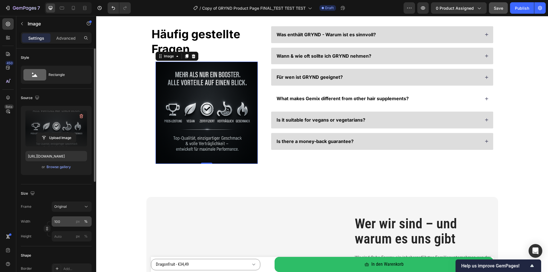
scroll to position [57, 0]
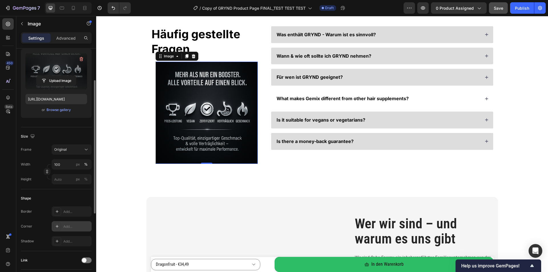
click at [65, 225] on div "Add..." at bounding box center [76, 226] width 27 height 5
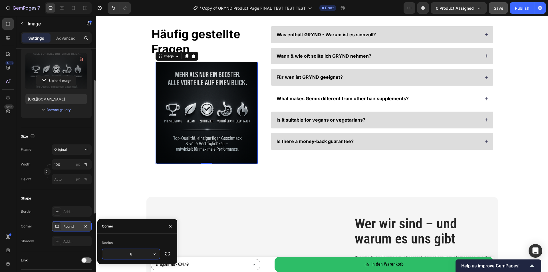
click at [131, 254] on input "8" at bounding box center [131, 254] width 58 height 10
type input "16"
click at [121, 192] on div "⁠⁠⁠⁠⁠⁠⁠ Häufig gestellte Fragen Heading Image 0 Row Was enthält GRYND - Warum i…" at bounding box center [322, 97] width 452 height 199
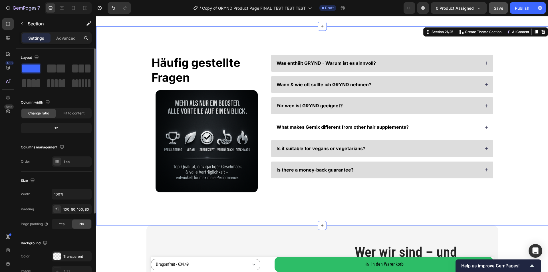
scroll to position [2333, 0]
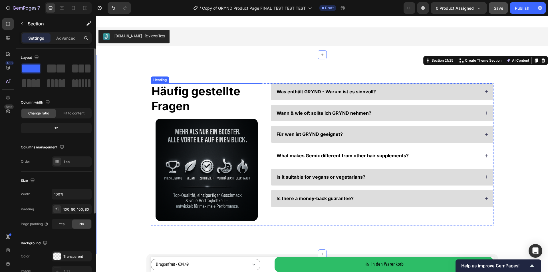
click at [195, 102] on p "⁠⁠⁠⁠⁠⁠⁠ Häufig gestellte Fragen" at bounding box center [206, 99] width 110 height 30
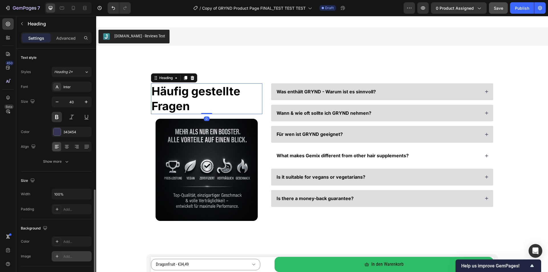
scroll to position [131, 0]
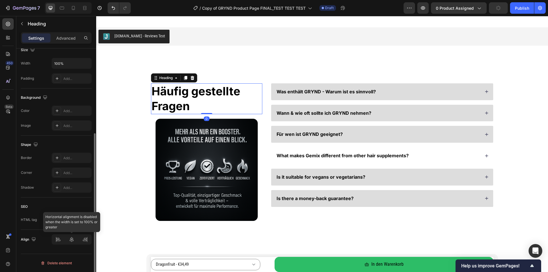
click at [69, 241] on div at bounding box center [72, 239] width 40 height 10
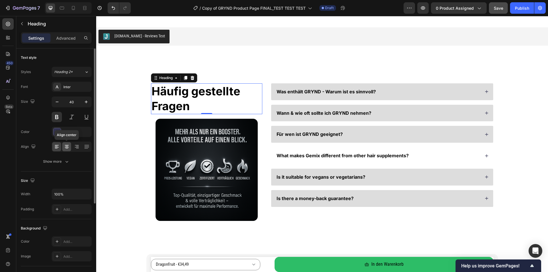
click at [66, 147] on icon at bounding box center [67, 147] width 4 height 1
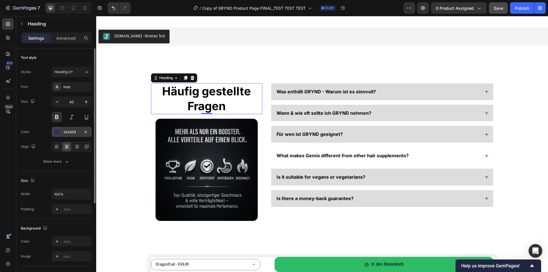
click at [63, 134] on div "343454" at bounding box center [72, 132] width 40 height 10
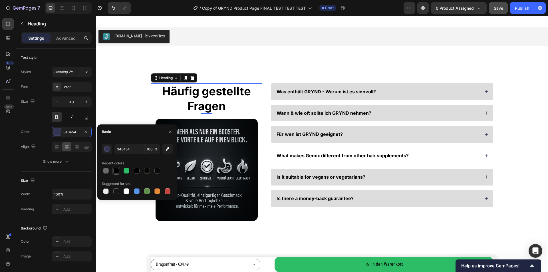
click at [115, 169] on div at bounding box center [116, 171] width 6 height 6
type input "010101"
click at [123, 98] on div "⁠⁠⁠⁠⁠⁠⁠ Häufig gestellte Fragen Heading 0 Image Row Was enthält GRYND - Warum i…" at bounding box center [322, 154] width 406 height 142
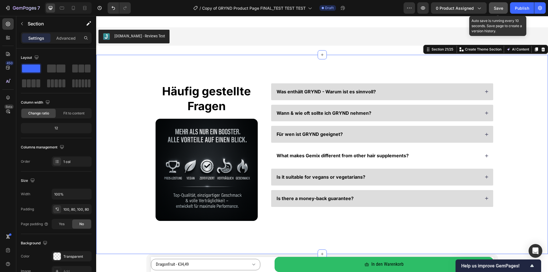
click at [496, 9] on span "Save" at bounding box center [497, 8] width 9 height 5
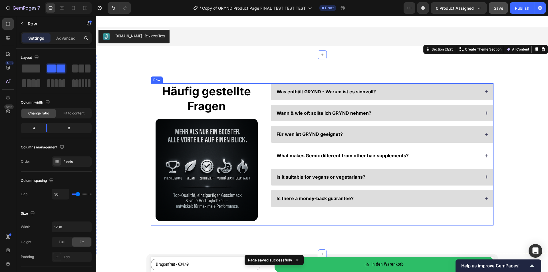
click at [279, 219] on div "Was enthält GRYND - Warum ist es sinnvoll? Wann & wie oft sollte ich GRYND nehm…" at bounding box center [382, 154] width 222 height 142
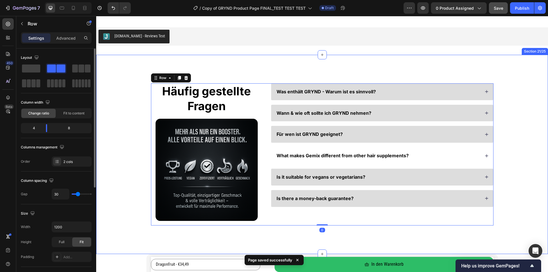
scroll to position [173, 0]
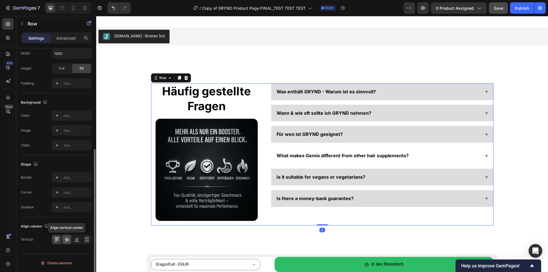
click at [68, 237] on icon at bounding box center [67, 239] width 6 height 6
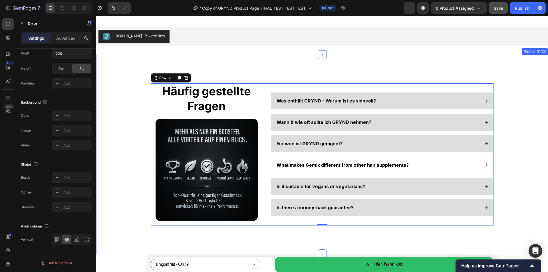
click at [524, 119] on div "⁠⁠⁠⁠⁠⁠⁠ Häufig gestellte Fragen Heading Image Row Was enthält GRYND - Warum ist…" at bounding box center [322, 154] width 452 height 199
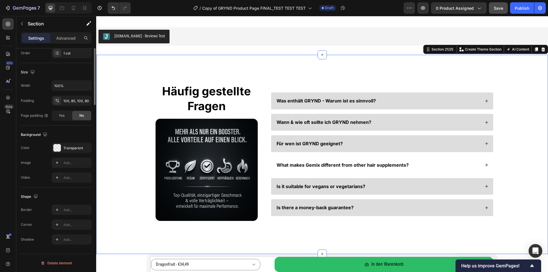
scroll to position [0, 0]
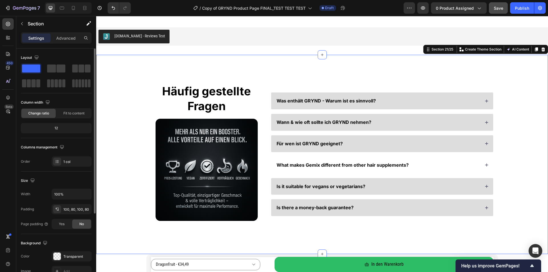
click at [496, 10] on span "Save" at bounding box center [497, 8] width 9 height 5
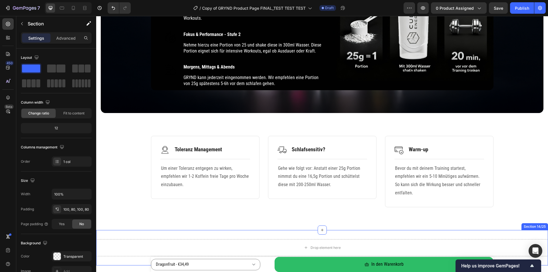
scroll to position [1420, 0]
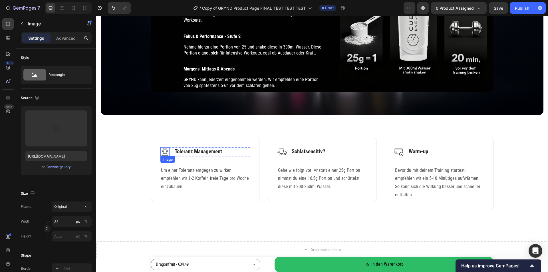
click at [163, 151] on img at bounding box center [164, 151] width 9 height 9
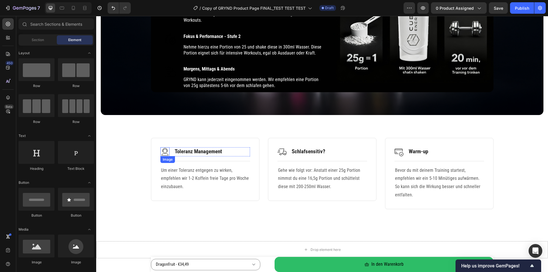
click at [161, 149] on img at bounding box center [164, 151] width 9 height 9
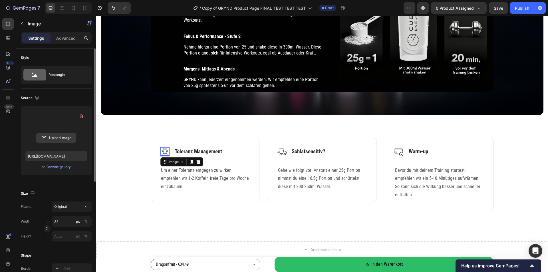
click at [56, 136] on input "file" at bounding box center [56, 138] width 39 height 10
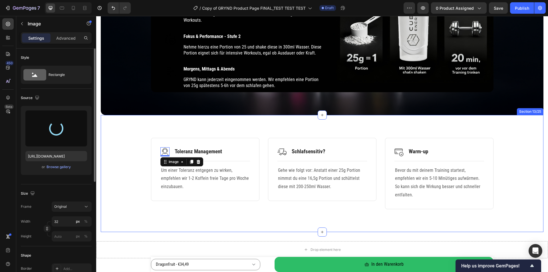
type input "[URL][DOMAIN_NAME]"
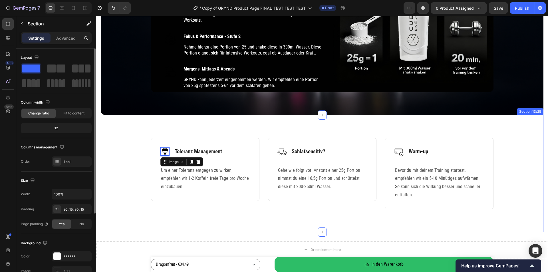
click at [135, 197] on div "Image 0 Toleranz Management Text Block Row Title Line Um einer Toleranz entgege…" at bounding box center [322, 173] width 434 height 71
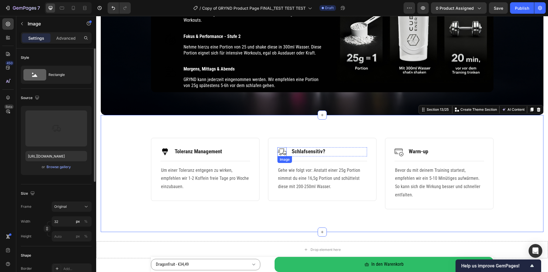
click at [277, 150] on img at bounding box center [281, 151] width 9 height 9
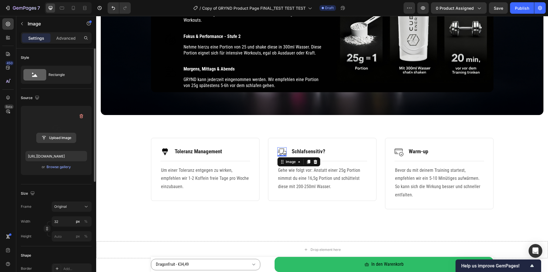
click at [59, 139] on input "file" at bounding box center [56, 138] width 39 height 10
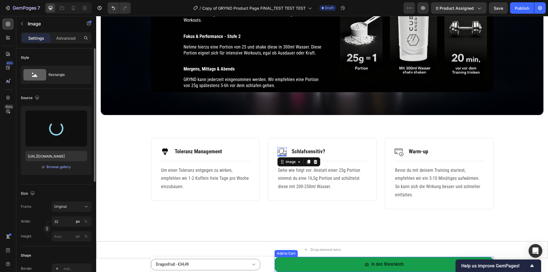
type input "[URL][DOMAIN_NAME]"
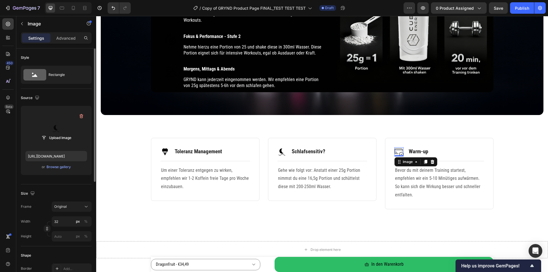
click at [397, 151] on img at bounding box center [398, 151] width 9 height 9
click at [64, 137] on input "file" at bounding box center [56, 138] width 39 height 10
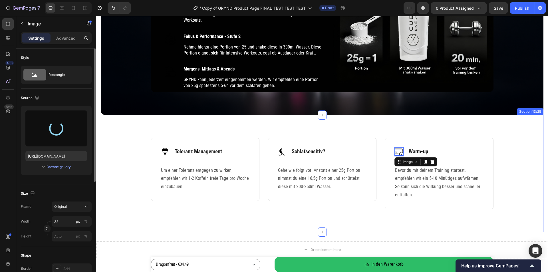
type input "[URL][DOMAIN_NAME]"
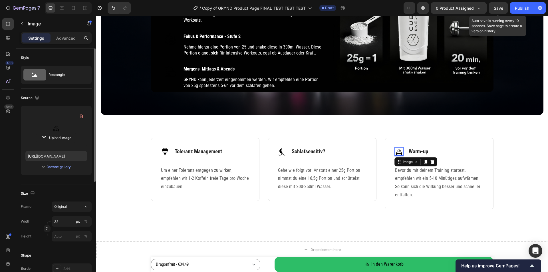
click at [496, 8] on span "Save" at bounding box center [497, 8] width 9 height 5
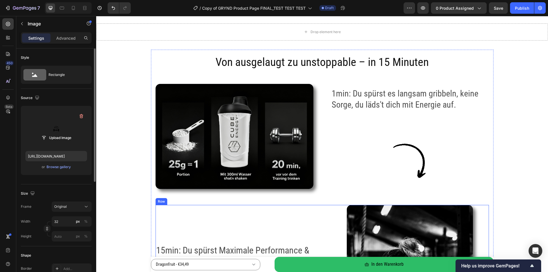
scroll to position [764, 0]
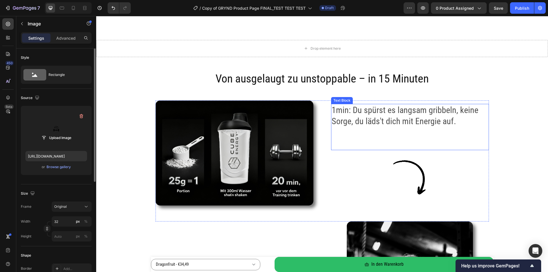
click at [381, 126] on p "1min: Du spürst es langsam gribbeln, keine Sorge, du läds't dich mit Energie au…" at bounding box center [409, 115] width 157 height 22
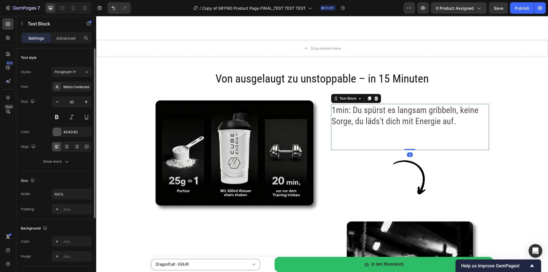
click at [383, 120] on p "1min: Du spürst es langsam gribbeln, keine Sorge, du läds't dich mit Energie au…" at bounding box center [409, 115] width 157 height 22
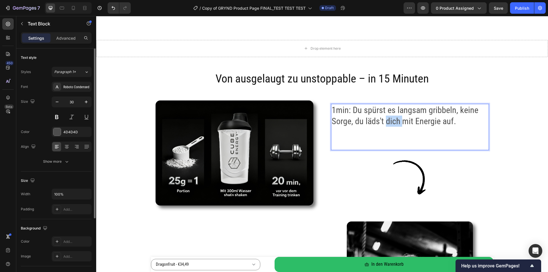
click at [383, 120] on p "1min: Du spürst es langsam gribbeln, keine Sorge, du läds't dich mit Energie au…" at bounding box center [409, 115] width 157 height 22
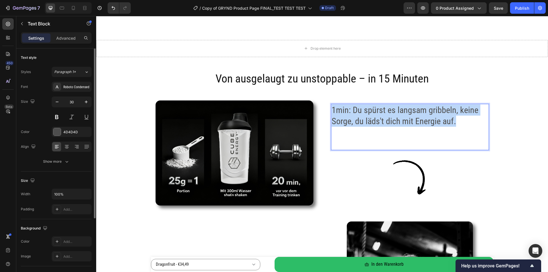
click at [383, 120] on p "1min: Du spürst es langsam gribbeln, keine Sorge, du läds't dich mit Energie au…" at bounding box center [409, 115] width 157 height 22
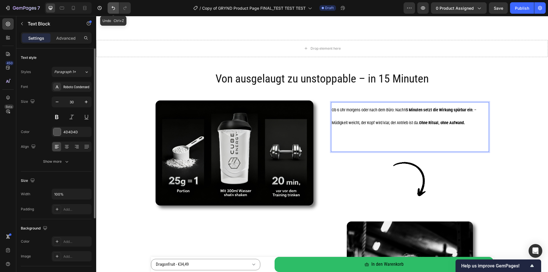
click at [111, 6] on icon "Undo/Redo" at bounding box center [113, 8] width 6 height 6
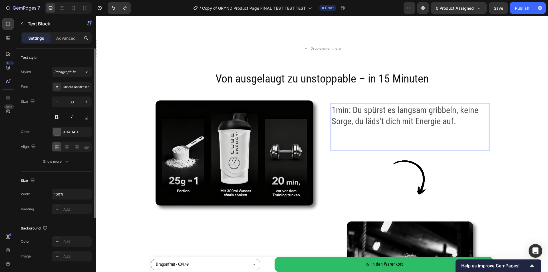
click at [347, 111] on p "1min: Du spürst es langsam gribbeln, keine Sorge, du läds't dich mit Energie au…" at bounding box center [409, 115] width 157 height 22
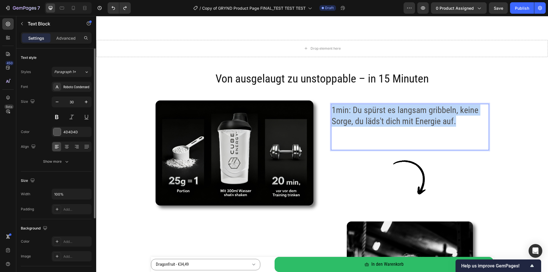
click at [347, 111] on p "1min: Du spürst es langsam gribbeln, keine Sorge, du läds't dich mit Energie au…" at bounding box center [409, 115] width 157 height 22
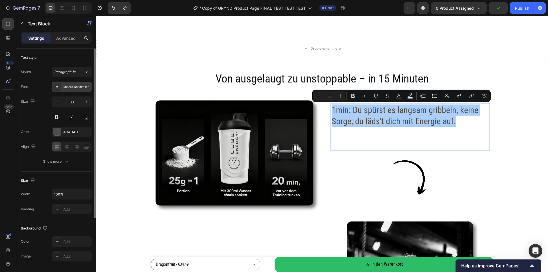
click at [76, 88] on div "Roboto Condensed" at bounding box center [76, 86] width 27 height 5
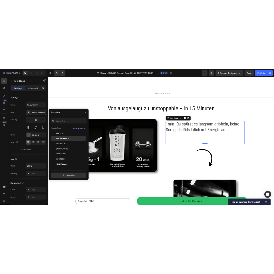
scroll to position [57, 0]
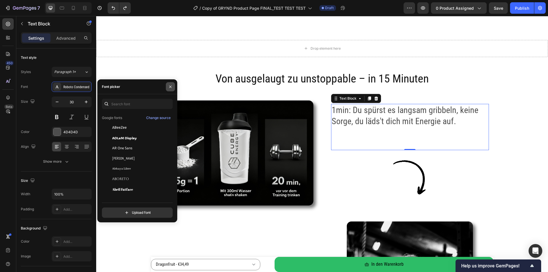
click at [172, 87] on icon "button" at bounding box center [170, 86] width 5 height 5
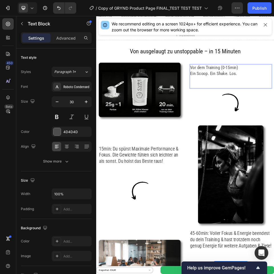
scroll to position [756, 0]
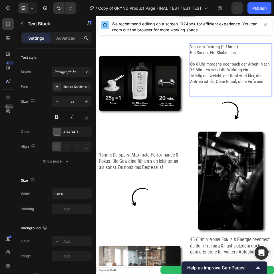
scroll to position [813, 0]
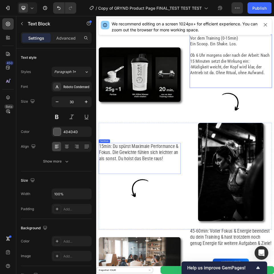
click at [189, 272] on p "15min: Du spürst Maximale Performance & Fokus. Die Gewichte fühlen sich leichte…" at bounding box center [179, 279] width 157 height 36
click at [182, 272] on p "15min: Du spürst Maximale Performance & Fokus. Die Gewichte fühlen sich leichte…" at bounding box center [179, 279] width 157 height 36
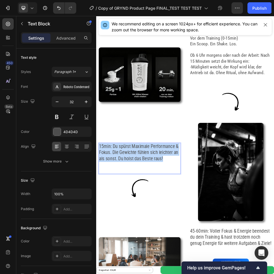
click at [182, 272] on p "15min: Du spürst Maximale Performance & Fokus. Die Gewichte fühlen sich leichte…" at bounding box center [179, 279] width 157 height 36
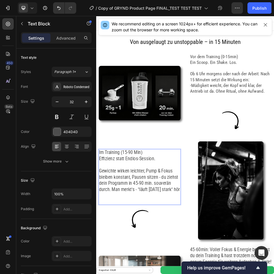
scroll to position [771, 0]
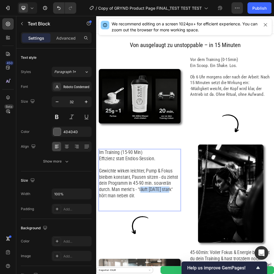
drag, startPoint x: 181, startPoint y: 350, endPoint x: 238, endPoint y: 351, distance: 56.5
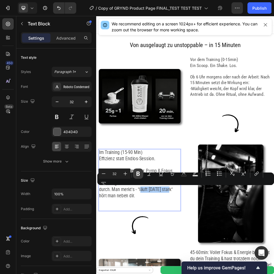
click at [139, 174] on icon "Editor contextual toolbar" at bounding box center [137, 174] width 3 height 4
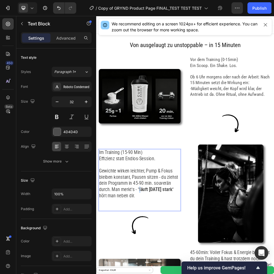
drag, startPoint x: 180, startPoint y: 351, endPoint x: 183, endPoint y: 351, distance: 2.9
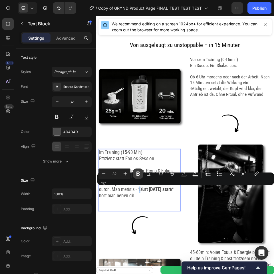
click at [135, 176] on icon "Editor contextual toolbar" at bounding box center [138, 174] width 6 height 6
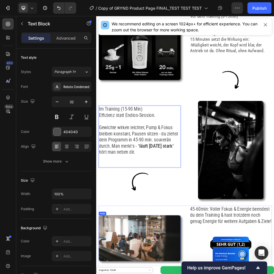
scroll to position [942, 0]
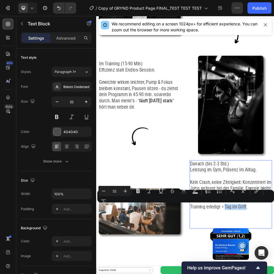
drag, startPoint x: 385, startPoint y: 386, endPoint x: 344, endPoint y: 386, distance: 40.8
click at [137, 192] on icon "Editor contextual toolbar" at bounding box center [138, 191] width 6 height 6
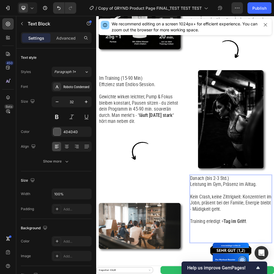
scroll to position [914, 0]
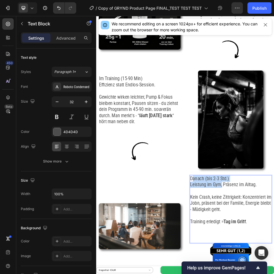
drag, startPoint x: 280, startPoint y: 331, endPoint x: 339, endPoint y: 342, distance: 61.0
drag, startPoint x: 277, startPoint y: 330, endPoint x: 402, endPoint y: 343, distance: 126.4
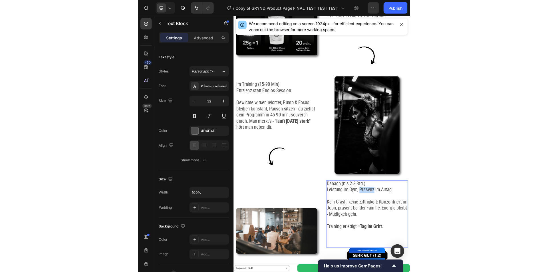
scroll to position [885, 0]
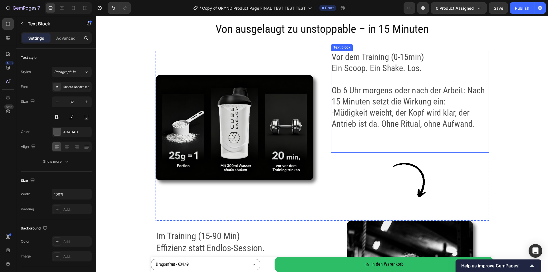
scroll to position [799, 0]
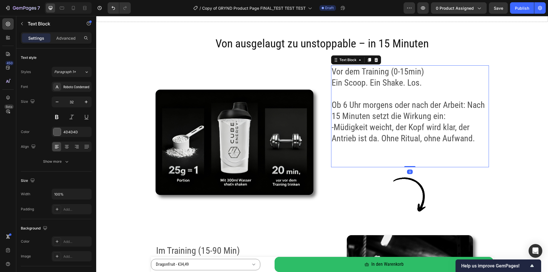
click at [371, 110] on p "Ob 6 Uhr morgens oder nach der Arbeit: Nach 15 Minuten setzt die Wirkung ein:" at bounding box center [409, 110] width 157 height 22
click at [56, 101] on icon "button" at bounding box center [57, 102] width 6 height 6
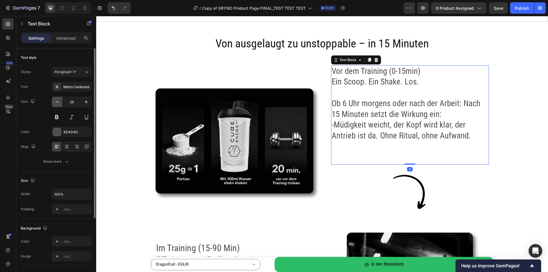
click at [56, 101] on icon "button" at bounding box center [57, 102] width 6 height 6
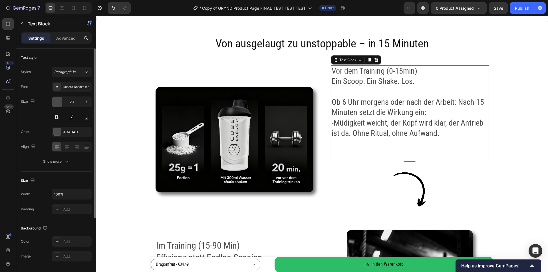
click at [56, 101] on icon "button" at bounding box center [57, 102] width 6 height 6
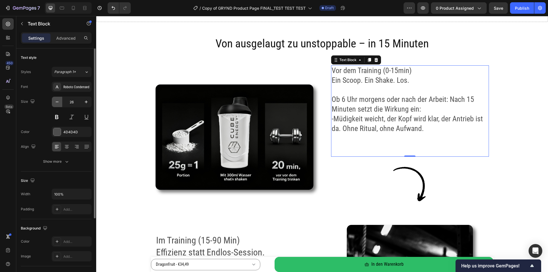
click at [56, 101] on icon "button" at bounding box center [57, 102] width 6 height 6
type input "25"
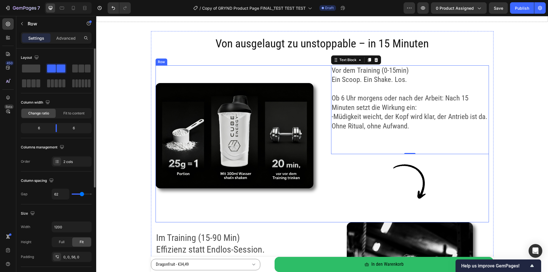
click at [318, 72] on div "Image Vor dem Training (0-15min) Ein Scoop. Ein Shake. Los. Ob 6 Uhr morgens od…" at bounding box center [321, 143] width 333 height 157
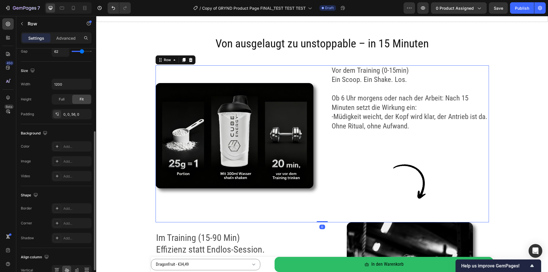
scroll to position [173, 0]
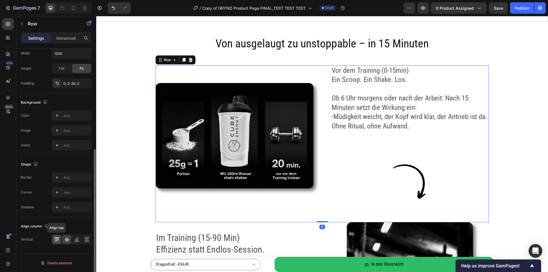
click at [59, 240] on icon at bounding box center [57, 239] width 6 height 6
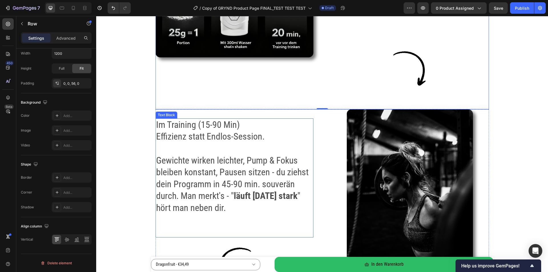
scroll to position [914, 0]
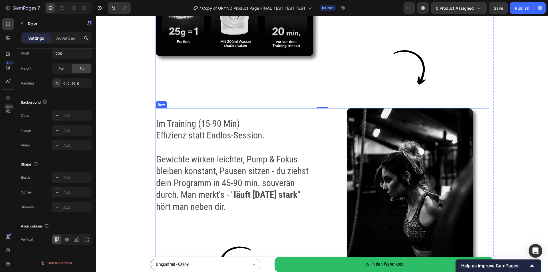
click at [322, 117] on div "Im Training (15-90 Min) Effizienz statt Endlos-Session. Gewichte wirken leichte…" at bounding box center [321, 210] width 333 height 205
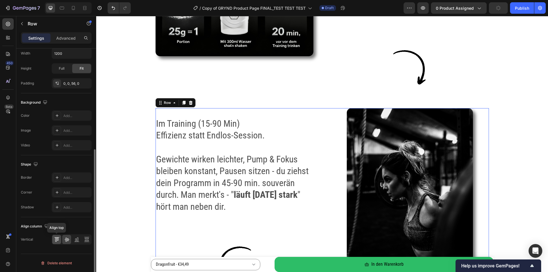
click at [57, 241] on icon at bounding box center [57, 239] width 6 height 6
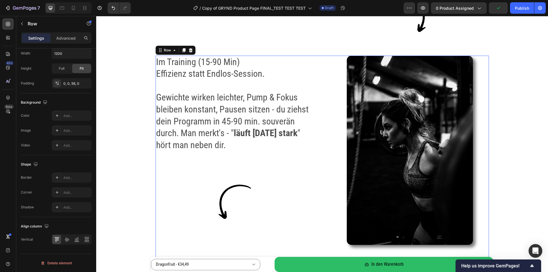
scroll to position [1056, 0]
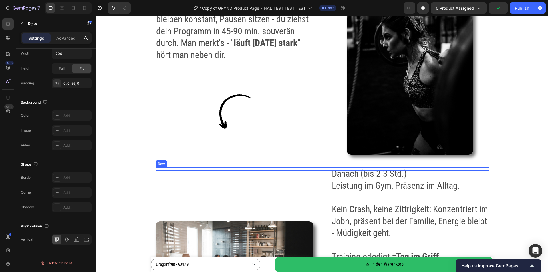
click at [287, 179] on div "Image" at bounding box center [234, 265] width 158 height 197
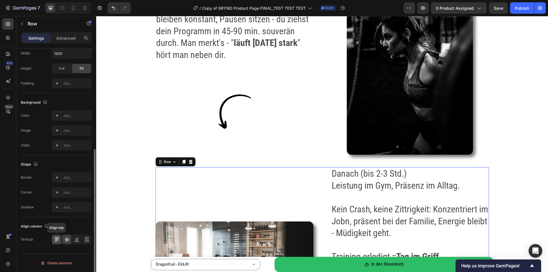
click at [56, 239] on icon at bounding box center [55, 240] width 1 height 4
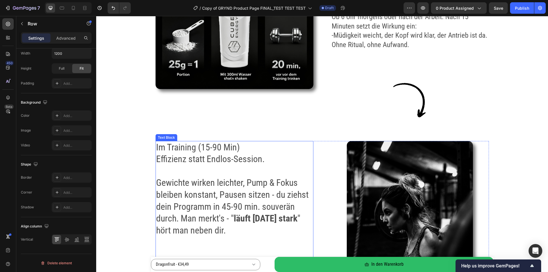
scroll to position [742, 0]
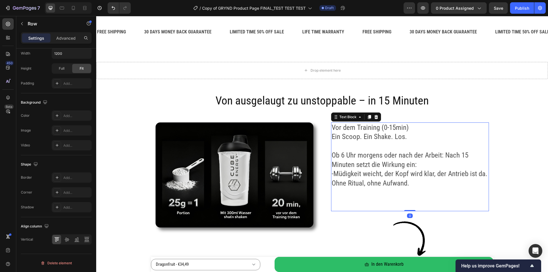
click at [357, 154] on p "Ob 6 Uhr morgens oder nach der Arbeit: Nach 15 Minuten setzt die Wirkung ein:" at bounding box center [409, 160] width 157 height 19
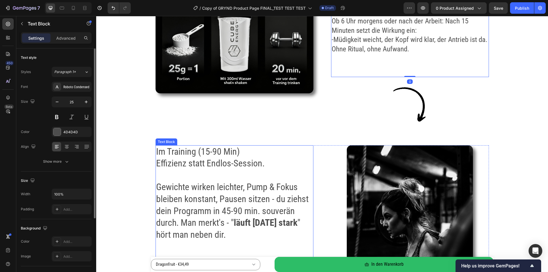
scroll to position [914, 0]
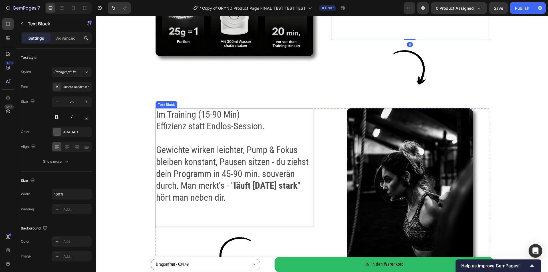
click at [227, 147] on p "Gewichte wirken leichter, Pump & Fokus bleiben konstant, Pausen sitzen - du zie…" at bounding box center [234, 173] width 157 height 59
click at [55, 102] on icon "button" at bounding box center [57, 102] width 6 height 6
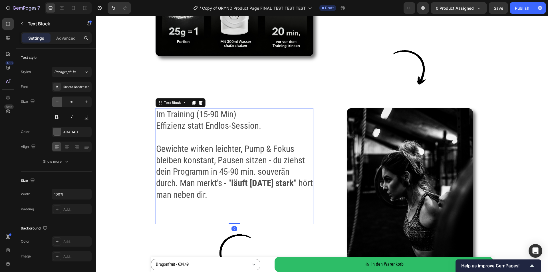
click at [55, 102] on icon "button" at bounding box center [57, 102] width 6 height 6
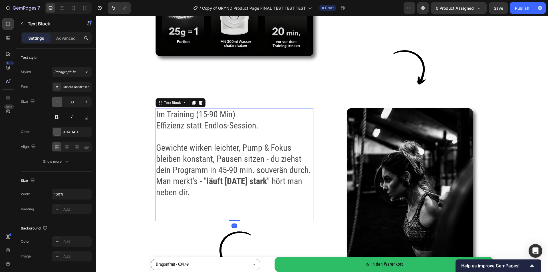
click at [55, 102] on icon "button" at bounding box center [57, 102] width 6 height 6
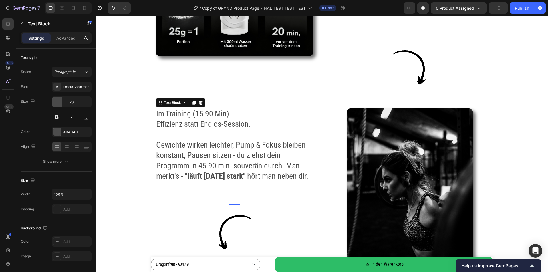
click at [55, 102] on icon "button" at bounding box center [57, 102] width 6 height 6
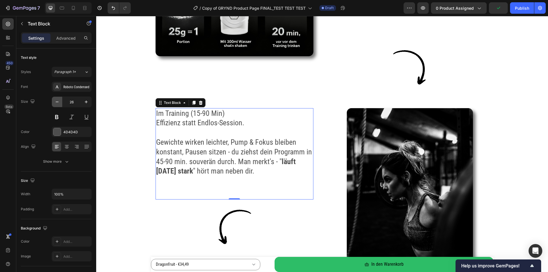
click at [55, 102] on icon "button" at bounding box center [57, 102] width 6 height 6
type input "25"
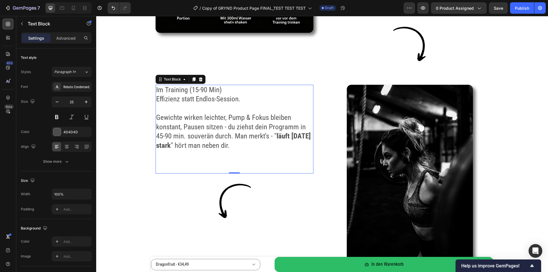
scroll to position [1085, 0]
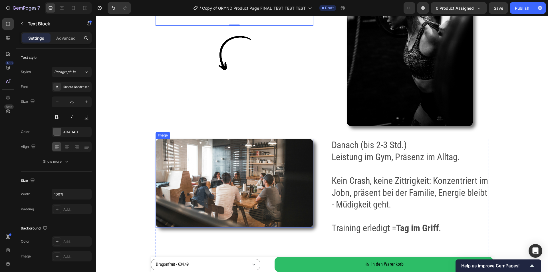
click at [363, 163] on p "Leistung im Gym, Präsenz im Alltag." at bounding box center [409, 157] width 157 height 12
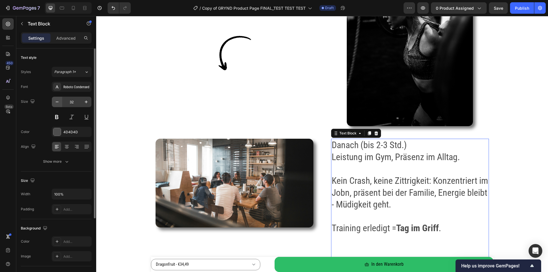
click at [60, 102] on button "button" at bounding box center [57, 102] width 10 height 10
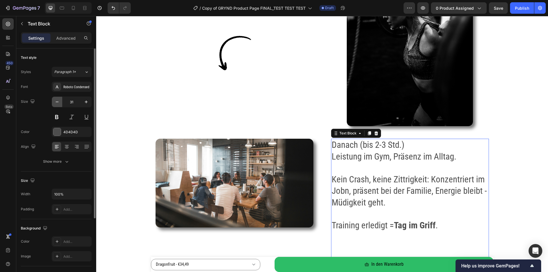
click at [60, 102] on button "button" at bounding box center [57, 102] width 10 height 10
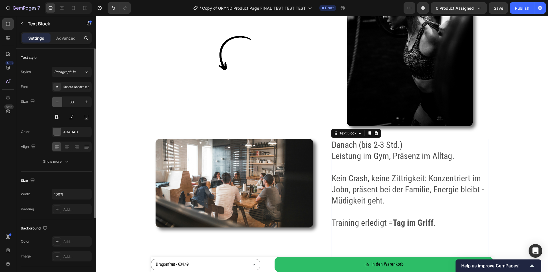
click at [60, 102] on button "button" at bounding box center [57, 102] width 10 height 10
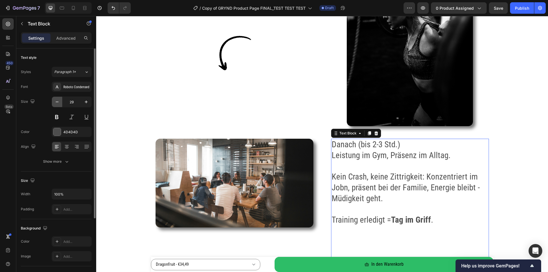
click at [61, 102] on button "button" at bounding box center [57, 102] width 10 height 10
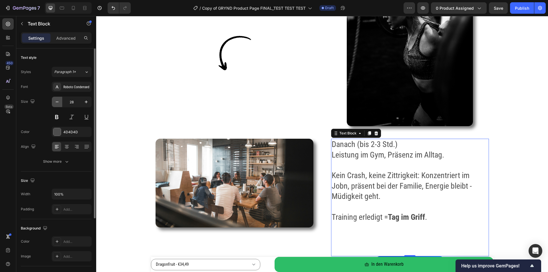
click at [57, 102] on icon "button" at bounding box center [57, 102] width 6 height 6
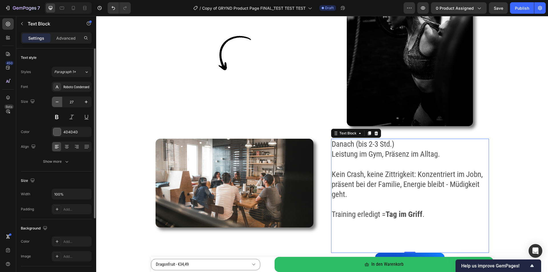
click at [57, 102] on icon "button" at bounding box center [57, 102] width 6 height 6
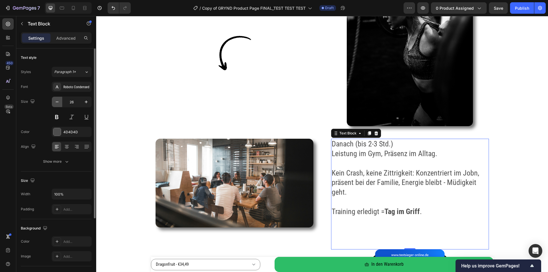
click at [57, 102] on icon "button" at bounding box center [57, 102] width 6 height 6
type input "25"
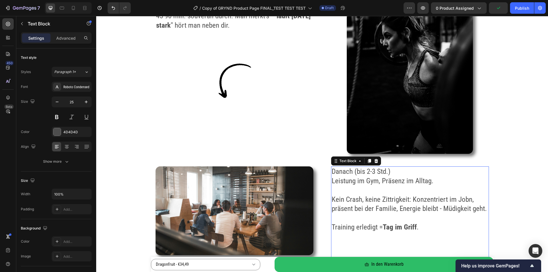
scroll to position [1056, 0]
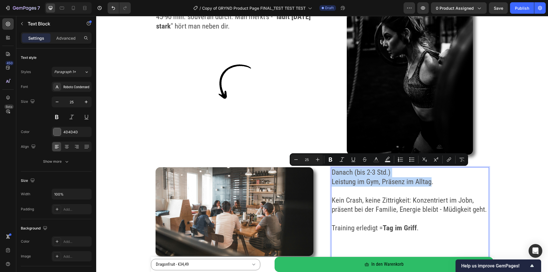
drag, startPoint x: 330, startPoint y: 172, endPoint x: 429, endPoint y: 183, distance: 99.3
click at [429, 183] on div "Danach (bis 2-3 Std.) Leistung im Gym, Präsenz im Alltag. Kein Crash, keine Zit…" at bounding box center [410, 204] width 158 height 75
click at [332, 158] on icon "Editor contextual toolbar" at bounding box center [330, 160] width 6 height 6
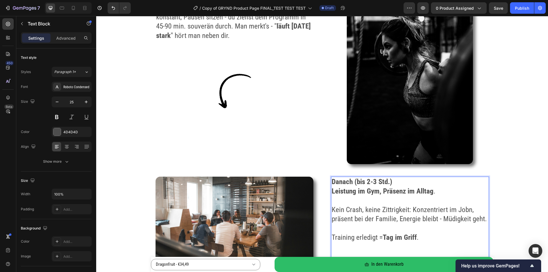
scroll to position [885, 0]
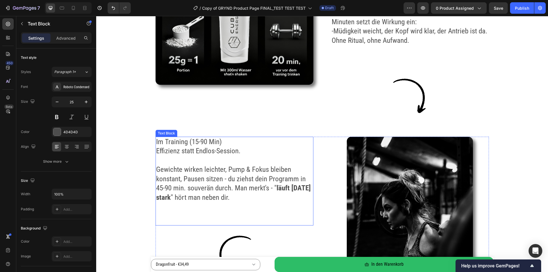
click at [204, 153] on p "Effizienz statt Endlos-Session." at bounding box center [234, 150] width 157 height 9
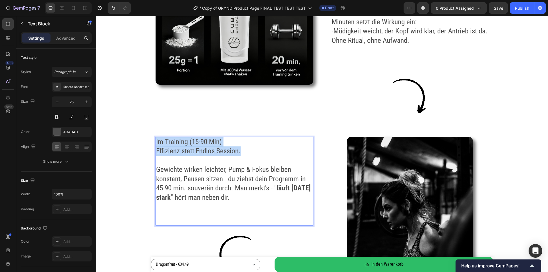
drag, startPoint x: 155, startPoint y: 141, endPoint x: 242, endPoint y: 151, distance: 87.6
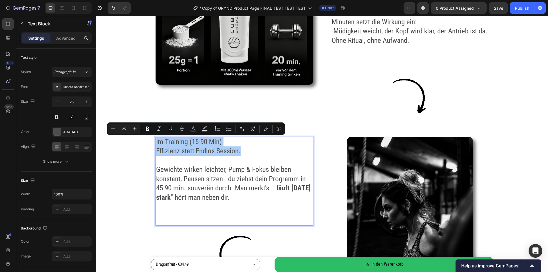
click at [147, 126] on icon "Editor contextual toolbar" at bounding box center [148, 129] width 6 height 6
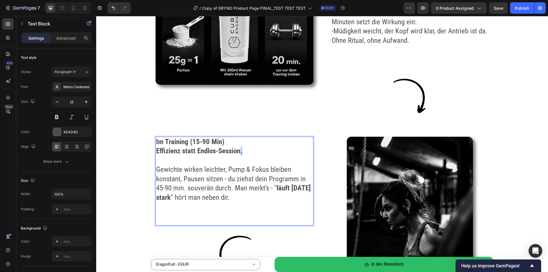
click at [239, 153] on strong "Effizienz statt Endlos-Session." at bounding box center [199, 151] width 86 height 8
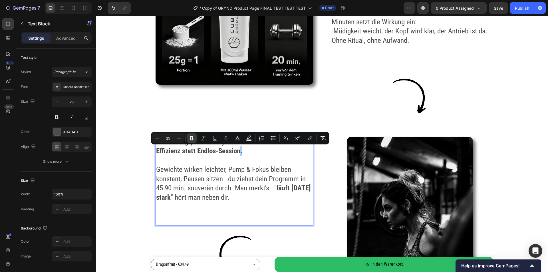
click at [193, 139] on icon "Editor contextual toolbar" at bounding box center [191, 138] width 3 height 4
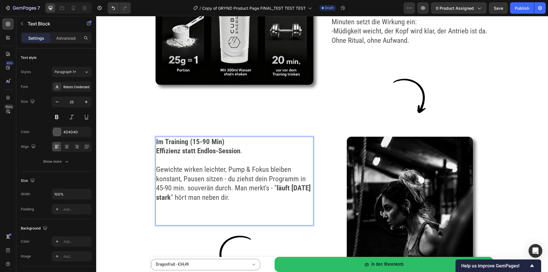
click at [268, 156] on p "Rich Text Editor. Editing area: main" at bounding box center [234, 160] width 157 height 9
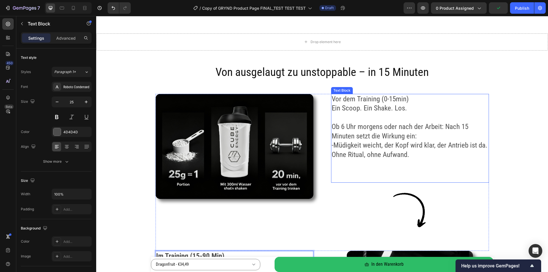
click at [333, 100] on p "Vor dem Training (0-15min)" at bounding box center [409, 98] width 157 height 9
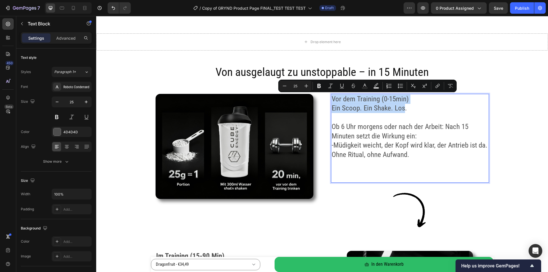
drag, startPoint x: 329, startPoint y: 99, endPoint x: 400, endPoint y: 110, distance: 71.8
click at [318, 84] on icon "Editor contextual toolbar" at bounding box center [318, 86] width 3 height 4
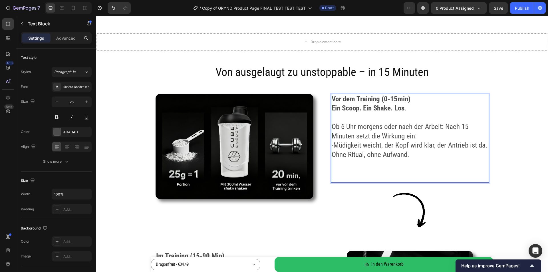
click at [388, 111] on strong "Ein Scoop. Ein Shake. Los" at bounding box center [367, 108] width 73 height 8
click at [391, 110] on strong "Ein Scoop. Ein Shake. Los" at bounding box center [367, 108] width 73 height 8
click at [390, 109] on strong "Ein Scoop. Ein Shake. Los" at bounding box center [367, 108] width 73 height 8
click at [390, 111] on strong "Ein Scoop. Ein Shake. Los" at bounding box center [367, 108] width 73 height 8
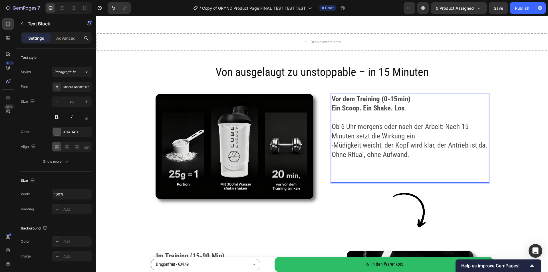
click at [390, 110] on strong "Ein Scoop. Ein Shake. Los" at bounding box center [367, 108] width 73 height 8
click at [54, 116] on button at bounding box center [57, 117] width 10 height 10
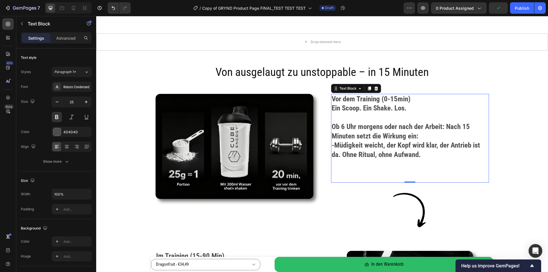
click at [376, 110] on strong "Ein Scoop. Ein Shake. Los" at bounding box center [367, 108] width 73 height 8
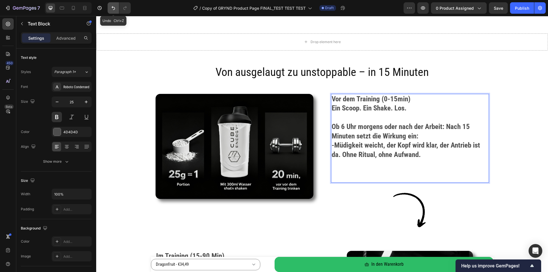
click at [113, 11] on button "Undo/Redo" at bounding box center [113, 7] width 11 height 11
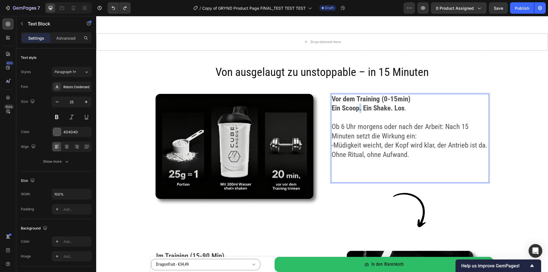
click at [359, 110] on strong "Ein Scoop. Ein Shake. Los" at bounding box center [367, 108] width 73 height 8
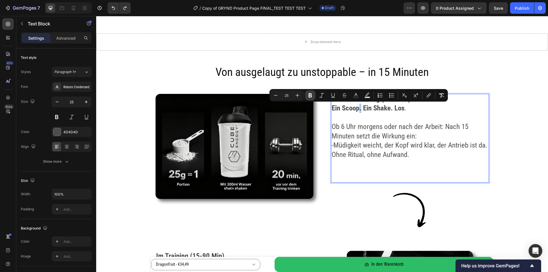
click at [311, 95] on icon "Editor contextual toolbar" at bounding box center [309, 95] width 3 height 4
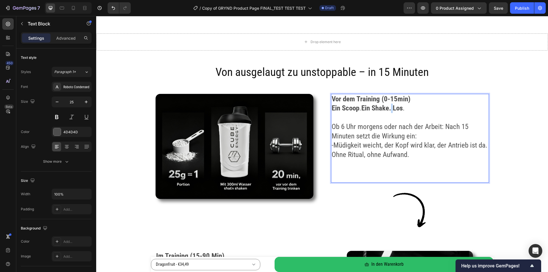
click at [390, 110] on strong "Ein Shake. Los" at bounding box center [381, 108] width 41 height 8
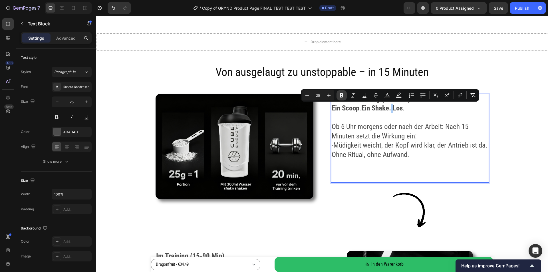
click at [342, 96] on icon "Editor contextual toolbar" at bounding box center [341, 95] width 3 height 4
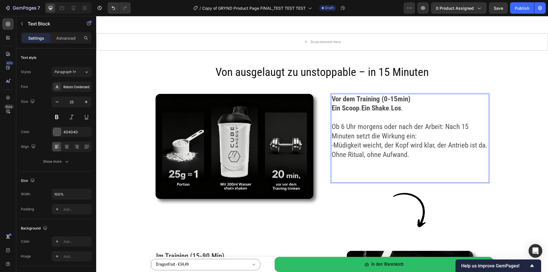
click at [410, 110] on p "Ein Scoop . Ein Shake . Los ." at bounding box center [409, 108] width 157 height 9
drag, startPoint x: 496, startPoint y: 10, endPoint x: 493, endPoint y: 15, distance: 6.1
click at [496, 10] on span "Save" at bounding box center [497, 8] width 9 height 5
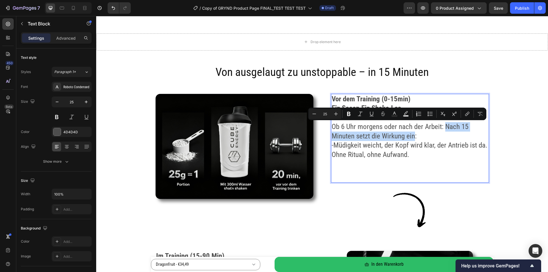
drag, startPoint x: 442, startPoint y: 126, endPoint x: 411, endPoint y: 138, distance: 33.1
click at [411, 138] on p "Ob 6 Uhr morgens oder nach der Arbeit: Nach 15 Minuten setzt die Wirkung ein:" at bounding box center [409, 131] width 157 height 19
click at [349, 112] on icon "Editor contextual toolbar" at bounding box center [348, 114] width 3 height 4
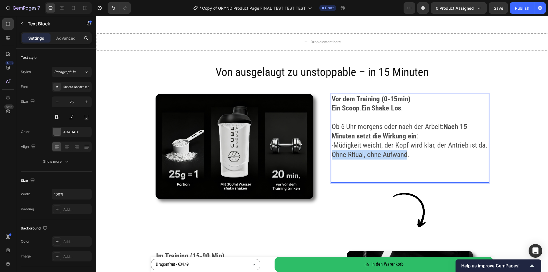
drag, startPoint x: 329, startPoint y: 156, endPoint x: 403, endPoint y: 160, distance: 73.7
click at [403, 160] on div "Vor dem Training (0-15min) Ein Scoop . Ein Shake . Los . Ob 6 Uhr morgens oder …" at bounding box center [410, 127] width 158 height 66
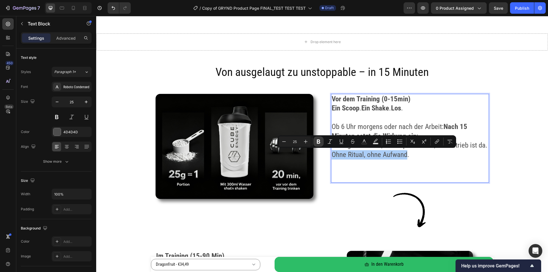
click at [315, 140] on button "Bold" at bounding box center [318, 141] width 10 height 10
click at [424, 162] on div "Vor dem Training (0-15min) Ein Scoop . Ein Shake . Los . Ob 6 Uhr morgens oder …" at bounding box center [410, 138] width 158 height 89
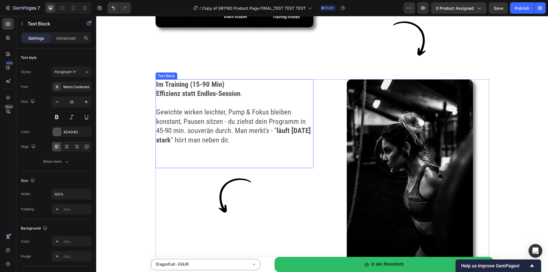
scroll to position [942, 0]
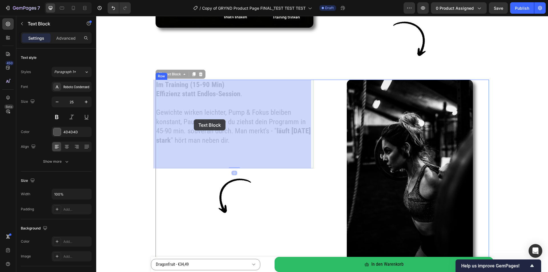
drag, startPoint x: 225, startPoint y: 113, endPoint x: 194, endPoint y: 119, distance: 31.4
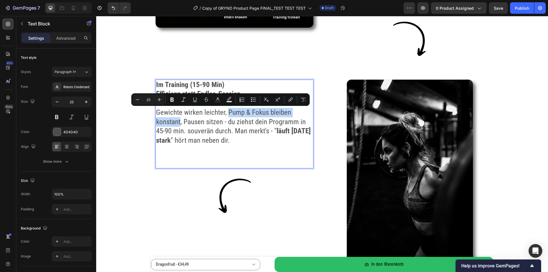
drag, startPoint x: 226, startPoint y: 113, endPoint x: 179, endPoint y: 124, distance: 48.2
click at [179, 124] on p "Gewichte wirken leichter, Pump & Fokus bleiben konstant, Pausen sitzen - du zie…" at bounding box center [234, 126] width 157 height 37
click at [171, 99] on icon "Editor contextual toolbar" at bounding box center [171, 100] width 3 height 4
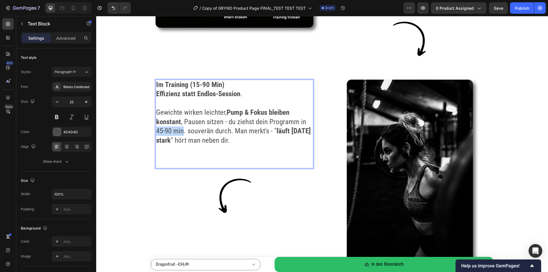
drag, startPoint x: 155, startPoint y: 131, endPoint x: 182, endPoint y: 133, distance: 27.2
click at [182, 133] on p "Gewichte wirken leichter, Pump & Fokus bleiben konstant , Pausen sitzen - du zi…" at bounding box center [234, 126] width 157 height 37
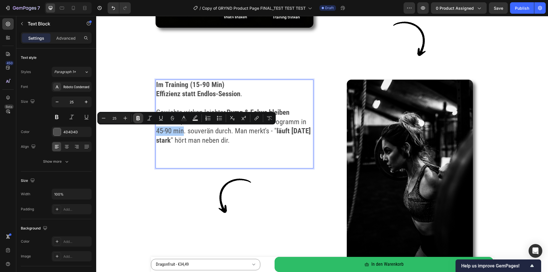
click at [139, 118] on icon "Editor contextual toolbar" at bounding box center [138, 118] width 6 height 6
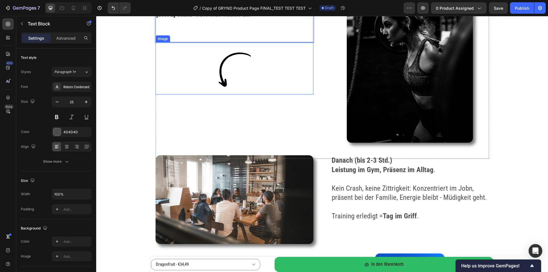
scroll to position [1085, 0]
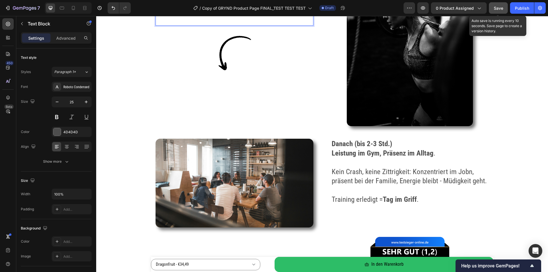
click at [500, 6] on span "Save" at bounding box center [497, 8] width 9 height 5
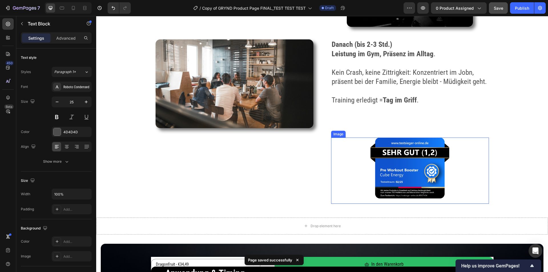
scroll to position [1199, 0]
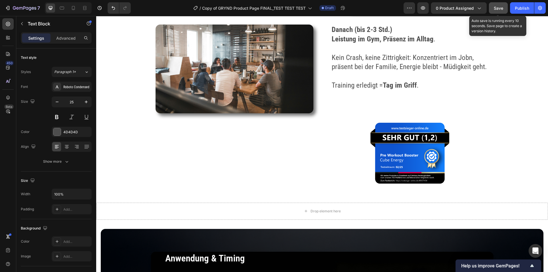
click at [497, 9] on span "Save" at bounding box center [497, 8] width 9 height 5
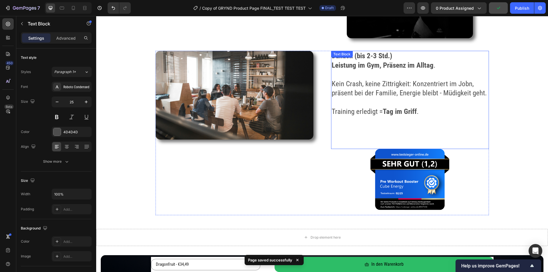
scroll to position [1113, 0]
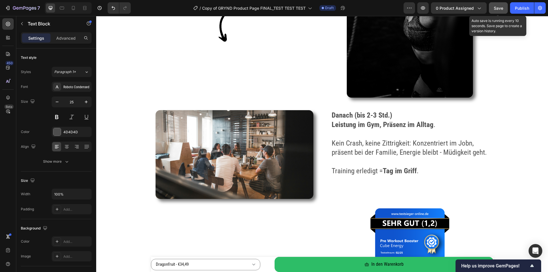
click at [495, 8] on span "Save" at bounding box center [497, 8] width 9 height 5
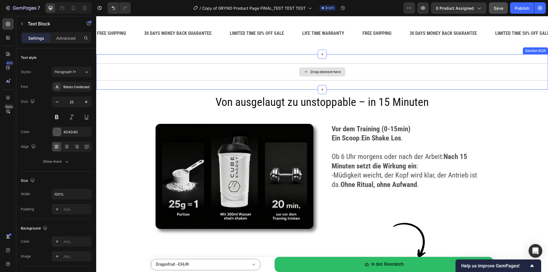
scroll to position [571, 0]
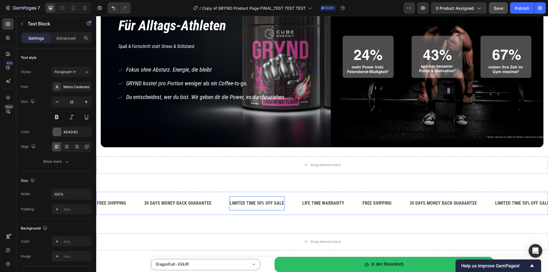
click at [250, 203] on div "LIMITED TIME 50% OFF SALE" at bounding box center [256, 203] width 55 height 9
click at [250, 203] on p "LIMITED TIME 50% OFF SALE" at bounding box center [257, 203] width 54 height 8
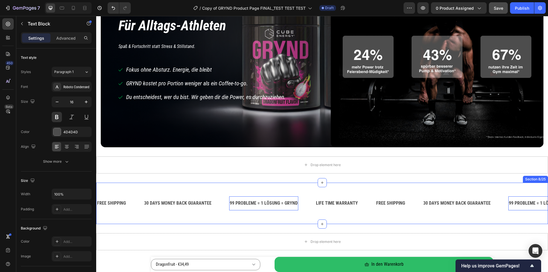
click at [301, 189] on div "FREE SHIPPING Text Block 30 DAYS MONEY BACK GUARANTEE Text Block 99 PROBLEME = …" at bounding box center [322, 203] width 452 height 41
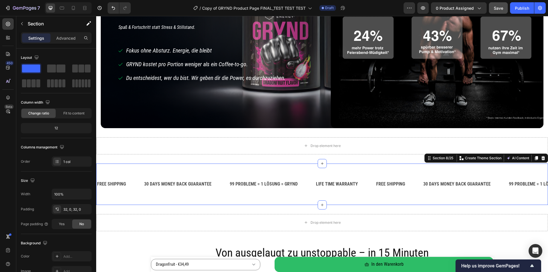
scroll to position [600, 0]
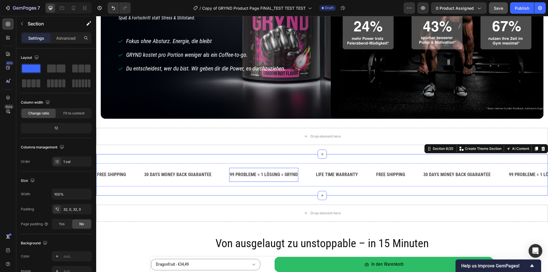
click at [261, 176] on p "99 PROBLEME = 1 LÖSUNG = GRYND" at bounding box center [264, 175] width 68 height 8
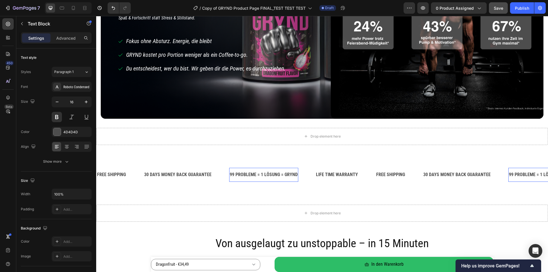
click at [243, 173] on p "99 PROBLEME = 1 LÖSUNG = GRYND" at bounding box center [264, 175] width 68 height 8
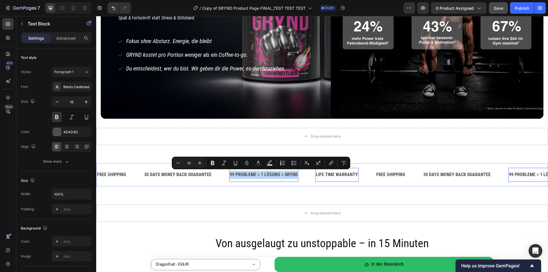
click at [337, 175] on div "LIFE TIME WARRANTY" at bounding box center [336, 174] width 43 height 9
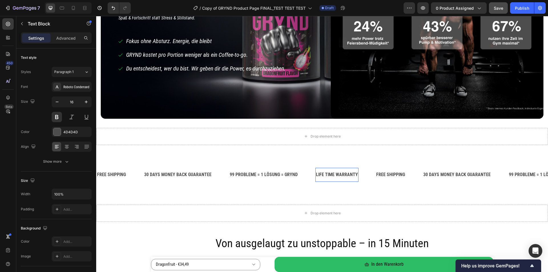
click at [337, 175] on div "LIFE TIME WARRANTY" at bounding box center [336, 174] width 43 height 9
click at [337, 175] on p "LIFE TIME WARRANTY" at bounding box center [337, 175] width 42 height 8
click at [410, 174] on div "FREE SHIPPING" at bounding box center [416, 174] width 30 height 9
click at [410, 174] on p "FREE SHIPPING" at bounding box center [416, 175] width 29 height 8
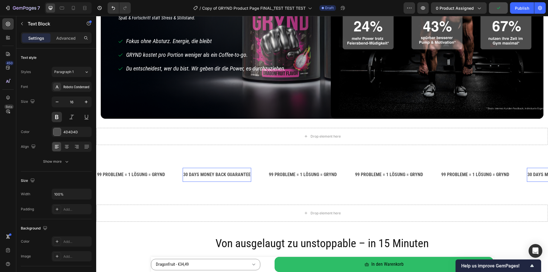
scroll to position [0, 49]
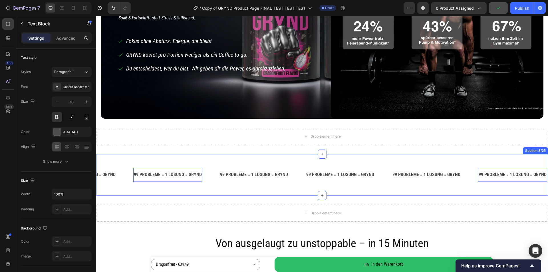
click at [424, 191] on div "99 PROBLEME = 1 LÖSUNG = GRYND Text Block 99 PROBLEME = 1 LÖSUNG = GRYND Text B…" at bounding box center [322, 174] width 452 height 41
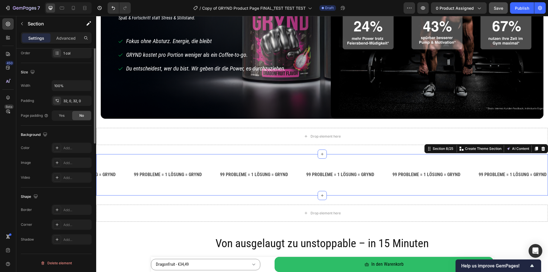
scroll to position [0, 0]
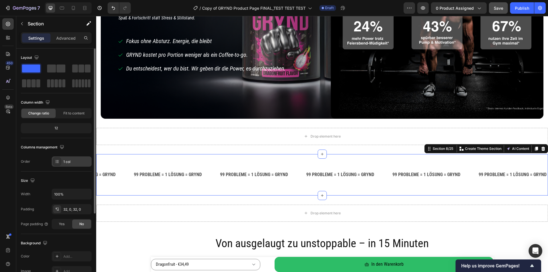
click at [73, 165] on div "1 col" at bounding box center [72, 161] width 40 height 10
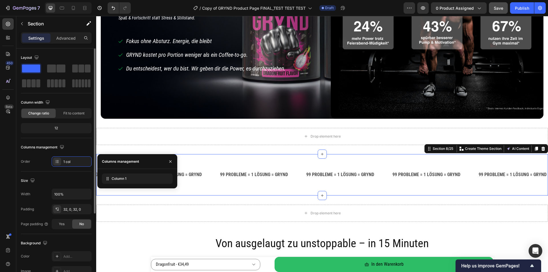
drag, startPoint x: 3, startPoint y: 162, endPoint x: 25, endPoint y: 161, distance: 22.6
click at [2, 162] on div "450 Beta" at bounding box center [7, 124] width 11 height 212
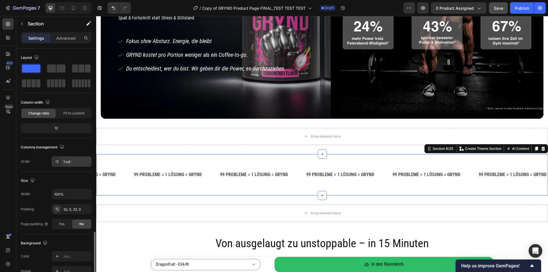
scroll to position [108, 0]
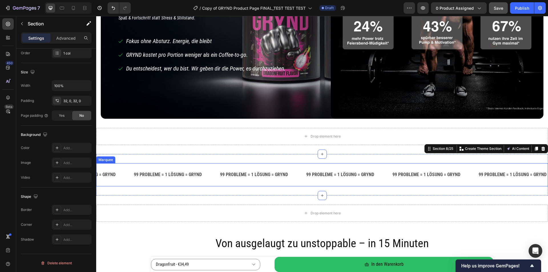
click at [357, 184] on div "99 PROBLEME = 1 LÖSUNG = GRYND Text Block 99 PROBLEME = 1 LÖSUNG = GRYND Text B…" at bounding box center [322, 174] width 452 height 23
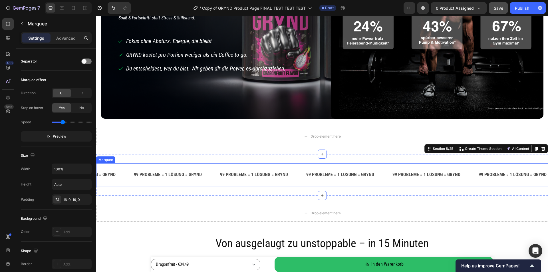
scroll to position [0, 0]
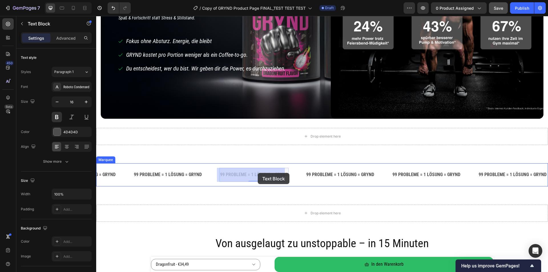
drag, startPoint x: 236, startPoint y: 172, endPoint x: 256, endPoint y: 173, distance: 20.5
click at [333, 173] on p "99 PROBLEME = 1 LÖSUNG = GRYND" at bounding box center [340, 175] width 68 height 8
click at [541, 175] on div "99 PROBLEME = 1 LÖSUNG = GRYND Text Block" at bounding box center [521, 175] width 86 height 14
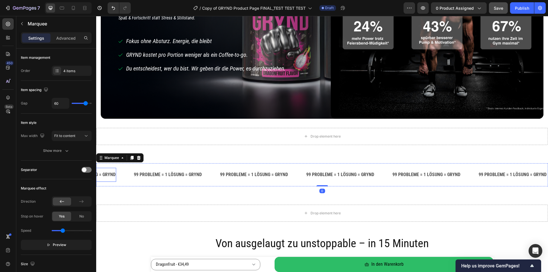
click at [105, 174] on p "99 PROBLEME = 1 LÖSUNG = GRYND" at bounding box center [82, 175] width 68 height 8
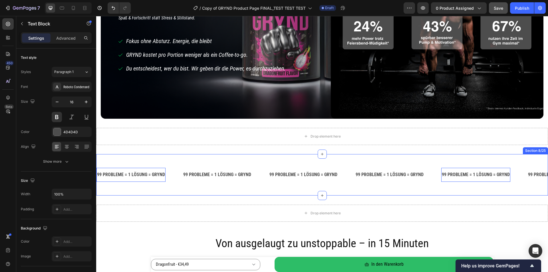
click at [204, 191] on div "99 PROBLEME = 1 LÖSUNG = GRYND Text Block 0 99 PROBLEME = 1 LÖSUNG = GRYND Text…" at bounding box center [322, 174] width 452 height 41
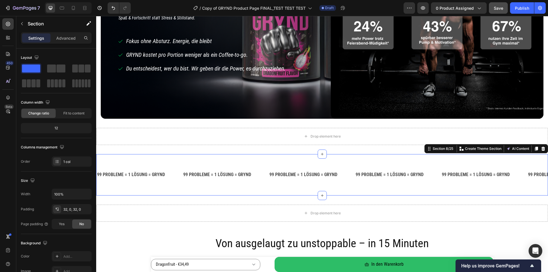
click at [214, 159] on div "99 PROBLEME = 1 LÖSUNG = GRYND Text Block 99 PROBLEME = 1 LÖSUNG = GRYND Text B…" at bounding box center [322, 174] width 452 height 41
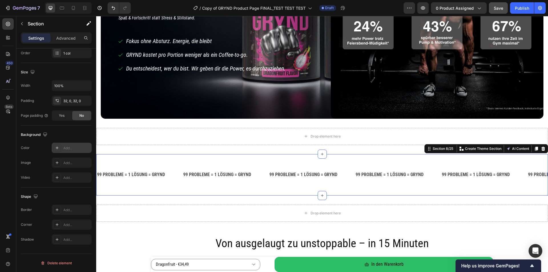
click at [66, 150] on div "Add..." at bounding box center [76, 147] width 27 height 5
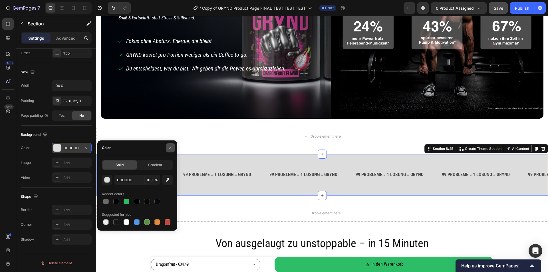
click at [172, 146] on icon "button" at bounding box center [170, 147] width 5 height 5
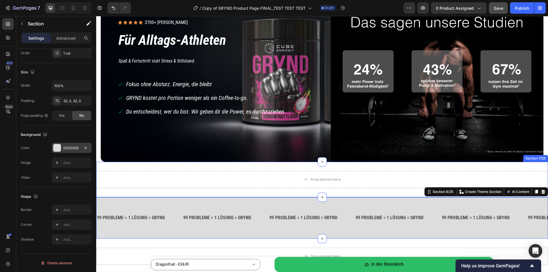
scroll to position [571, 0]
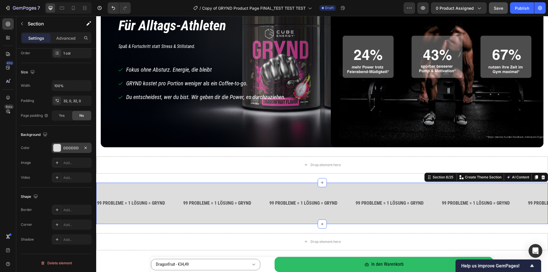
click at [183, 186] on div "99 PROBLEME = 1 LÖSUNG = GRYND Text Block 99 PROBLEME = 1 LÖSUNG = GRYND Text B…" at bounding box center [322, 203] width 452 height 41
click at [58, 147] on div at bounding box center [56, 147] width 7 height 7
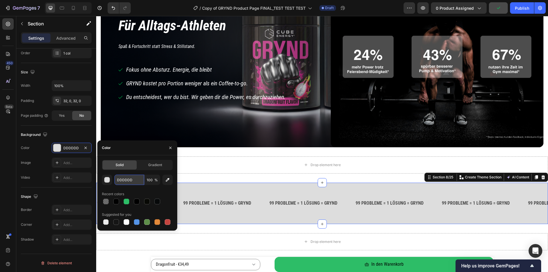
click at [125, 175] on input "DDDDDD" at bounding box center [129, 180] width 30 height 10
paste input "#4d4d4d"
type input "#4d4d4d"
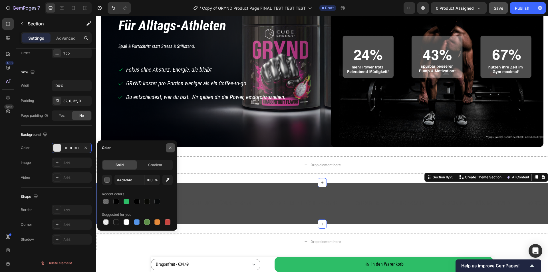
click at [169, 147] on icon "button" at bounding box center [170, 147] width 5 height 5
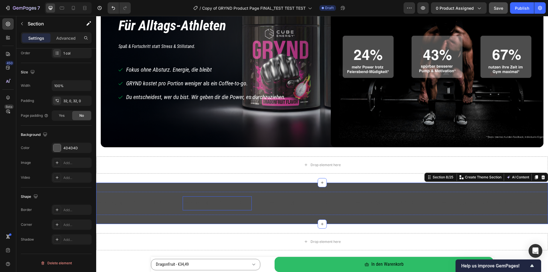
click at [231, 202] on p "99 PROBLEME = 1 LÖSUNG = GRYND" at bounding box center [217, 203] width 68 height 8
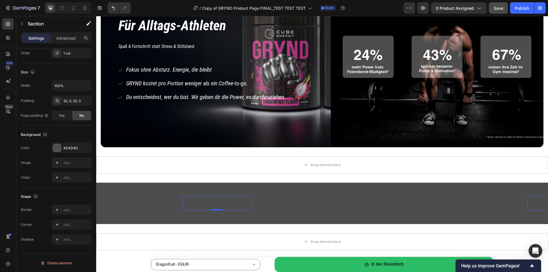
scroll to position [0, 0]
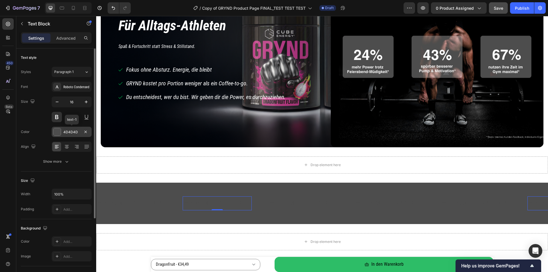
click at [60, 132] on div at bounding box center [56, 131] width 7 height 7
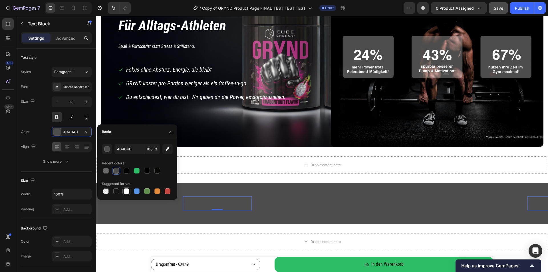
click at [128, 191] on div at bounding box center [127, 191] width 6 height 6
type input "FFFFFF"
click at [130, 204] on p "99 PROBLEME = 1 LÖSUNG = GRYND" at bounding box center [131, 203] width 68 height 8
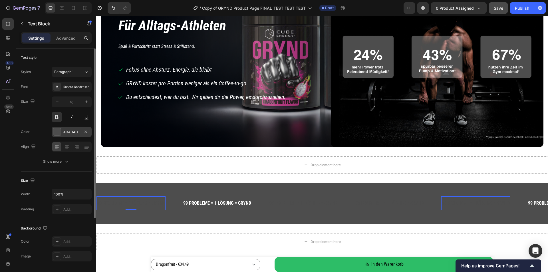
click at [66, 134] on div "4D4D4D" at bounding box center [71, 131] width 17 height 5
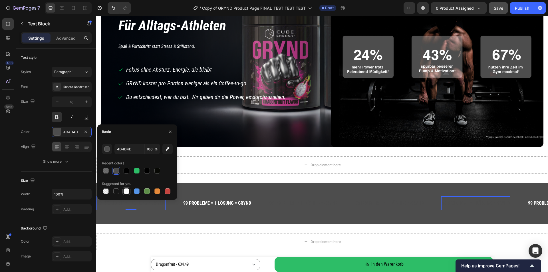
click at [124, 191] on div at bounding box center [127, 191] width 6 height 6
type input "FFFFFF"
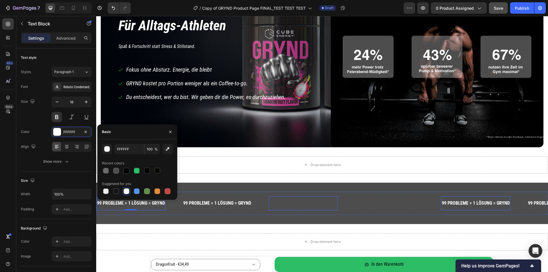
click at [274, 200] on p "99 PROBLEME = 1 LÖSUNG = GRYND" at bounding box center [303, 203] width 68 height 8
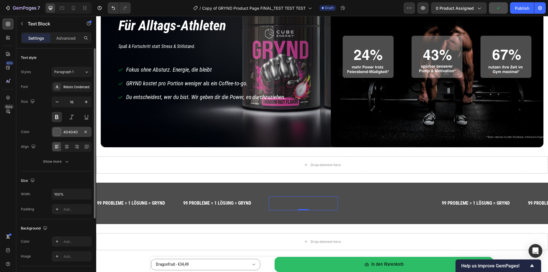
click at [74, 132] on div "4D4D4D" at bounding box center [71, 131] width 17 height 5
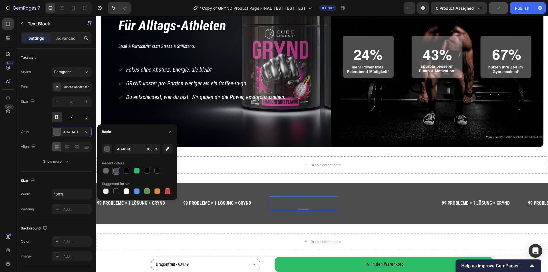
click at [127, 192] on div at bounding box center [127, 191] width 6 height 6
type input "FFFFFF"
click at [370, 202] on p "99 PROBLEME = 1 LÖSUNG = GRYND" at bounding box center [389, 203] width 68 height 8
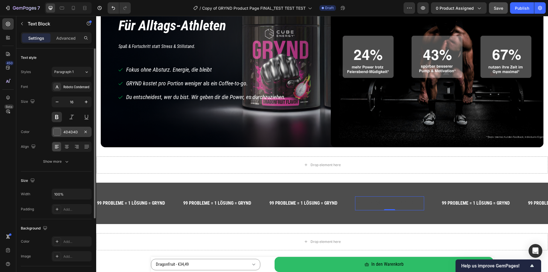
click at [59, 133] on div at bounding box center [56, 131] width 7 height 7
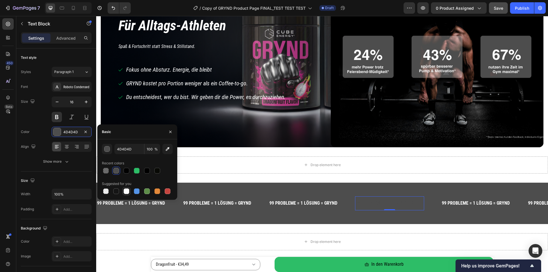
click at [125, 190] on div at bounding box center [127, 191] width 6 height 6
type input "FFFFFF"
click at [399, 185] on div "99 PROBLEME = 1 LÖSUNG = GRYND Text Block 99 PROBLEME = 1 LÖSUNG = GRYND Text B…" at bounding box center [322, 203] width 452 height 41
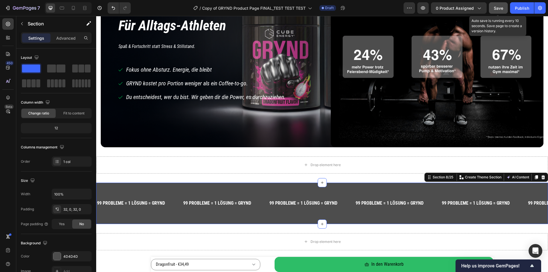
click at [501, 7] on span "Save" at bounding box center [497, 8] width 9 height 5
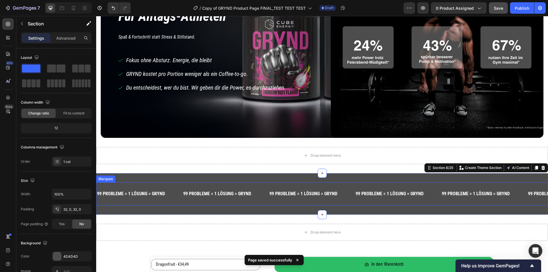
scroll to position [571, 0]
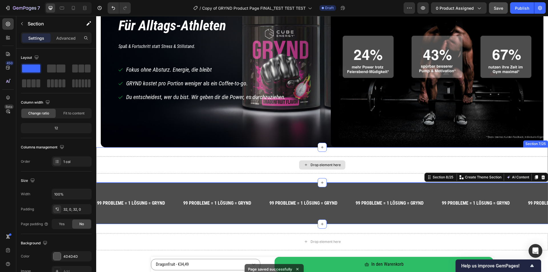
click at [174, 169] on div "Drop element here" at bounding box center [322, 164] width 452 height 17
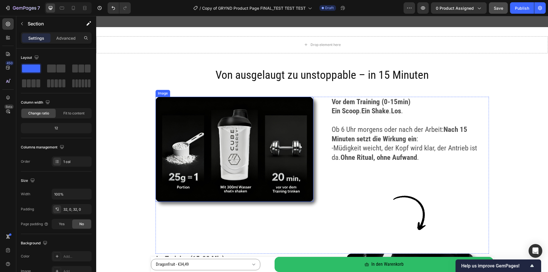
scroll to position [771, 0]
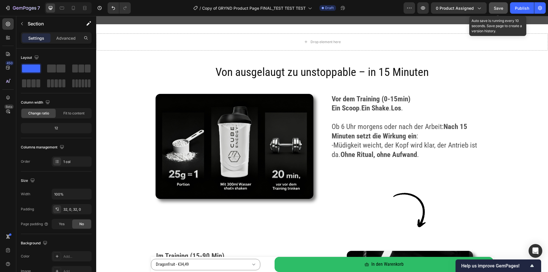
click at [503, 7] on button "Save" at bounding box center [498, 7] width 19 height 11
